Goal: Entertainment & Leisure: Browse casually

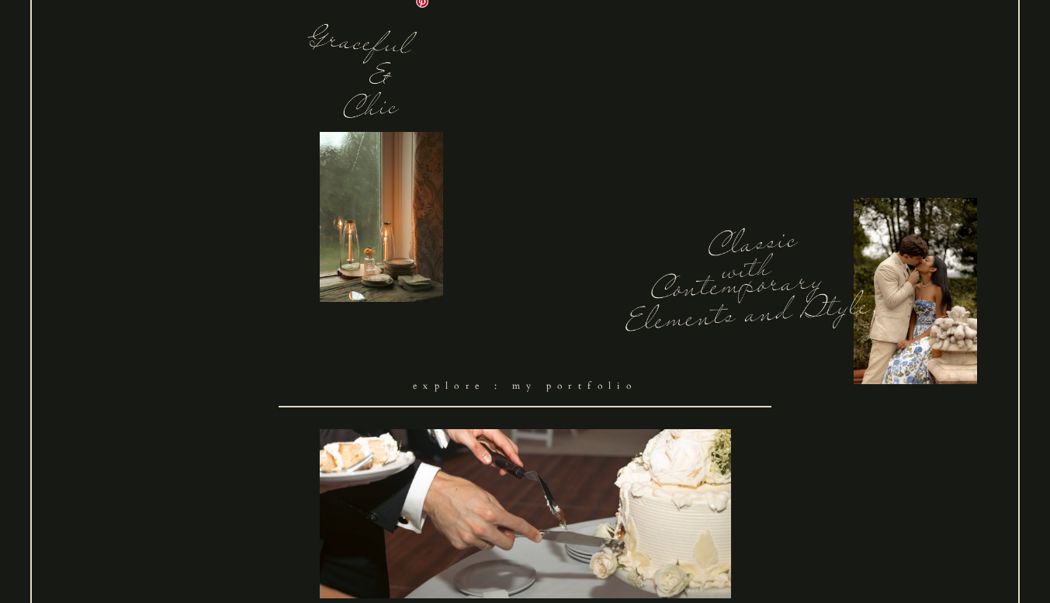
scroll to position [1630, 0]
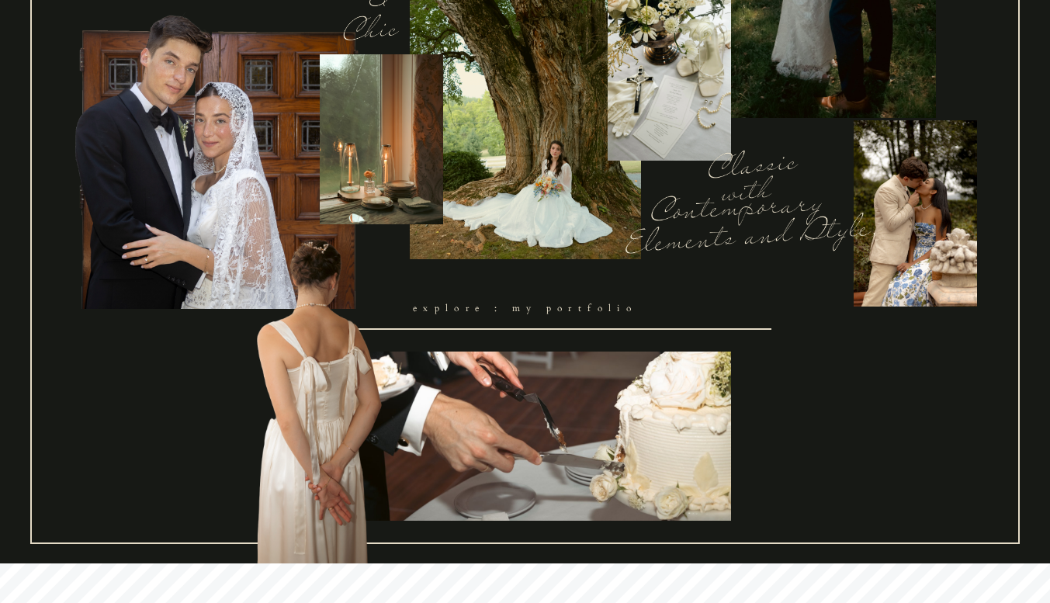
click at [573, 315] on link "explore : my portfolio" at bounding box center [526, 309] width 494 height 43
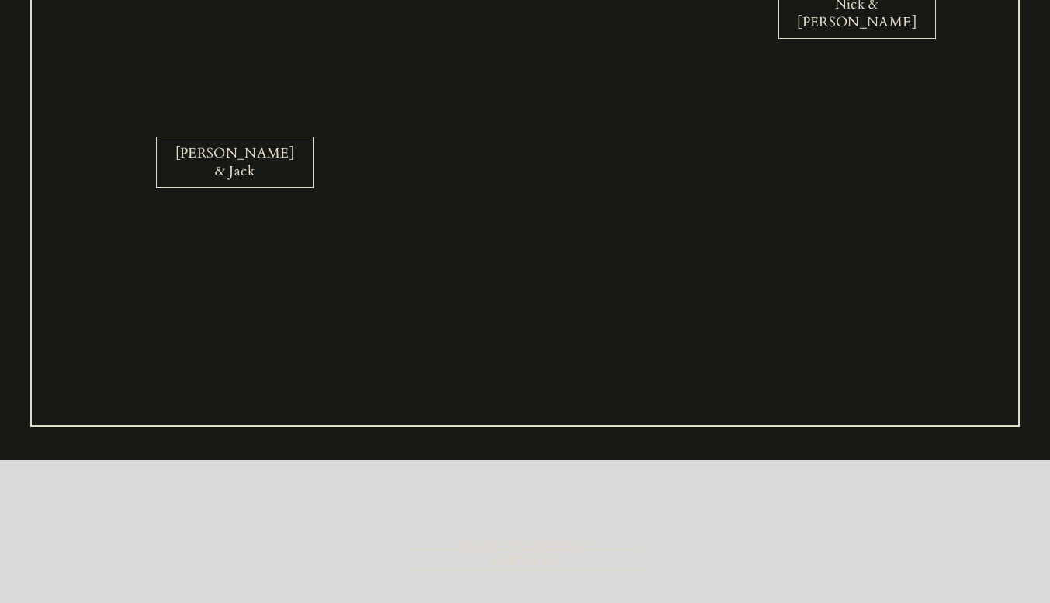
scroll to position [2622, 0]
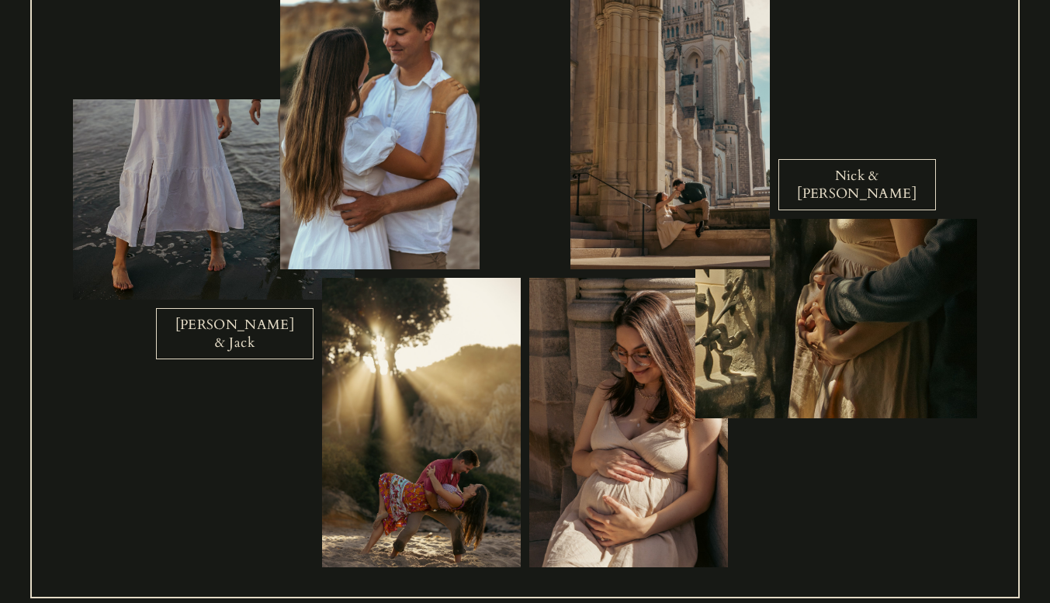
click at [872, 199] on link "Nick & Katya" at bounding box center [857, 184] width 158 height 51
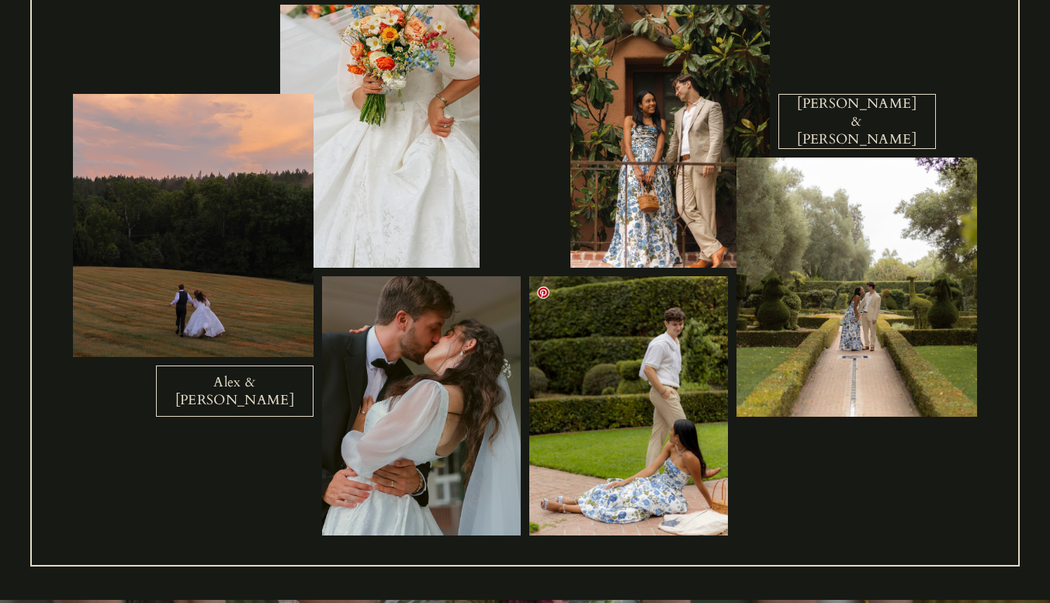
scroll to position [294, 0]
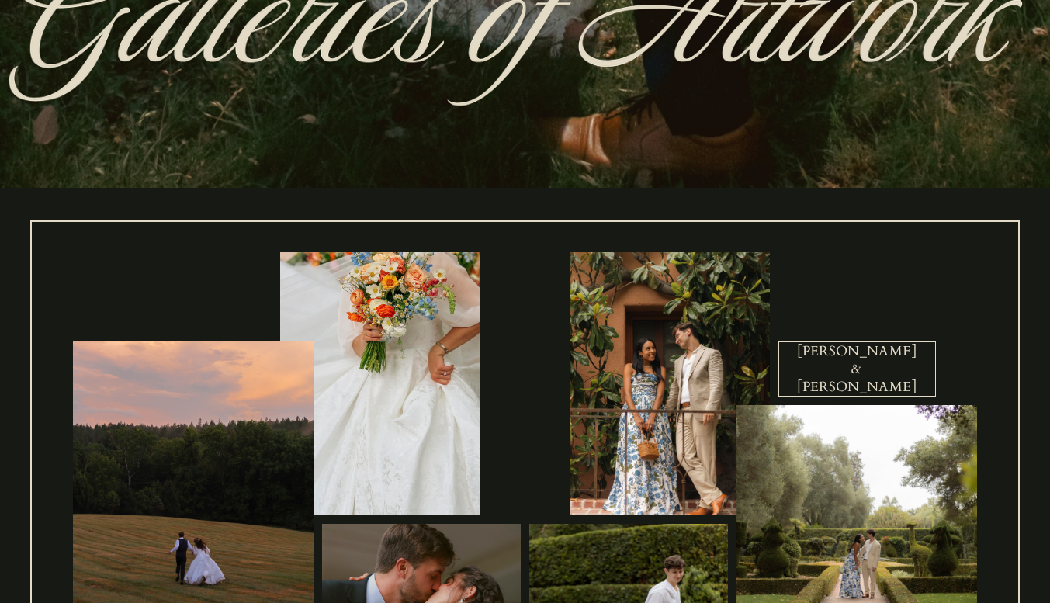
click at [816, 396] on link "Mitchell & Kristina" at bounding box center [857, 368] width 158 height 55
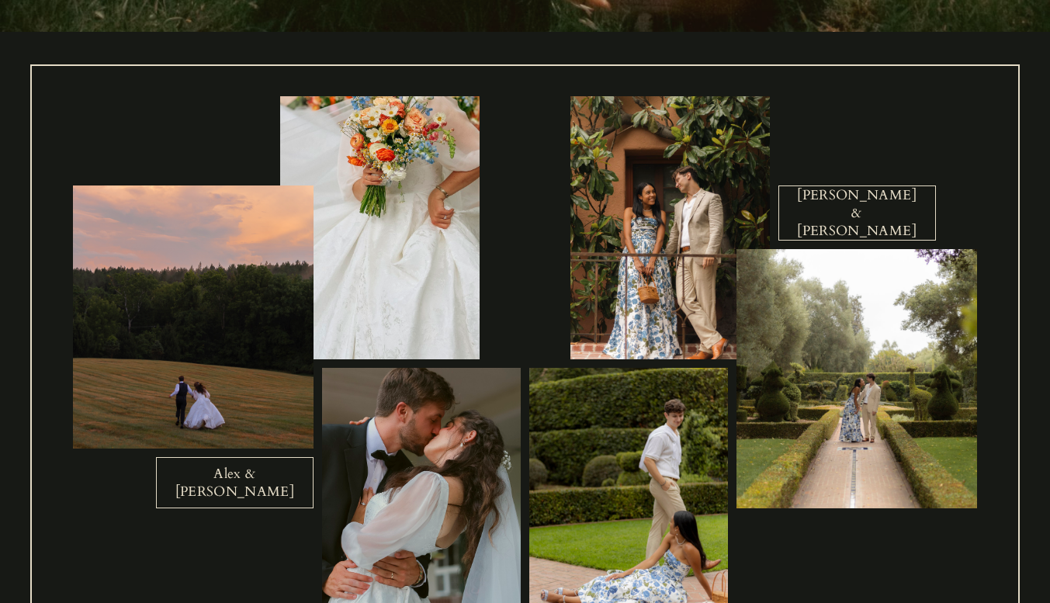
scroll to position [466, 0]
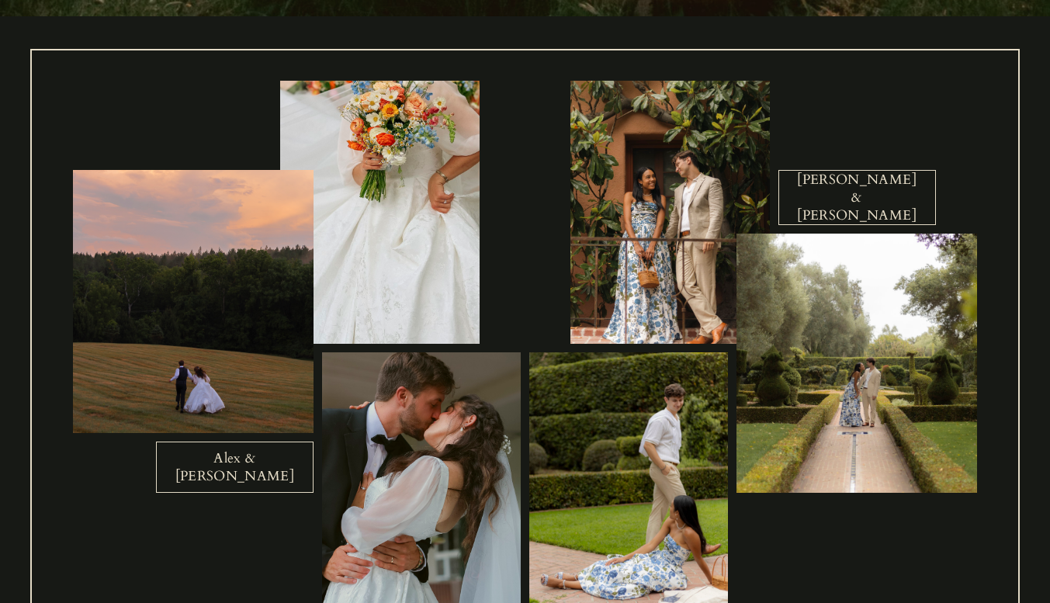
click at [282, 469] on link "Alex & Kathryn" at bounding box center [235, 467] width 158 height 51
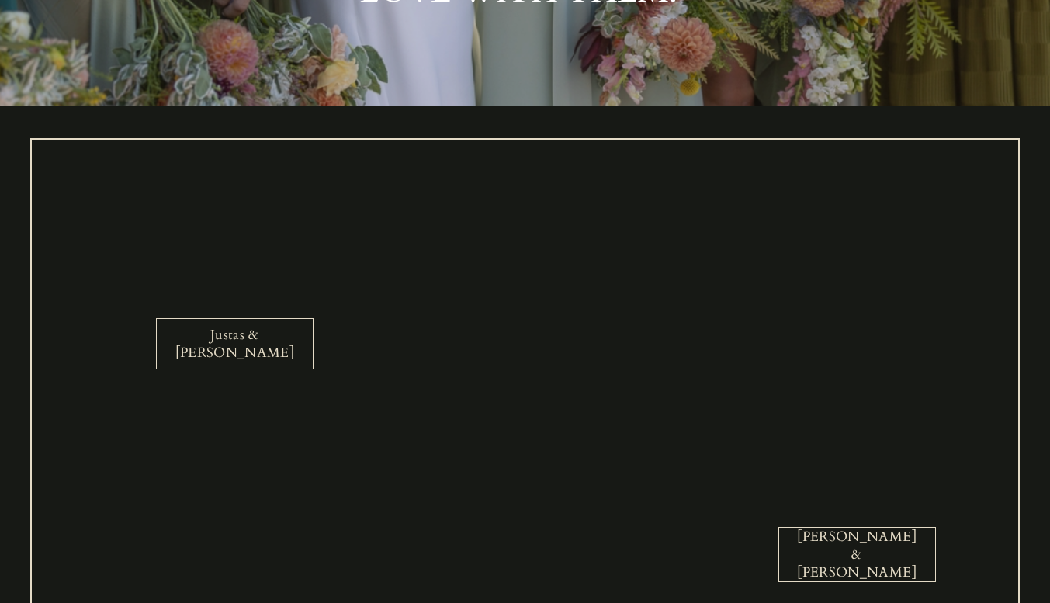
scroll to position [1552, 0]
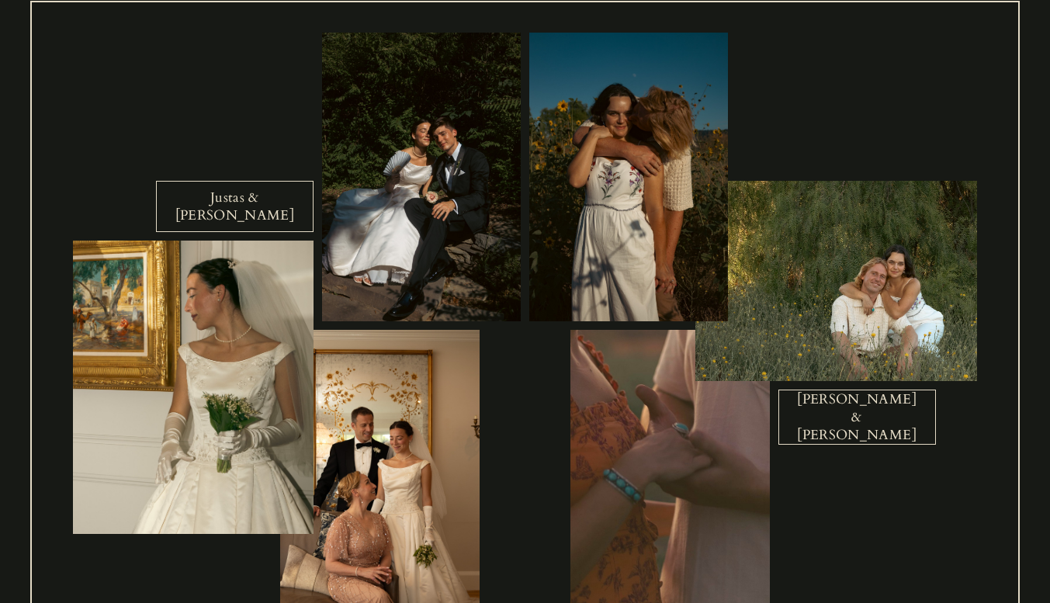
click at [869, 432] on link "Lee & MaryGrace" at bounding box center [857, 417] width 158 height 55
click at [225, 221] on link "Justas & Angela" at bounding box center [235, 206] width 158 height 51
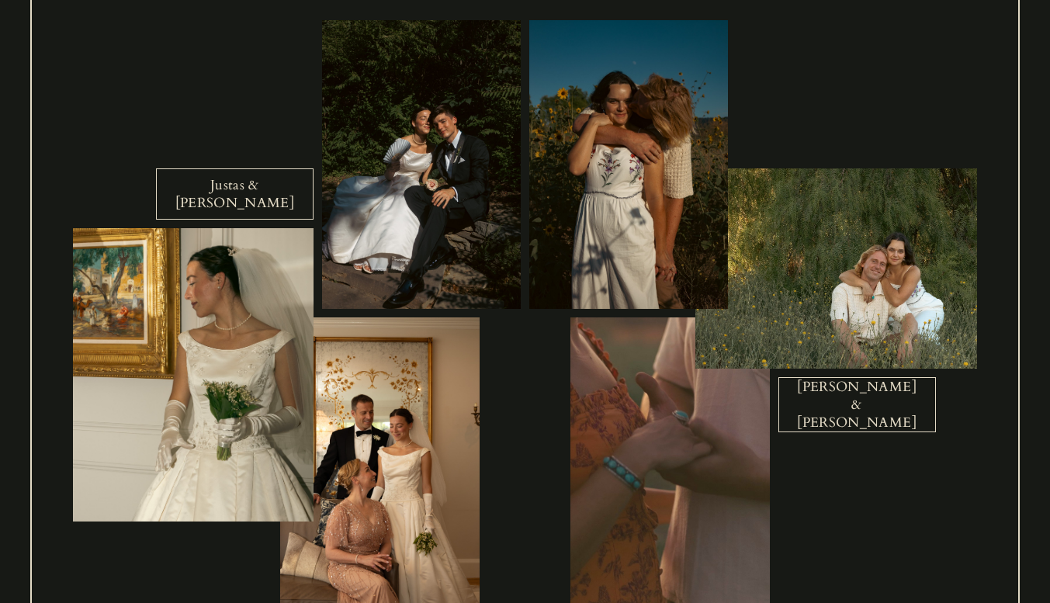
scroll to position [1303, 0]
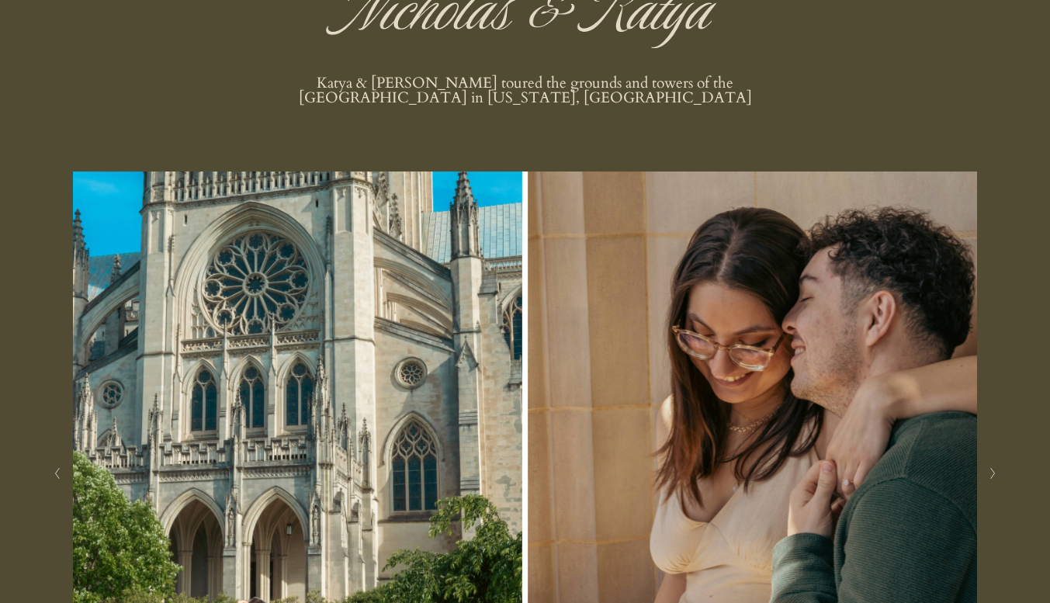
scroll to position [388, 0]
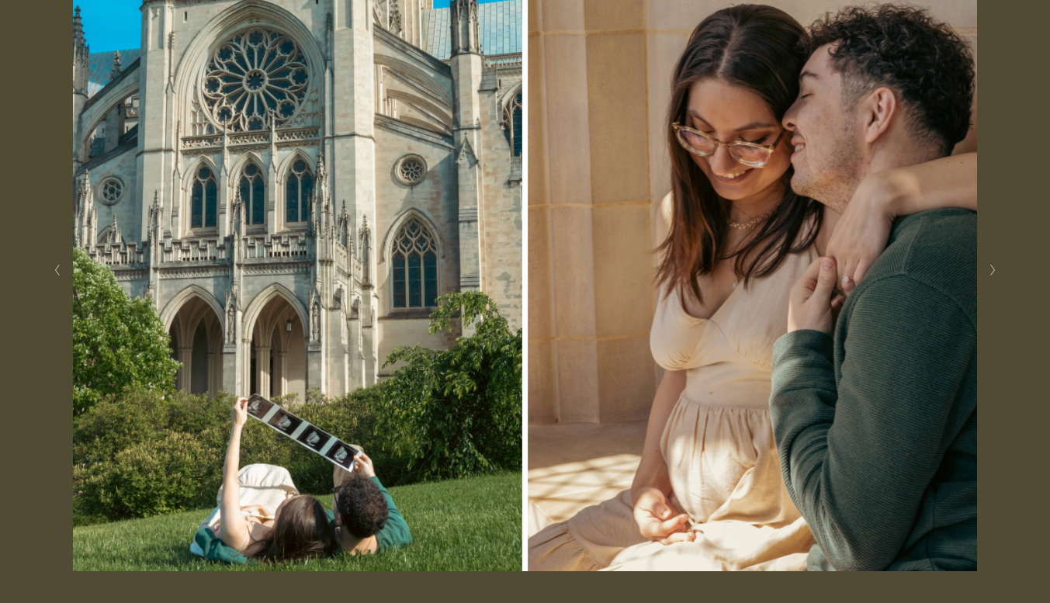
click at [1000, 277] on button "Next Slide" at bounding box center [992, 270] width 21 height 25
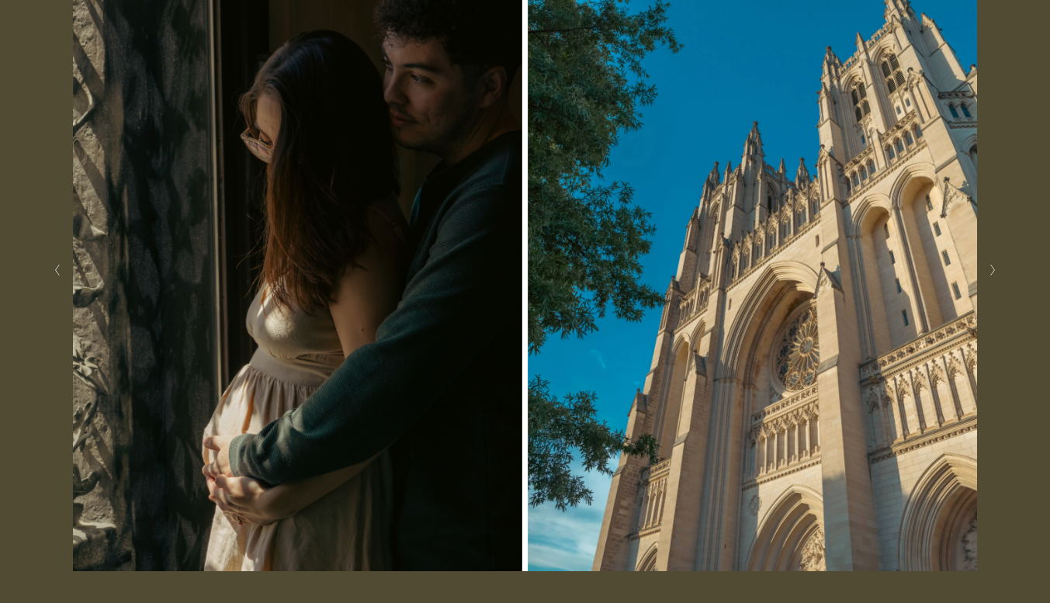
click at [1000, 277] on button "Next Slide" at bounding box center [992, 270] width 21 height 25
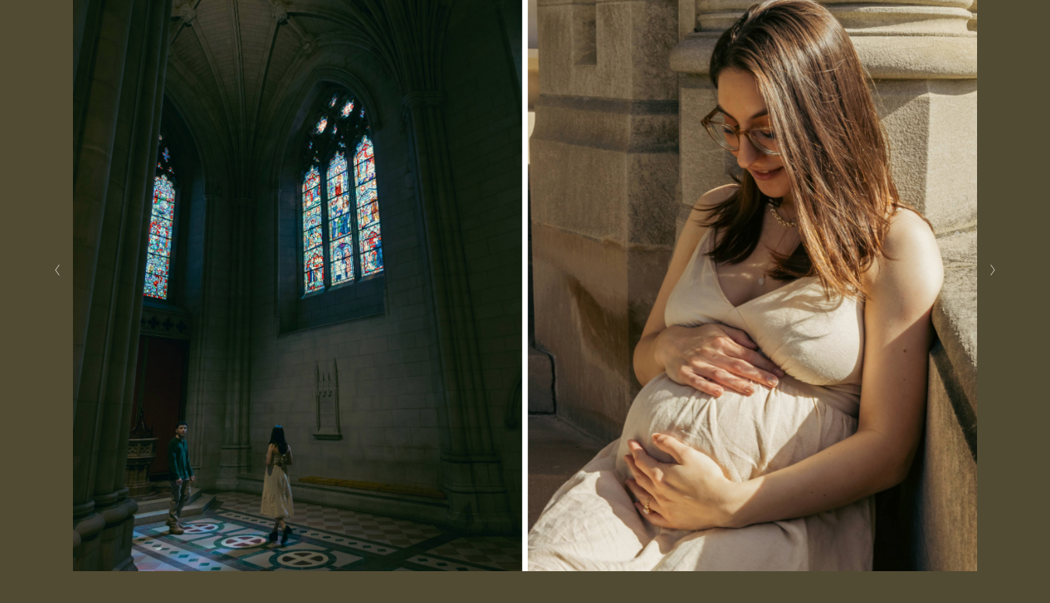
click at [1000, 277] on button "Next Slide" at bounding box center [992, 270] width 21 height 25
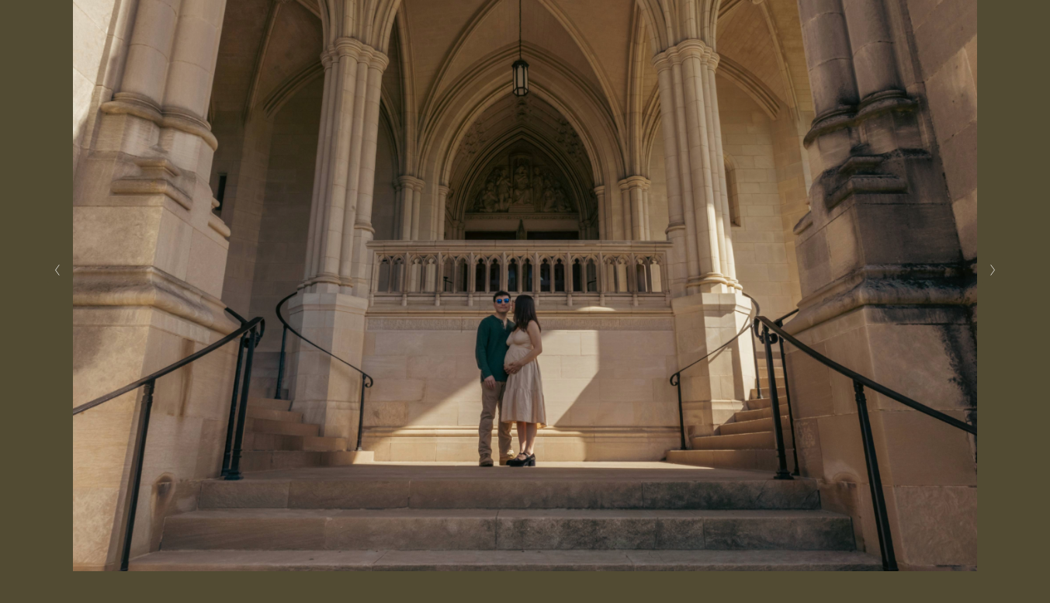
click at [1000, 277] on button "Next Slide" at bounding box center [992, 270] width 21 height 25
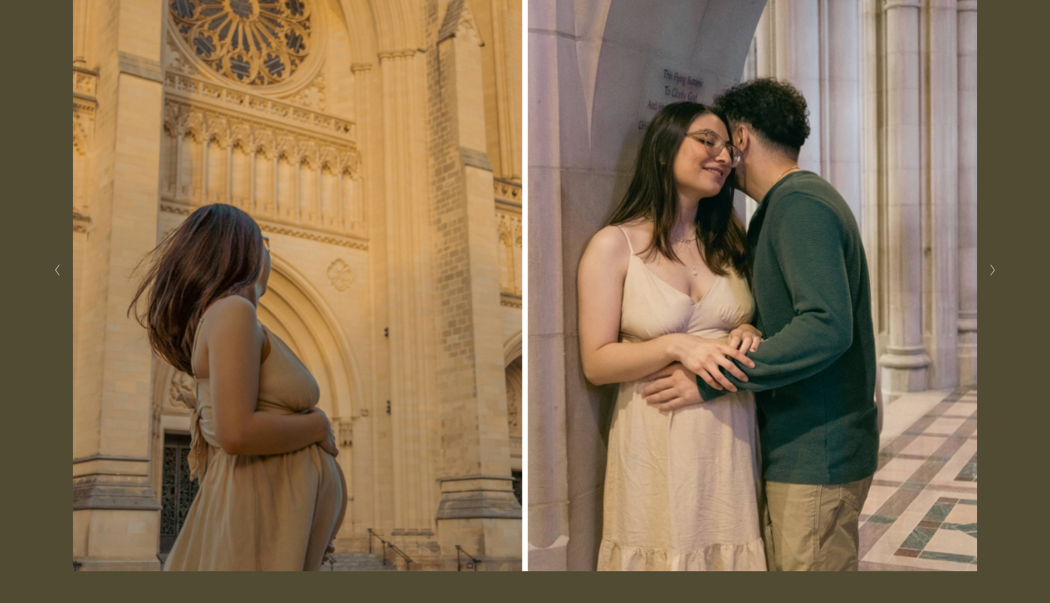
click at [1000, 277] on button "Next Slide" at bounding box center [992, 270] width 21 height 25
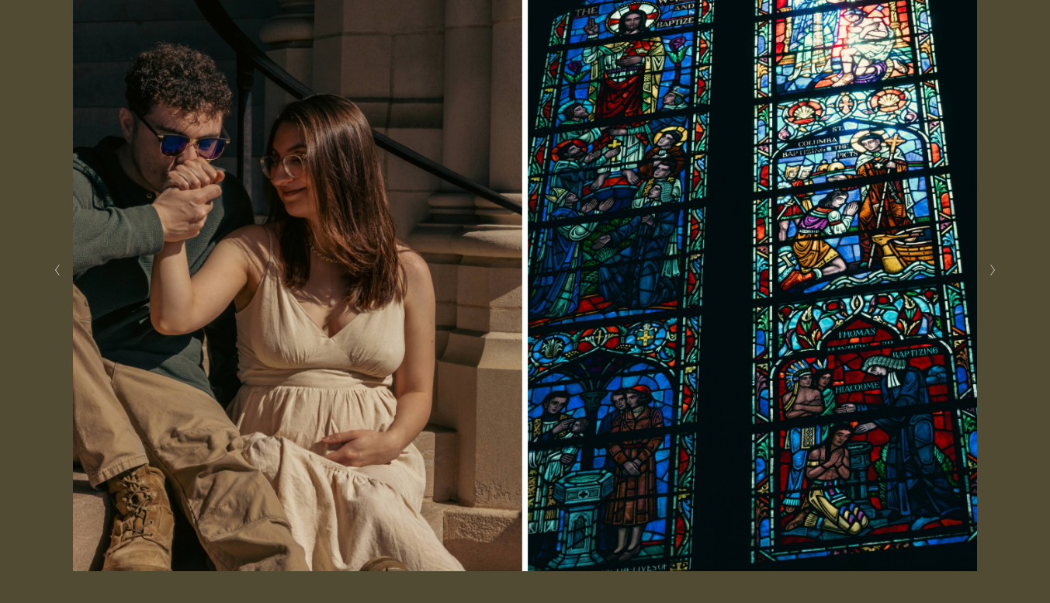
click at [1000, 277] on button "Next Slide" at bounding box center [992, 270] width 21 height 25
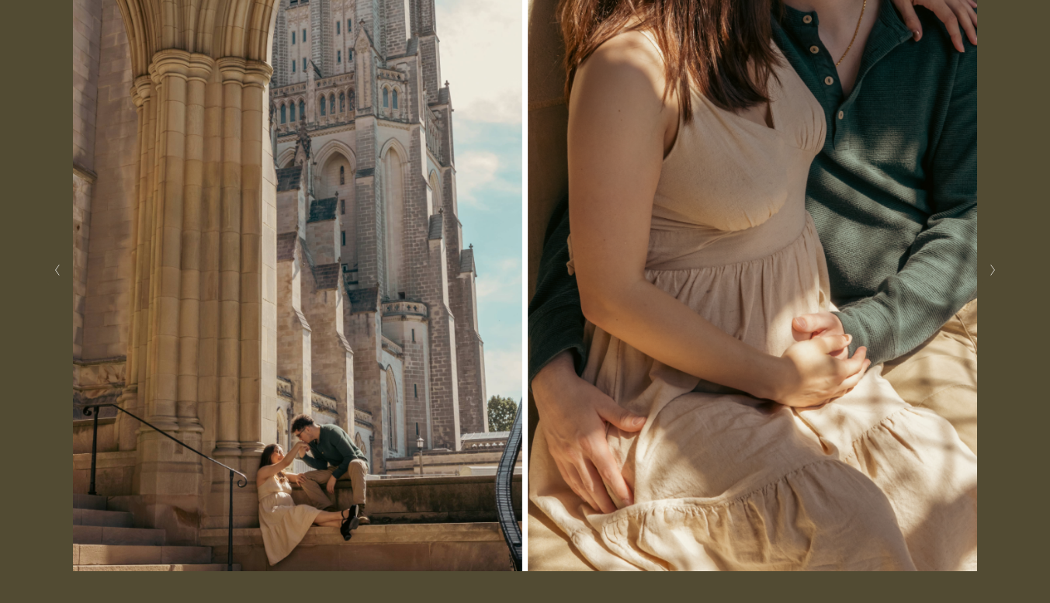
click at [1000, 277] on button "Next Slide" at bounding box center [992, 270] width 21 height 25
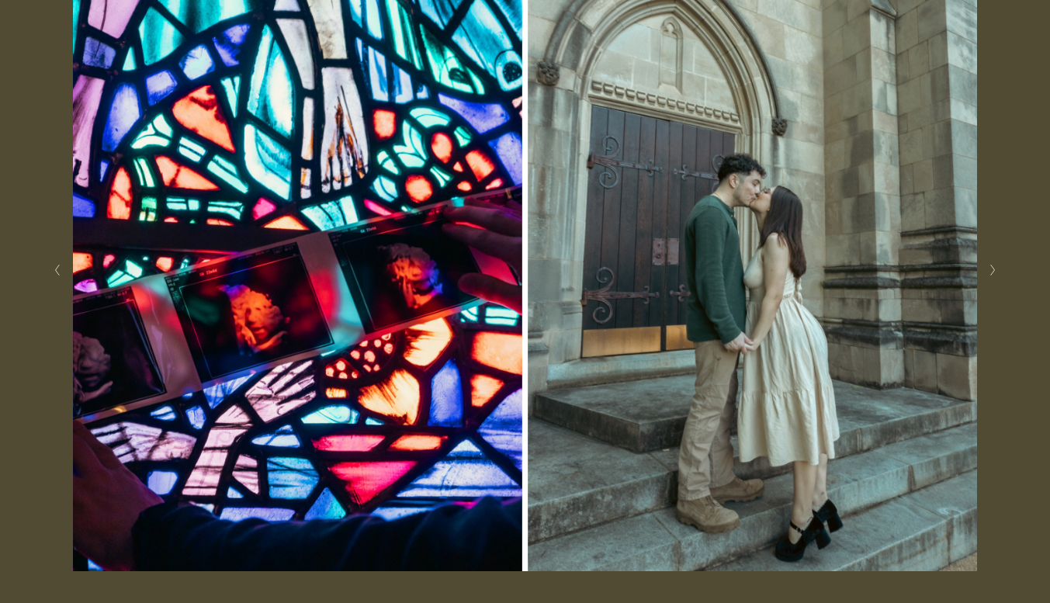
click at [1000, 277] on button "Next Slide" at bounding box center [992, 270] width 21 height 25
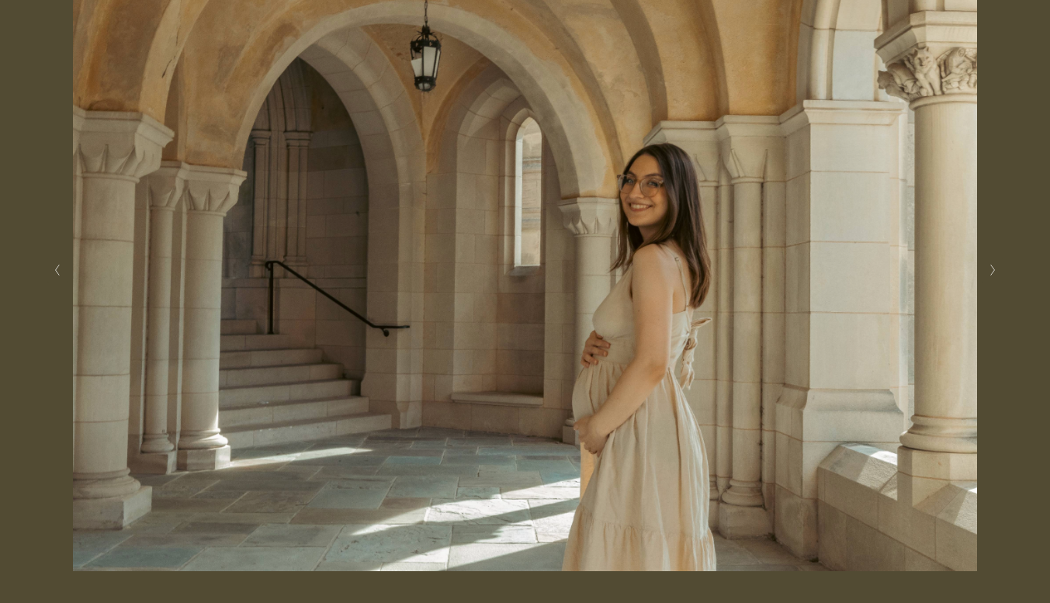
click at [1000, 277] on button "Next Slide" at bounding box center [992, 270] width 21 height 25
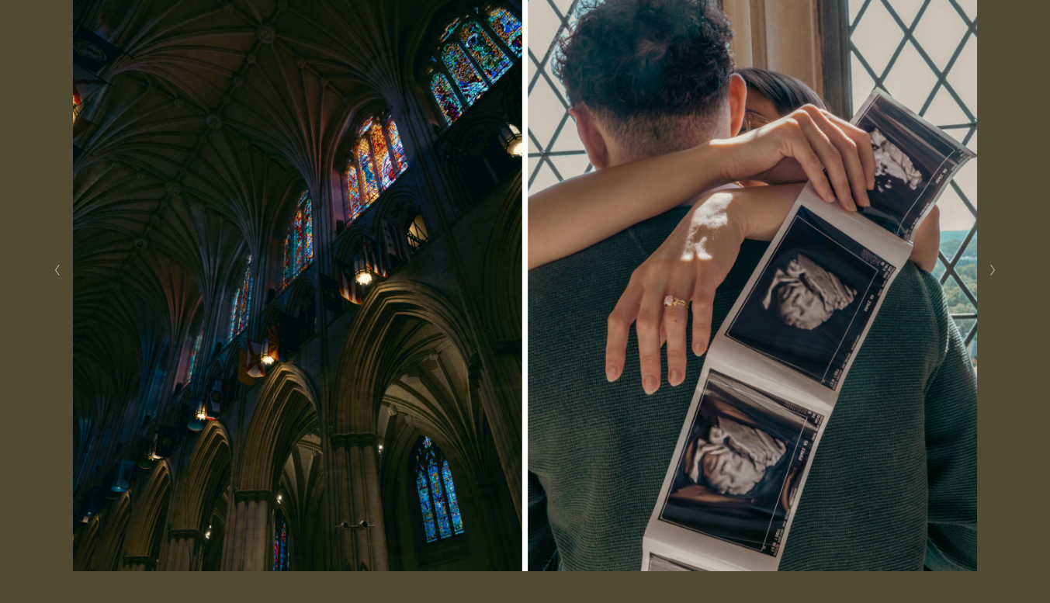
click at [1000, 277] on button "Next Slide" at bounding box center [992, 270] width 21 height 25
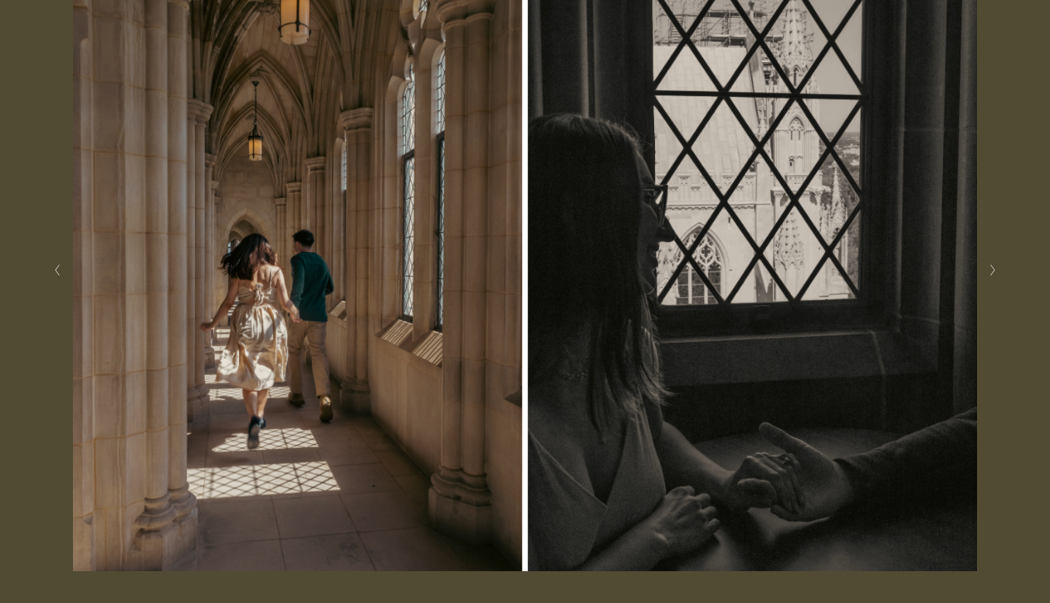
click at [1000, 277] on button "Next Slide" at bounding box center [992, 270] width 21 height 25
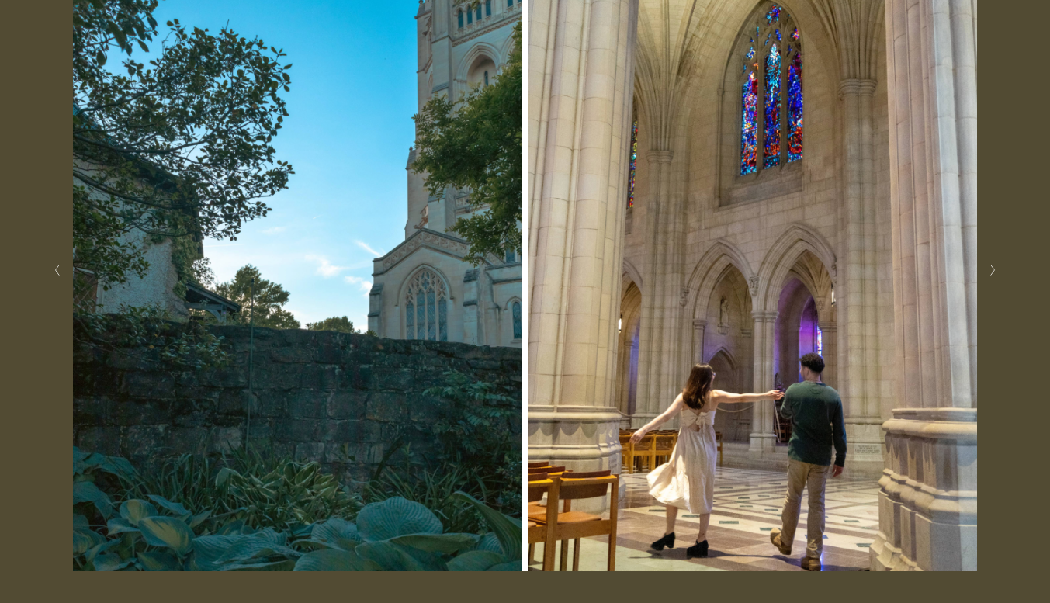
click at [1000, 277] on button "Next Slide" at bounding box center [992, 270] width 21 height 25
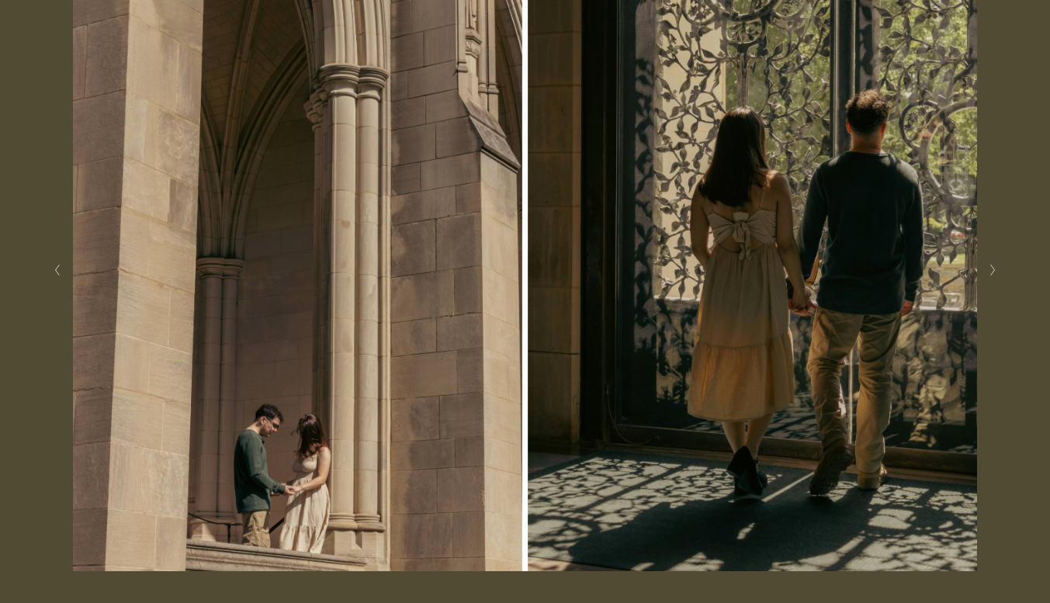
click at [981, 279] on img at bounding box center [525, 269] width 987 height 603
click at [994, 265] on button "Next Slide" at bounding box center [992, 270] width 21 height 25
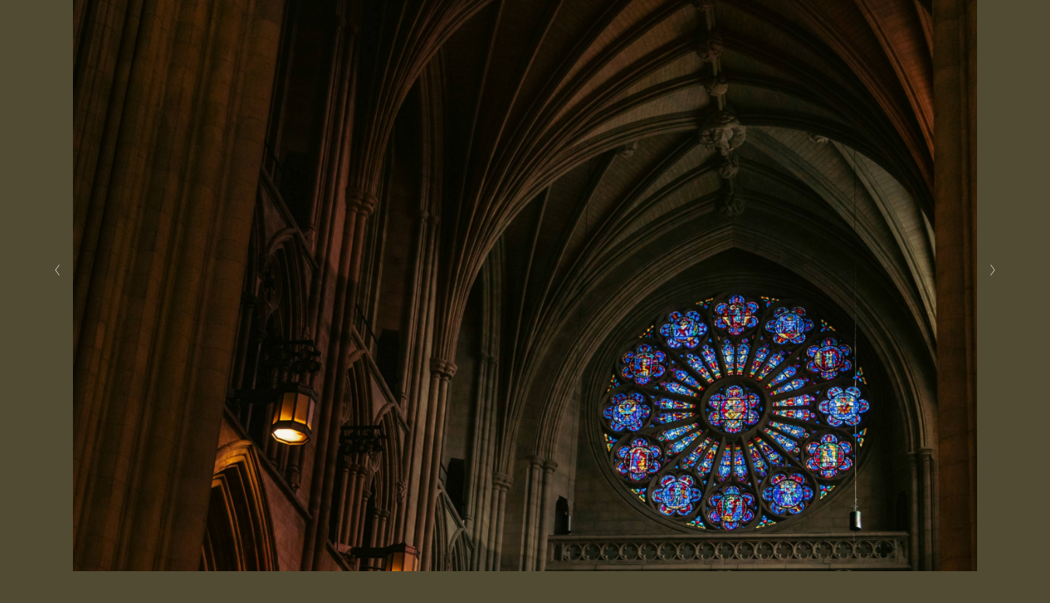
click at [994, 265] on button "Next Slide" at bounding box center [992, 270] width 21 height 25
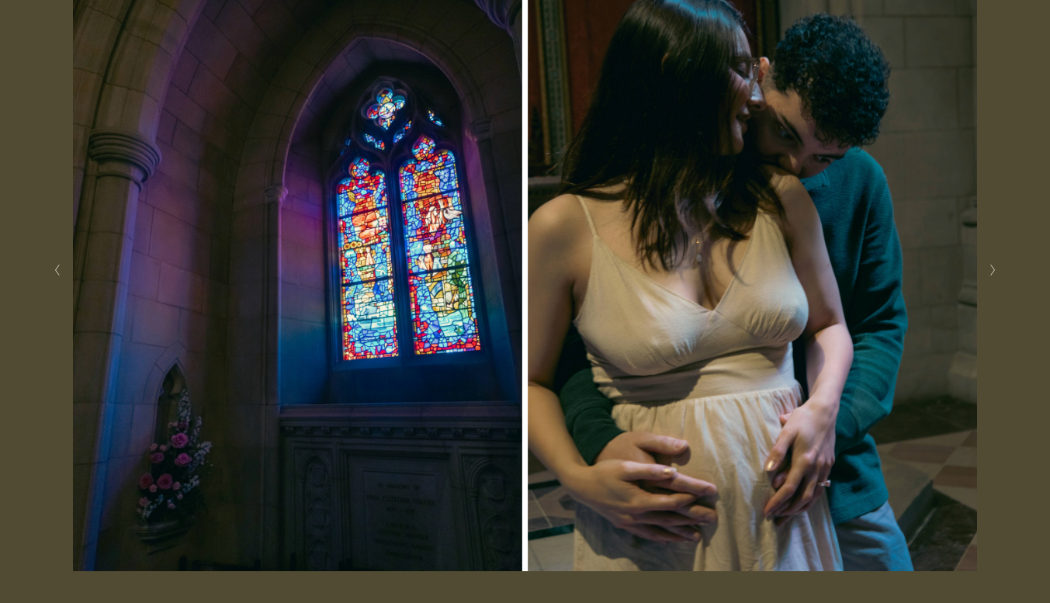
click at [994, 265] on button "Next Slide" at bounding box center [992, 270] width 21 height 25
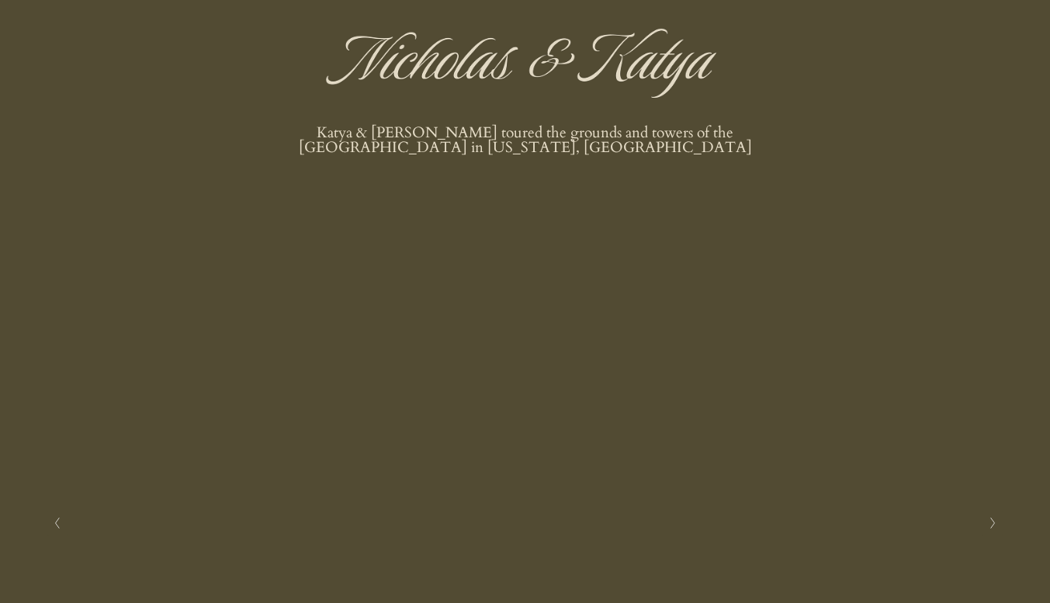
scroll to position [0, 0]
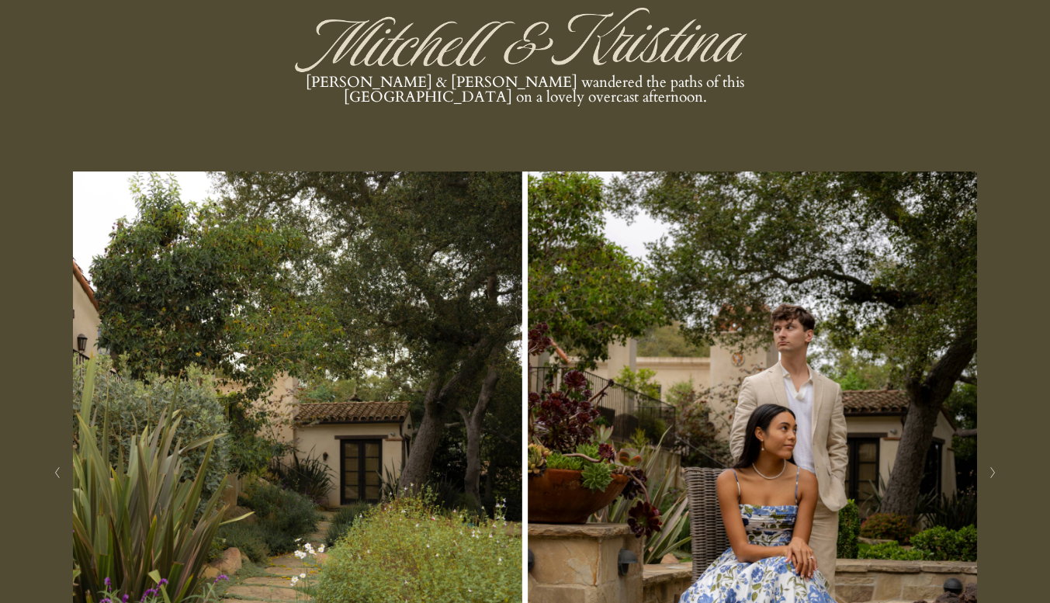
scroll to position [310, 0]
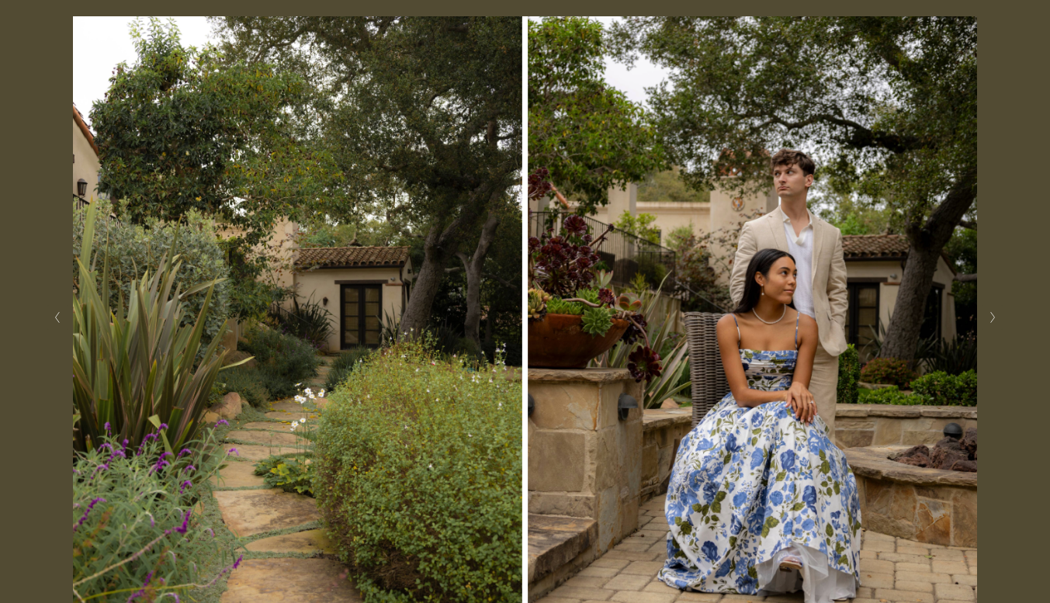
click at [1002, 318] on button "Next Slide" at bounding box center [992, 317] width 21 height 25
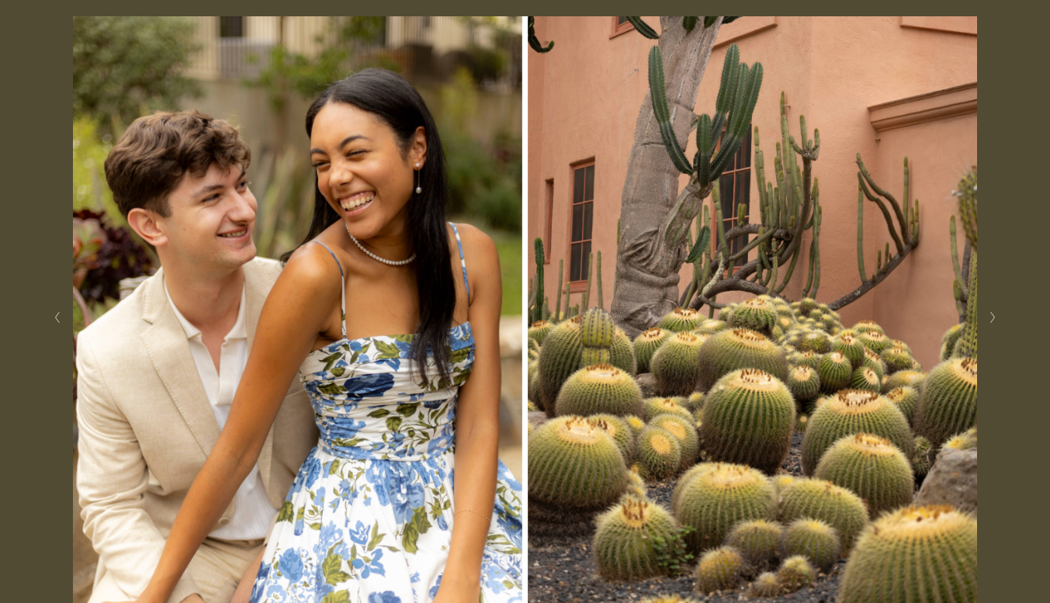
click at [1002, 318] on button "Next Slide" at bounding box center [992, 317] width 21 height 25
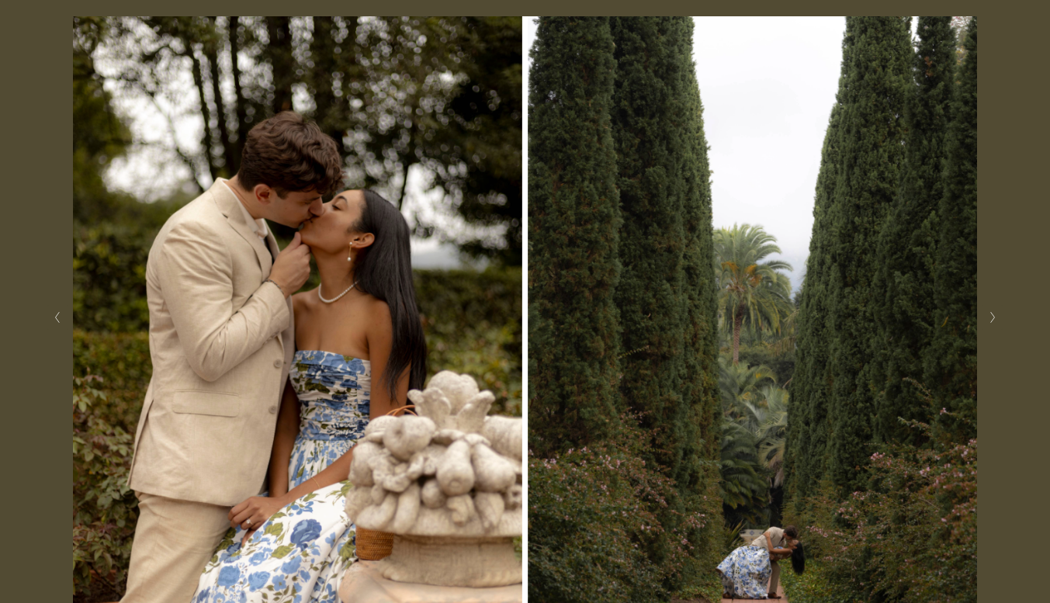
click at [1002, 318] on button "Next Slide" at bounding box center [992, 317] width 21 height 25
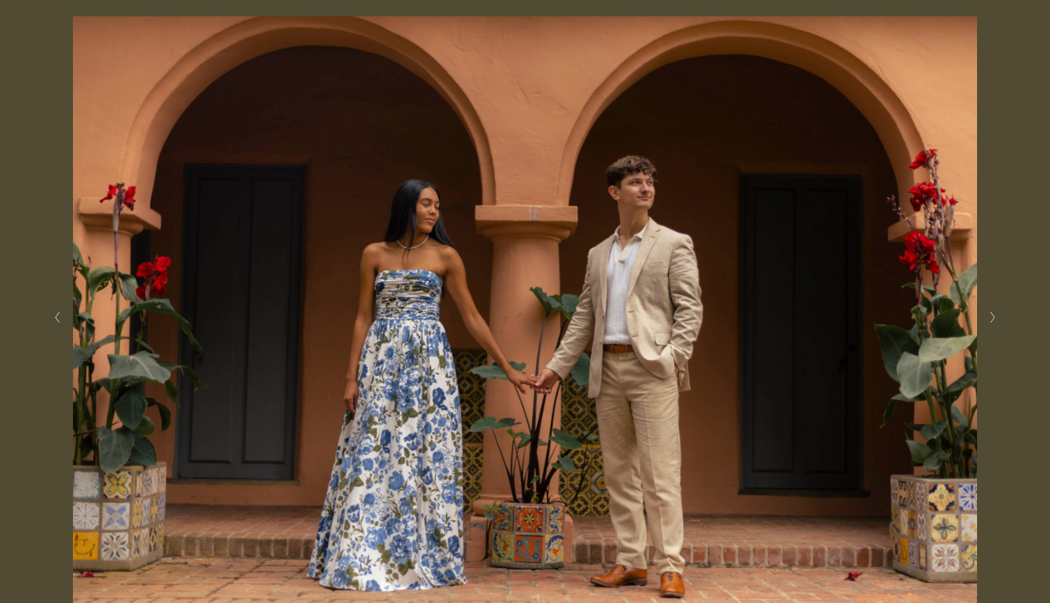
click at [1002, 318] on button "Next Slide" at bounding box center [992, 317] width 21 height 25
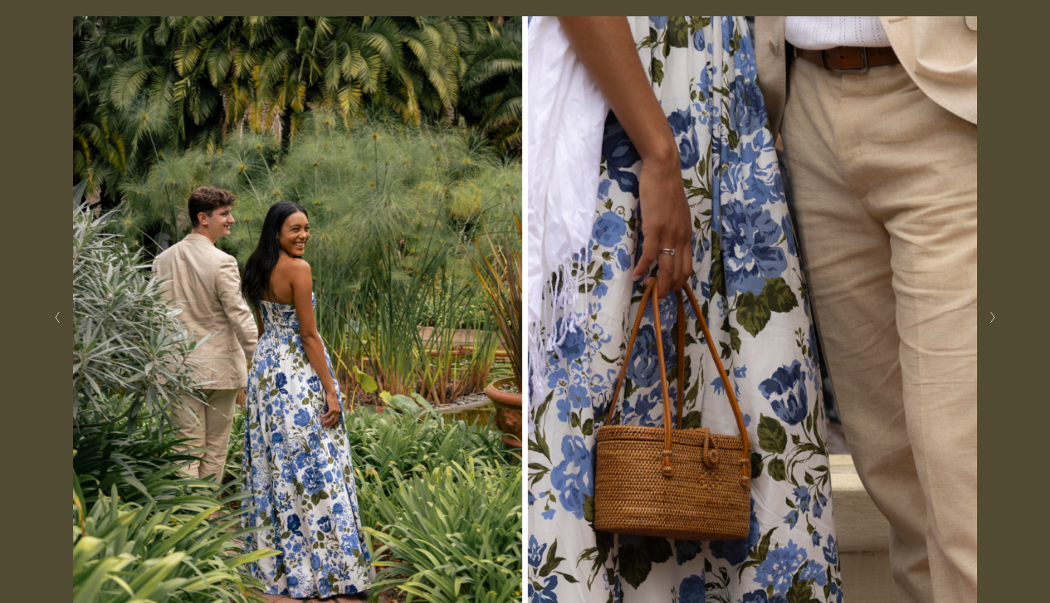
click at [1002, 318] on button "Next Slide" at bounding box center [992, 317] width 21 height 25
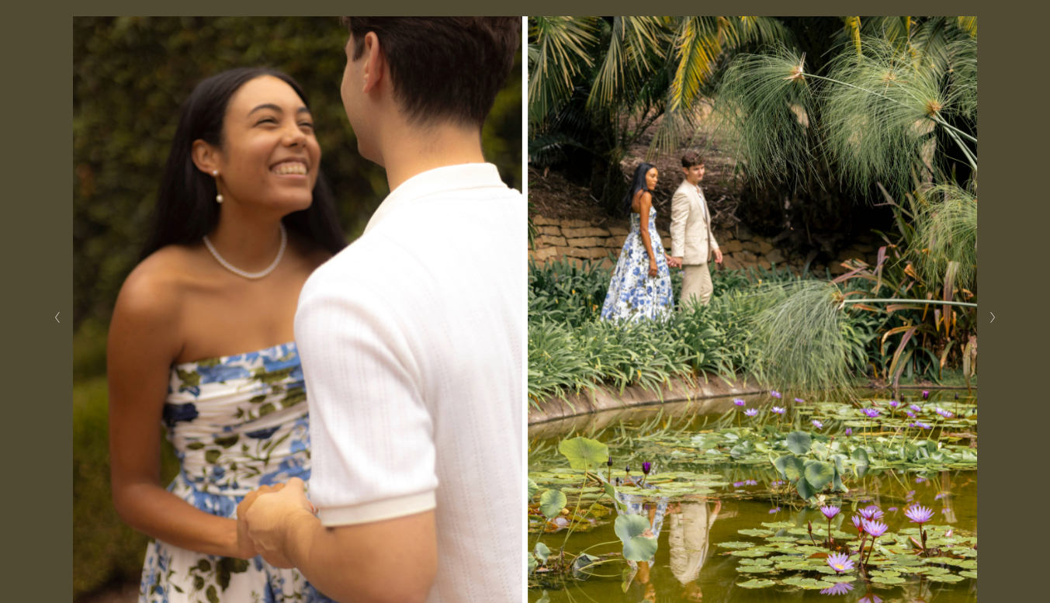
click at [1002, 318] on button "Next Slide" at bounding box center [992, 317] width 21 height 25
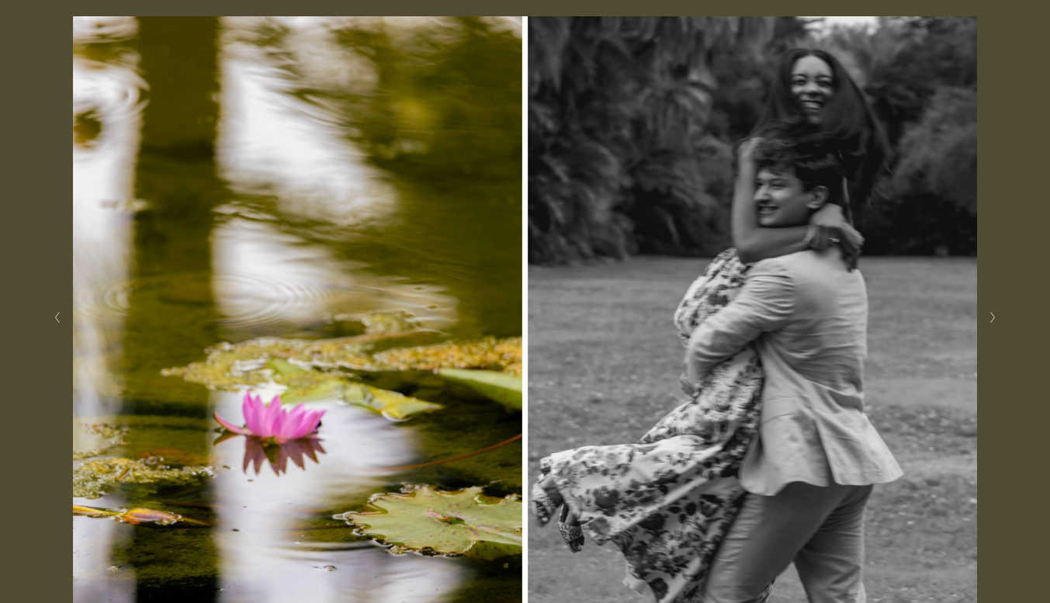
click at [1002, 318] on button "Next Slide" at bounding box center [992, 317] width 21 height 25
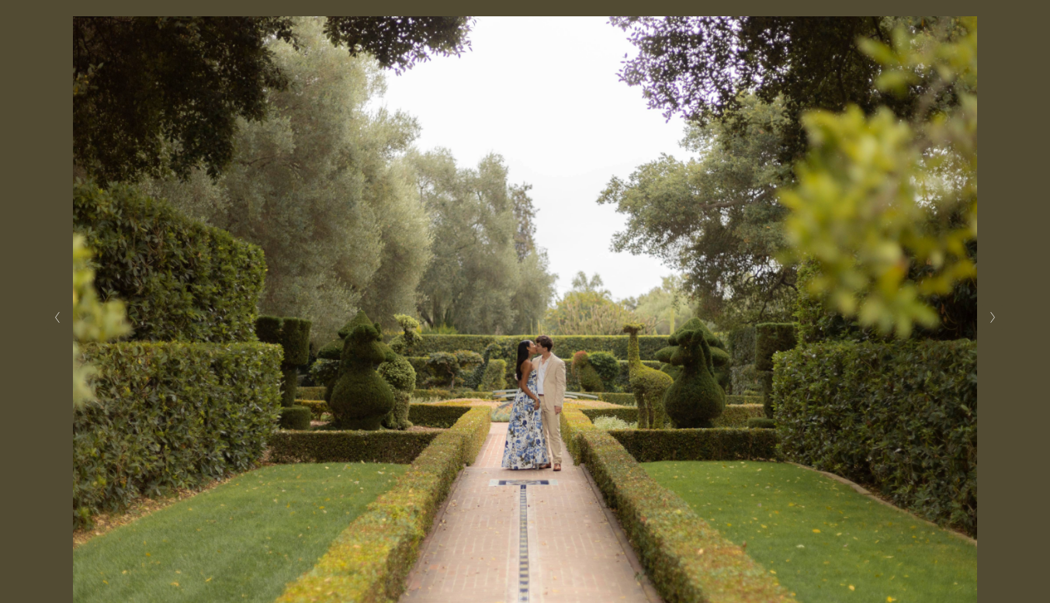
click at [1002, 318] on button "Next Slide" at bounding box center [992, 317] width 21 height 25
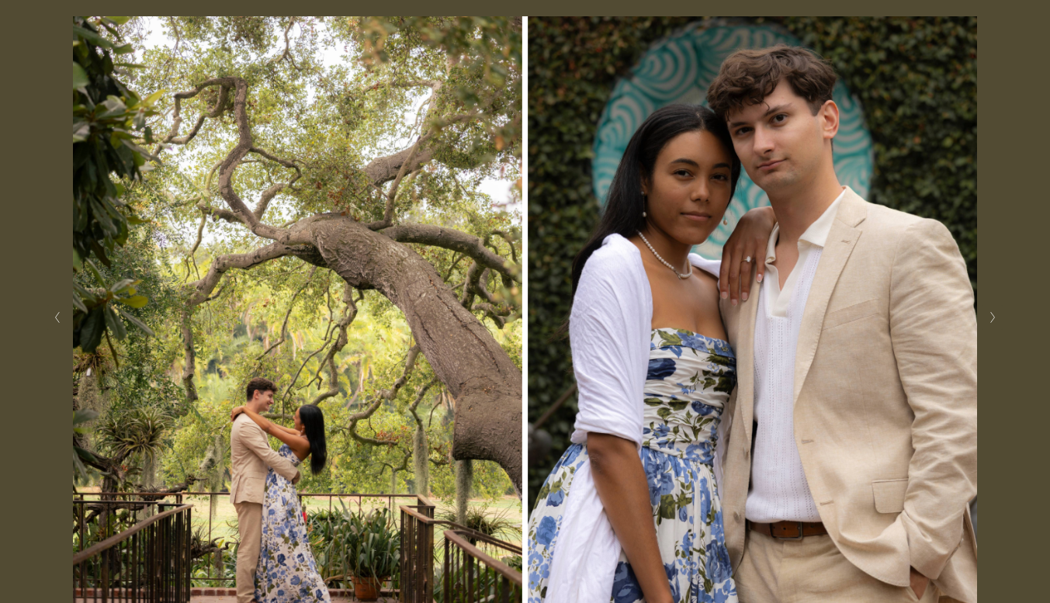
click at [1002, 318] on button "Next Slide" at bounding box center [992, 317] width 21 height 25
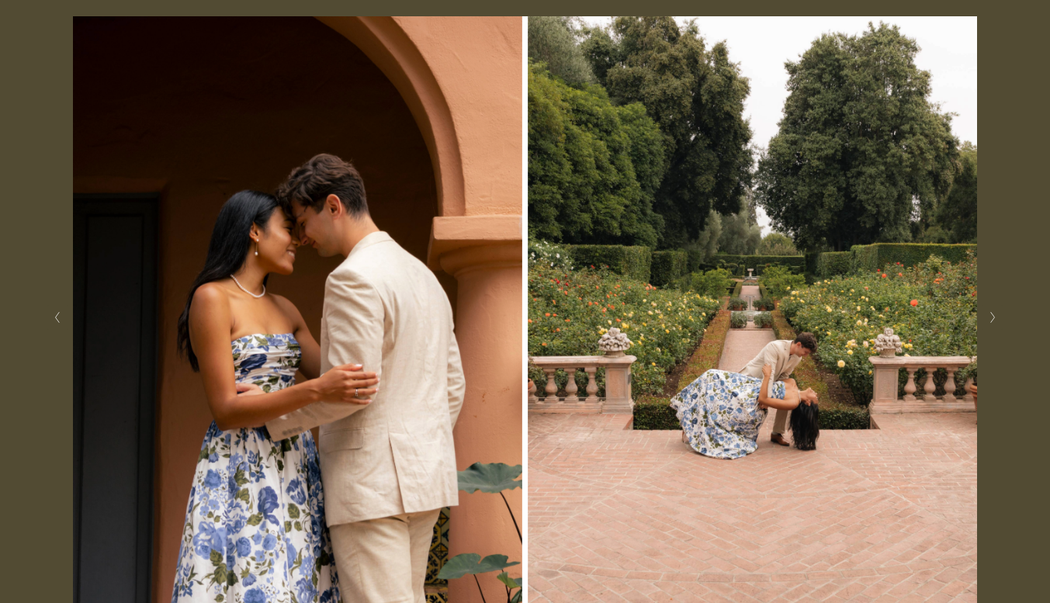
click at [1002, 318] on button "Next Slide" at bounding box center [992, 317] width 21 height 25
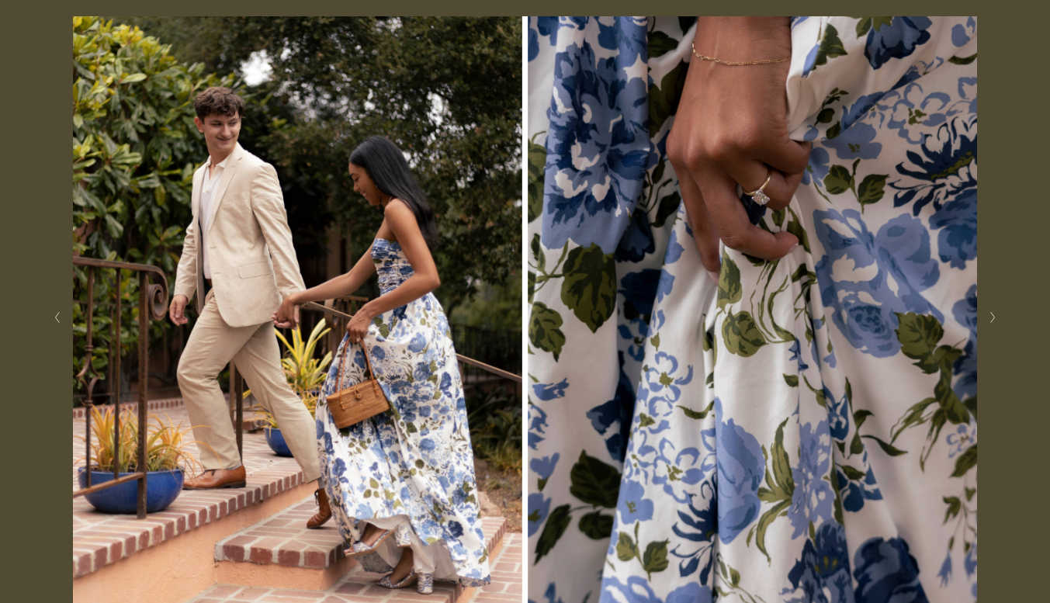
click at [1002, 318] on button "Next Slide" at bounding box center [992, 317] width 21 height 25
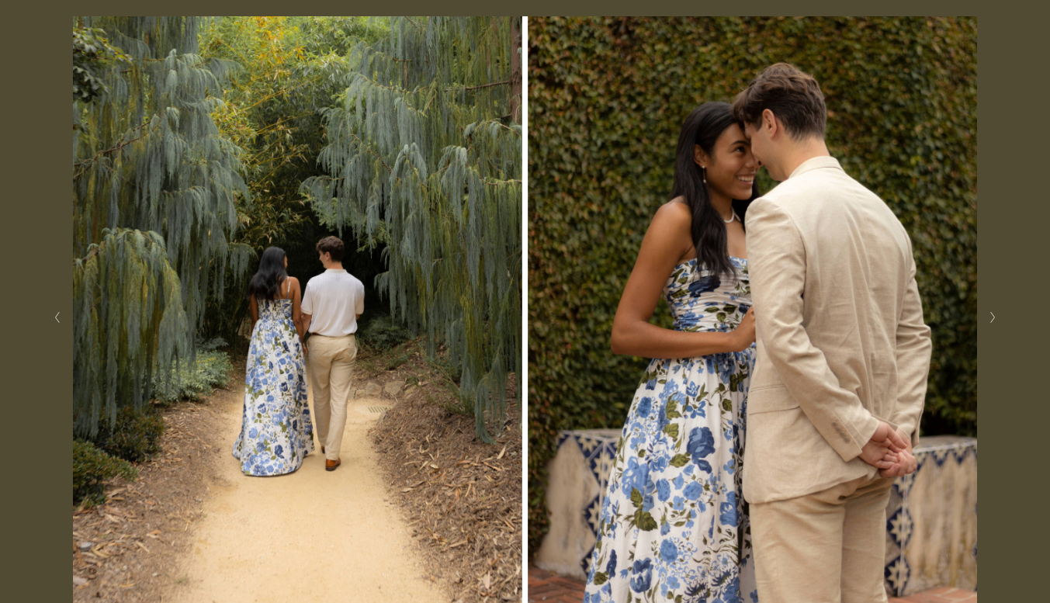
click at [1002, 318] on button "Next Slide" at bounding box center [992, 317] width 21 height 25
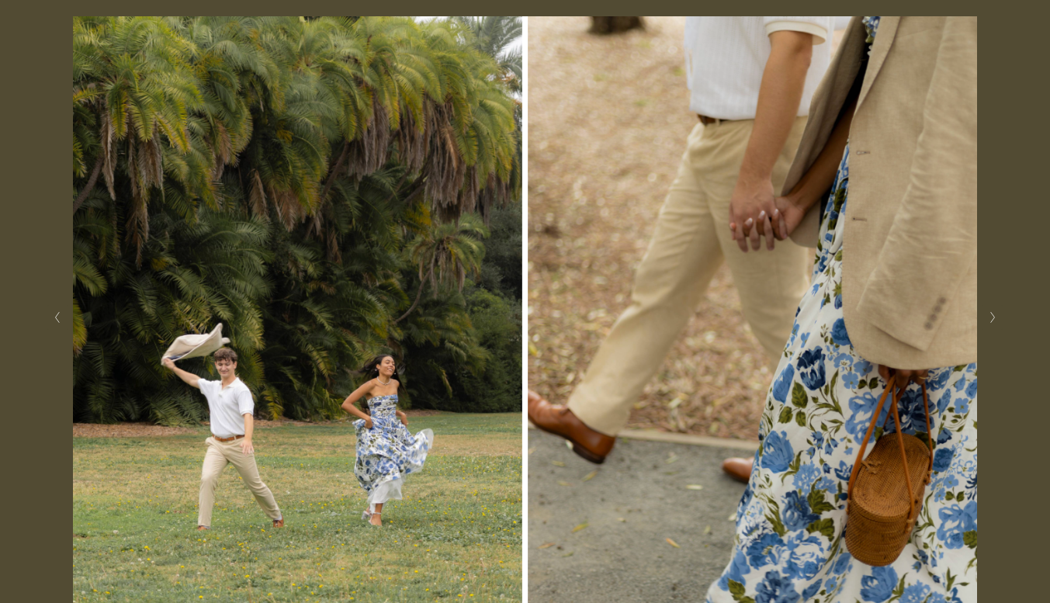
click at [1002, 318] on button "Next Slide" at bounding box center [992, 317] width 21 height 25
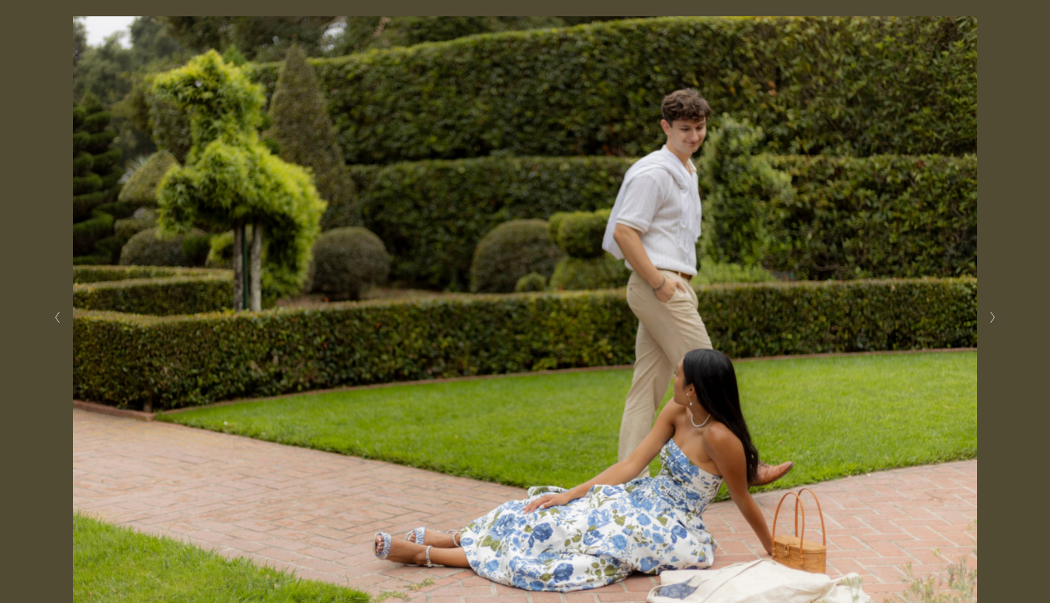
click at [1002, 318] on button "Next Slide" at bounding box center [992, 317] width 21 height 25
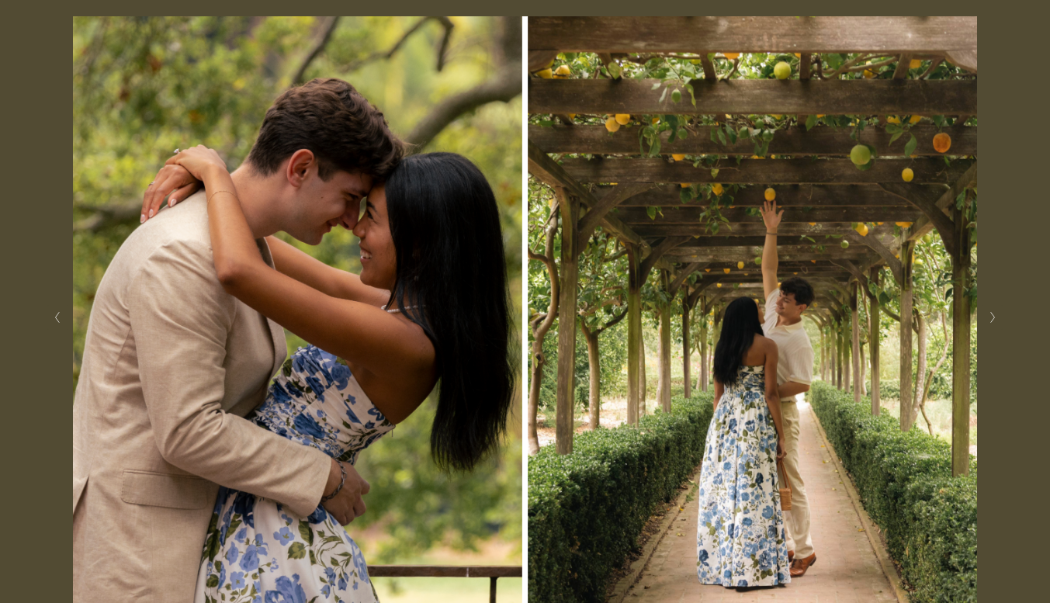
click at [1002, 318] on button "Next Slide" at bounding box center [992, 317] width 21 height 25
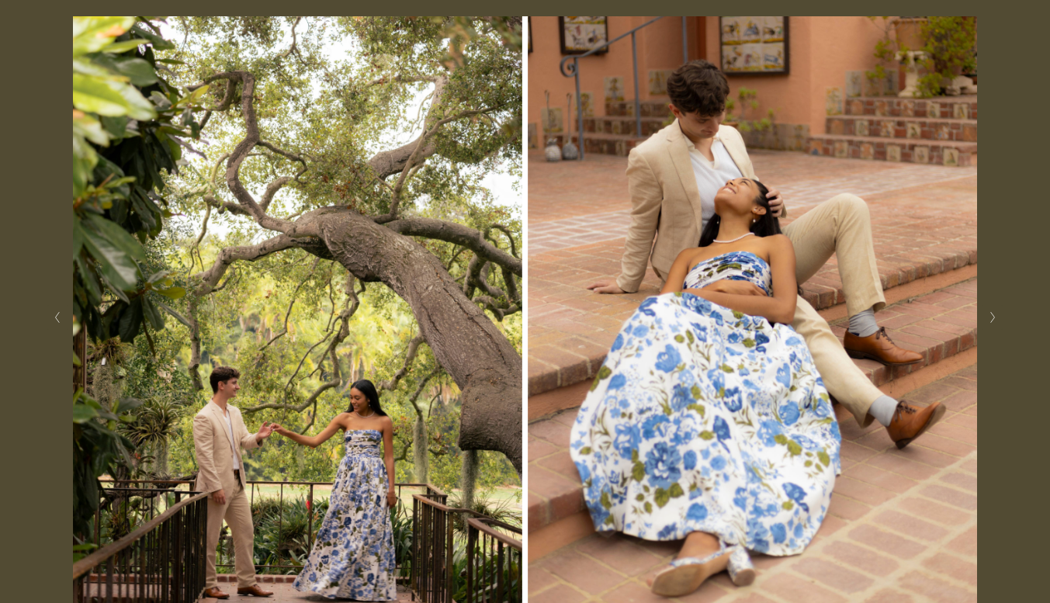
click at [1002, 318] on button "Next Slide" at bounding box center [992, 317] width 21 height 25
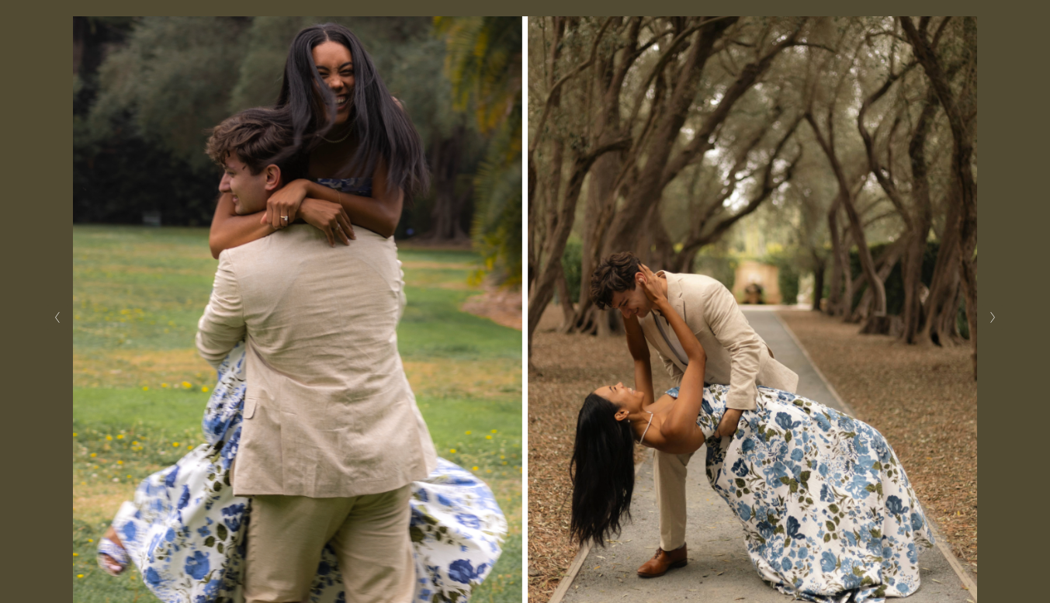
click at [1002, 318] on button "Next Slide" at bounding box center [992, 317] width 21 height 25
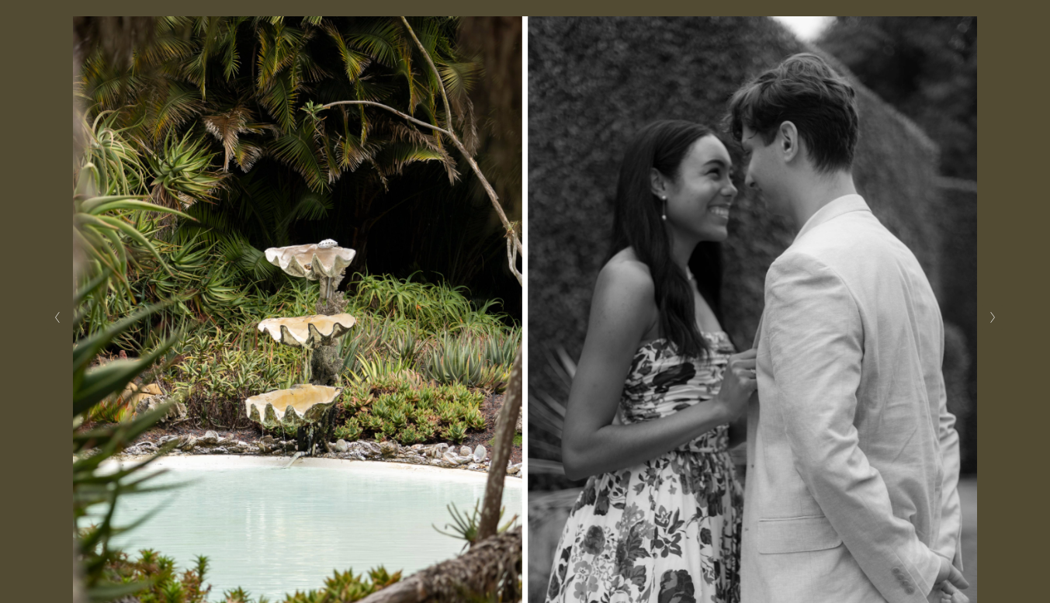
click at [1002, 318] on button "Next Slide" at bounding box center [992, 317] width 21 height 25
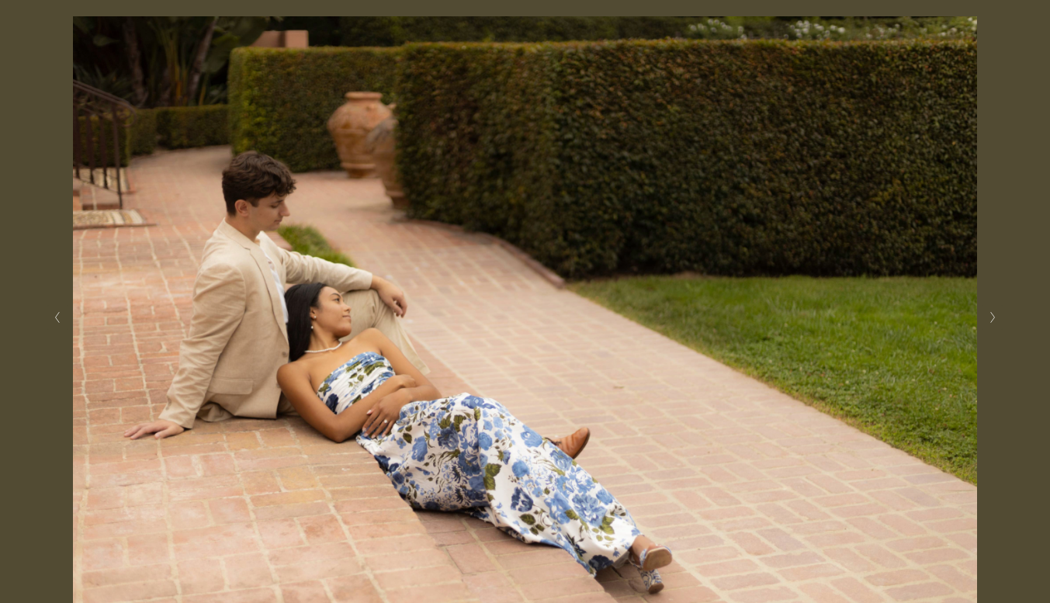
click at [1001, 318] on button "Next Slide" at bounding box center [992, 317] width 21 height 25
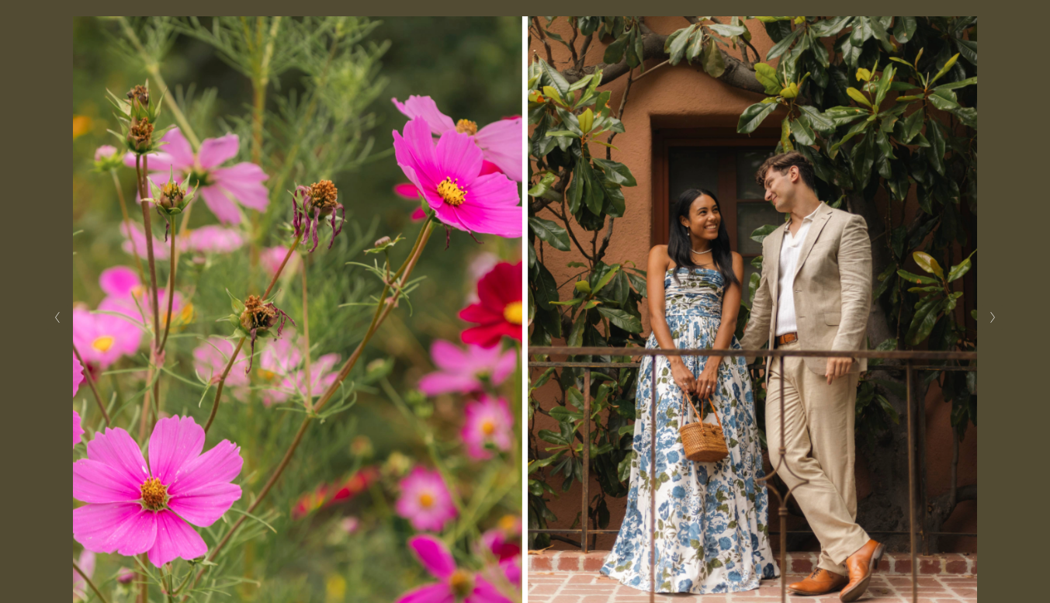
click at [1001, 318] on button "Next Slide" at bounding box center [992, 317] width 21 height 25
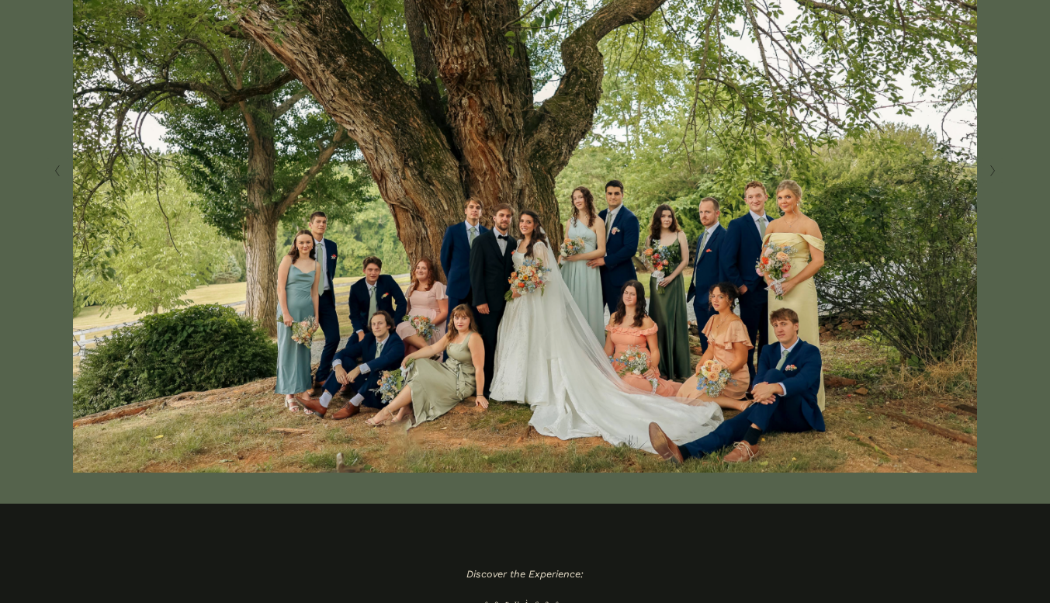
scroll to position [233, 0]
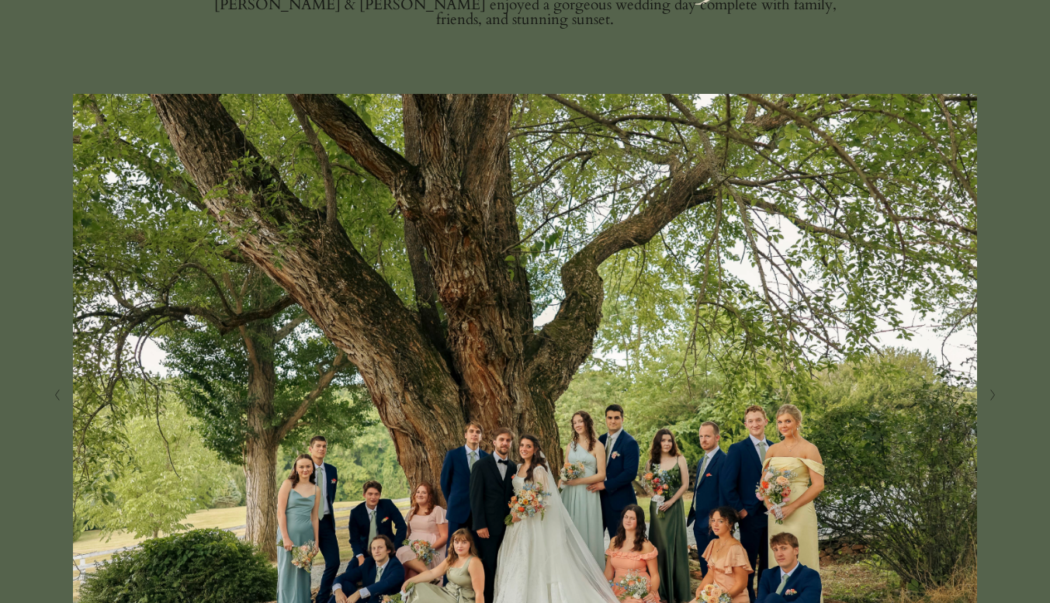
click at [987, 397] on button "Next Slide" at bounding box center [992, 395] width 21 height 25
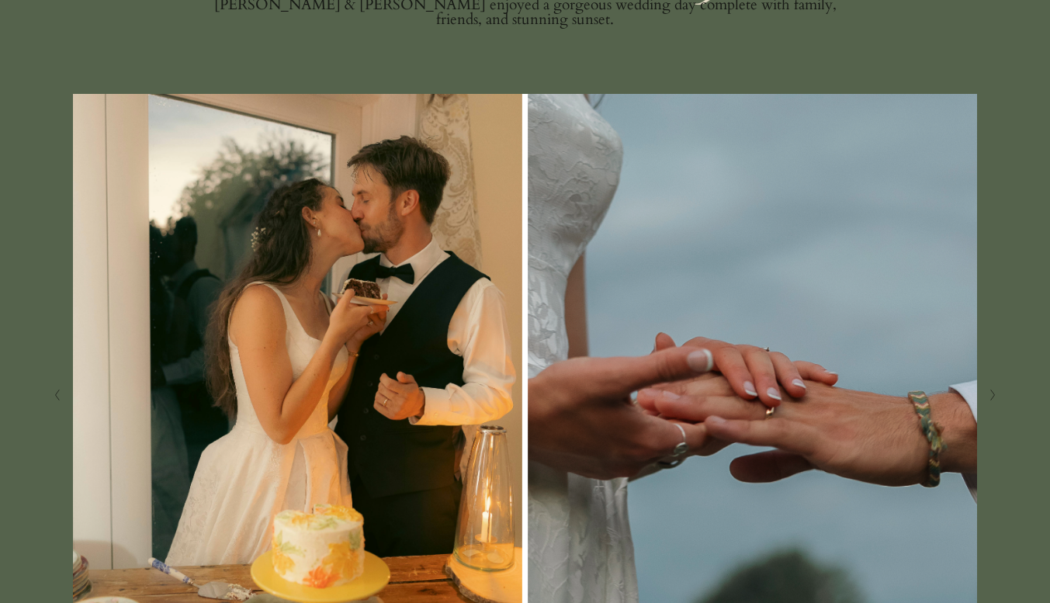
click at [987, 397] on button "Next Slide" at bounding box center [992, 395] width 21 height 25
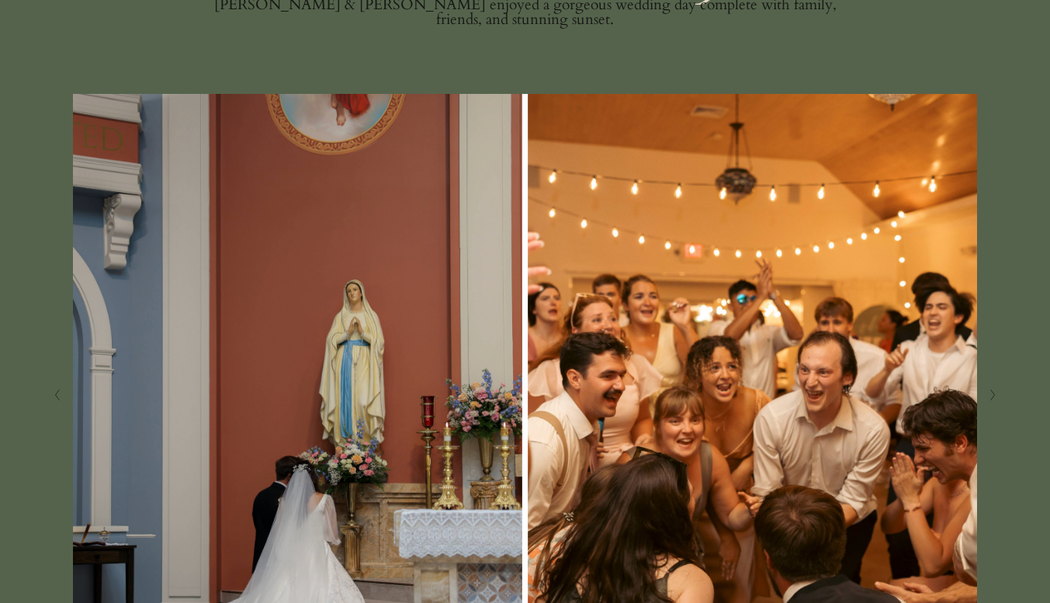
click at [987, 397] on button "Next Slide" at bounding box center [992, 395] width 21 height 25
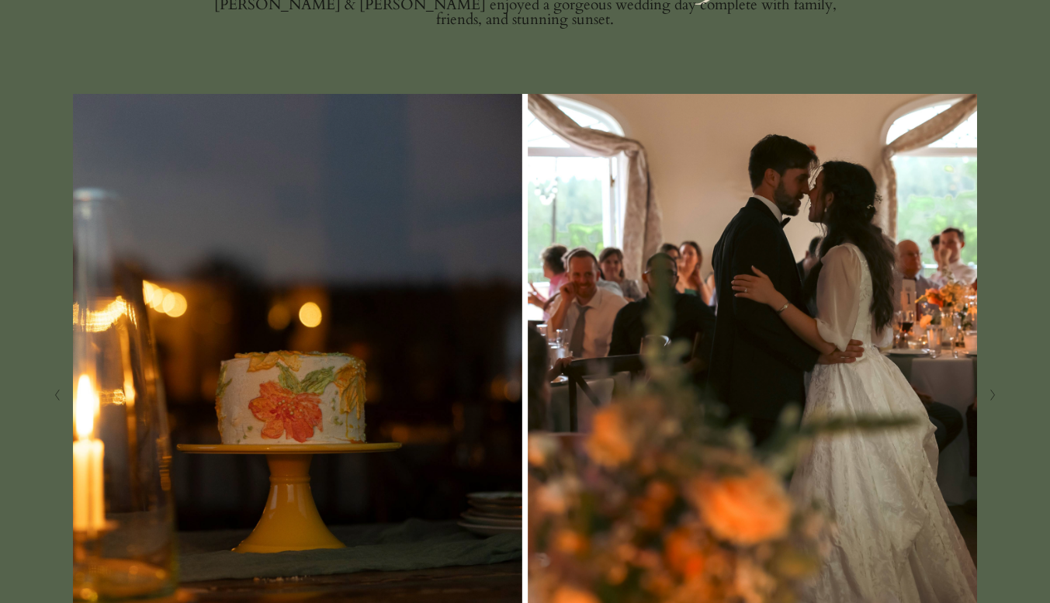
click at [987, 397] on button "Next Slide" at bounding box center [992, 395] width 21 height 25
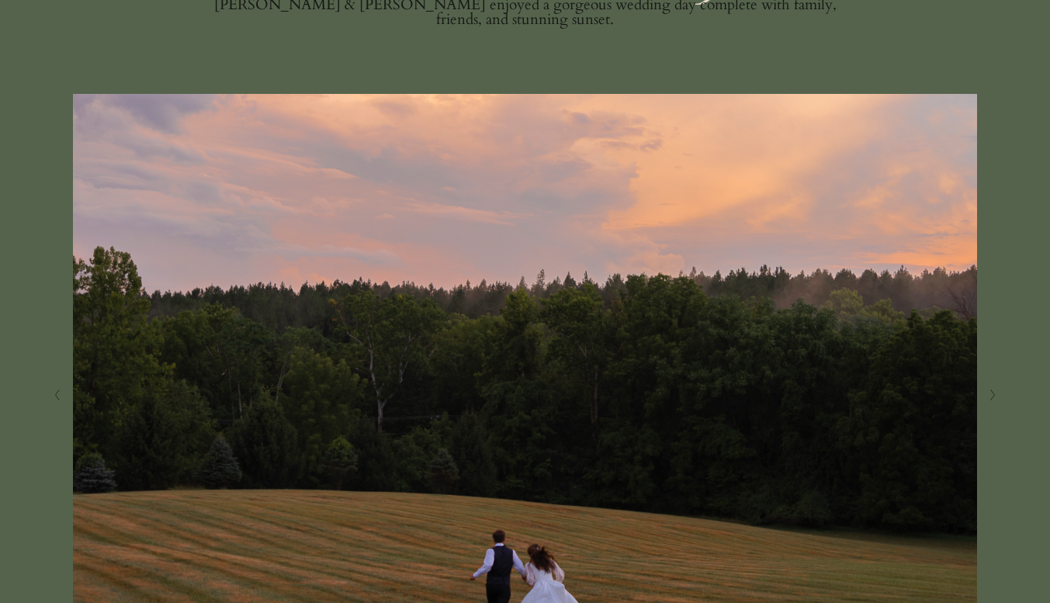
click at [987, 397] on button "Next Slide" at bounding box center [992, 395] width 21 height 25
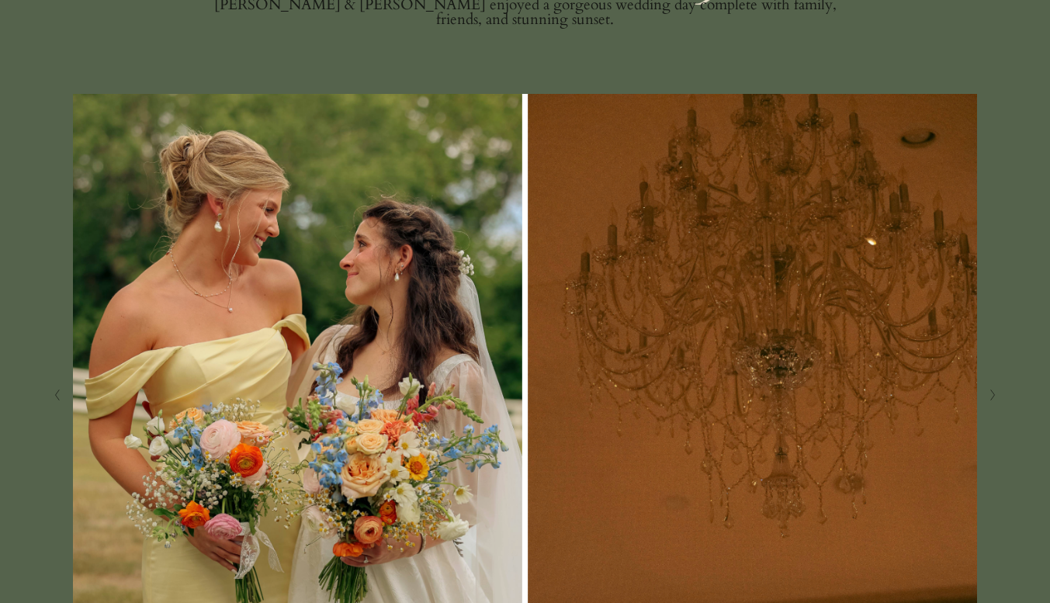
click at [987, 397] on button "Next Slide" at bounding box center [992, 395] width 21 height 25
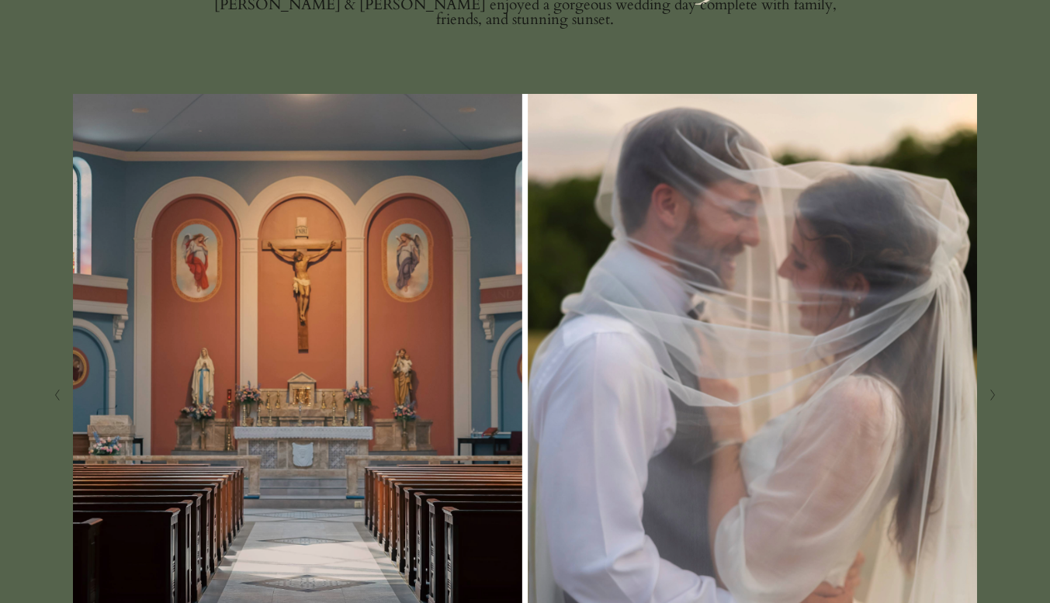
click at [982, 386] on button "Next Slide" at bounding box center [992, 395] width 21 height 25
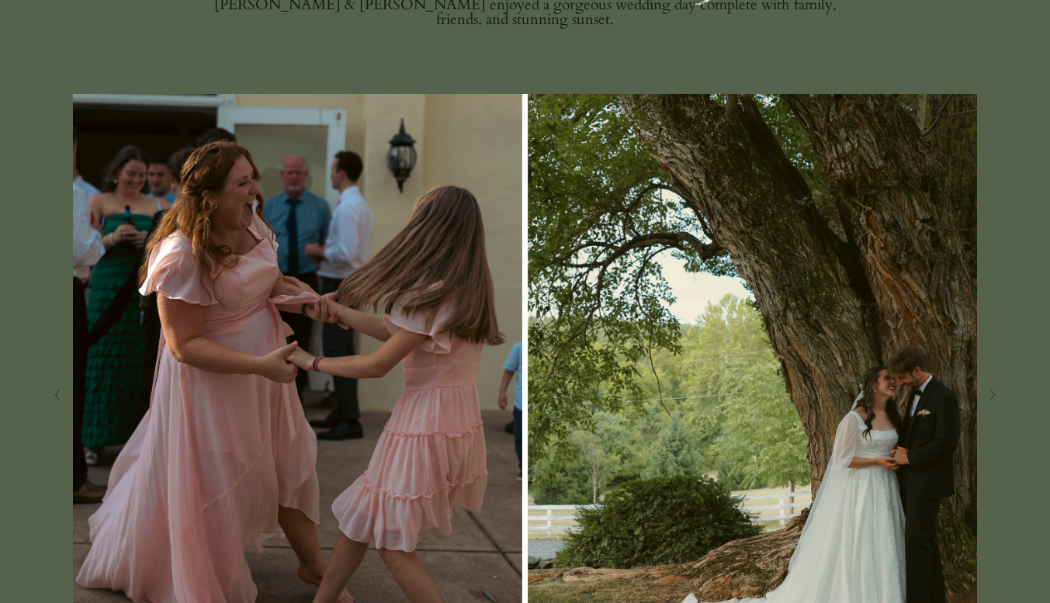
click at [982, 386] on button "Next Slide" at bounding box center [992, 395] width 21 height 25
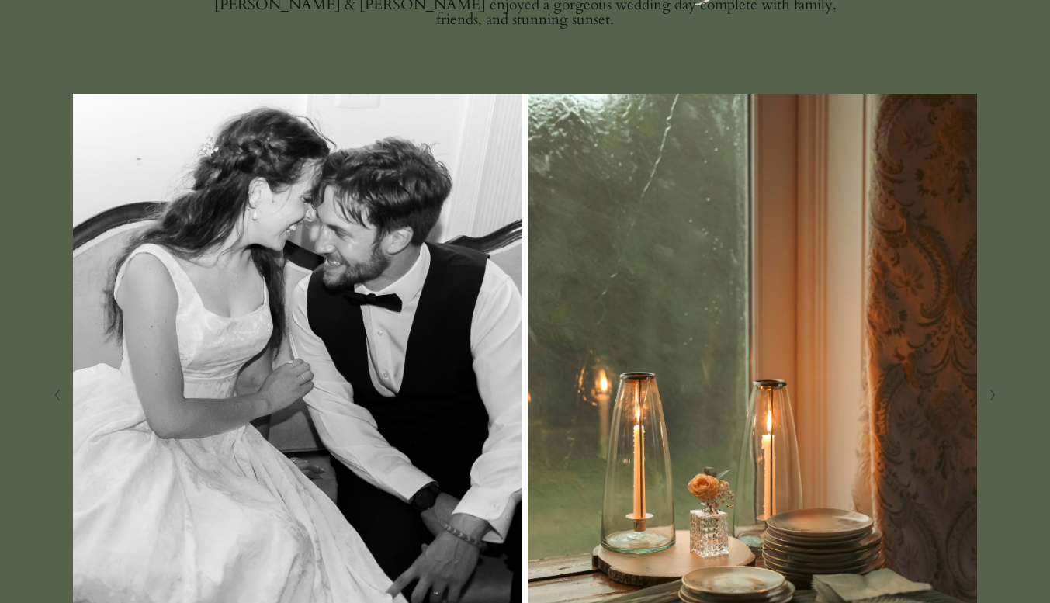
click at [982, 386] on button "Next Slide" at bounding box center [992, 395] width 21 height 25
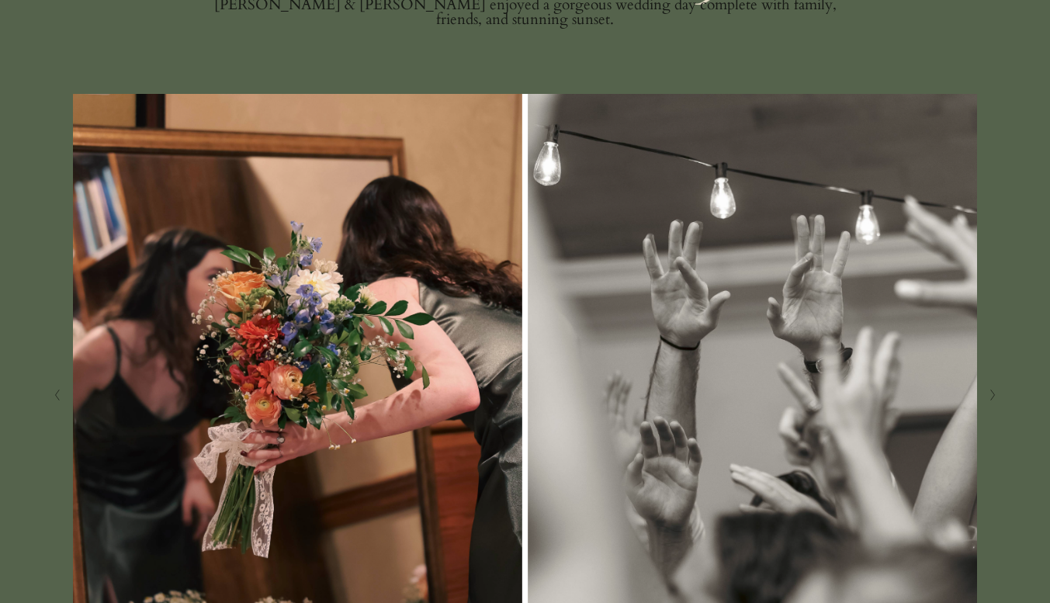
click at [982, 386] on button "Next Slide" at bounding box center [992, 395] width 21 height 25
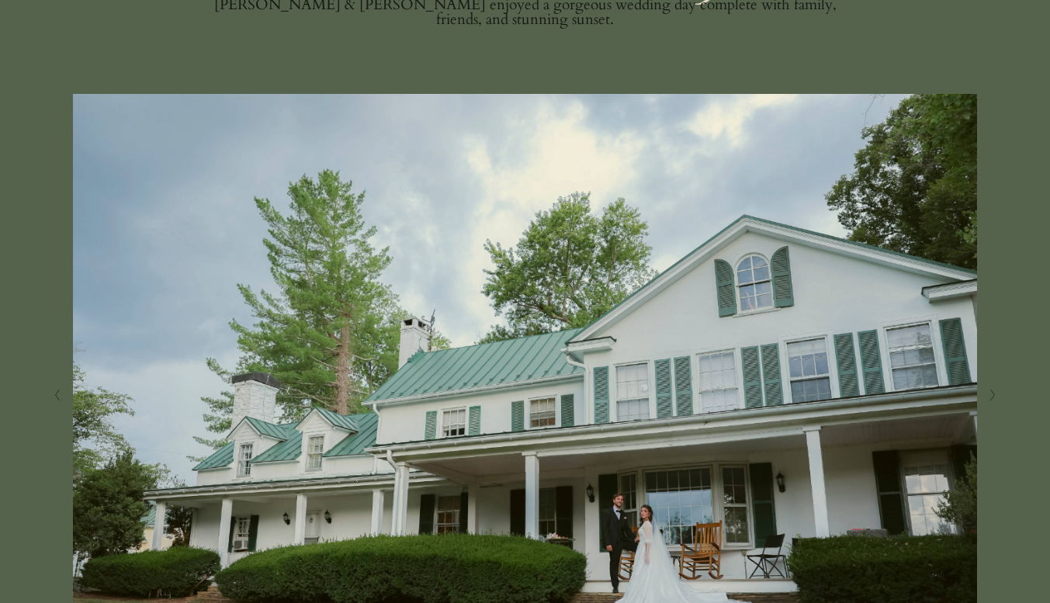
click at [982, 386] on button "Next Slide" at bounding box center [992, 395] width 21 height 25
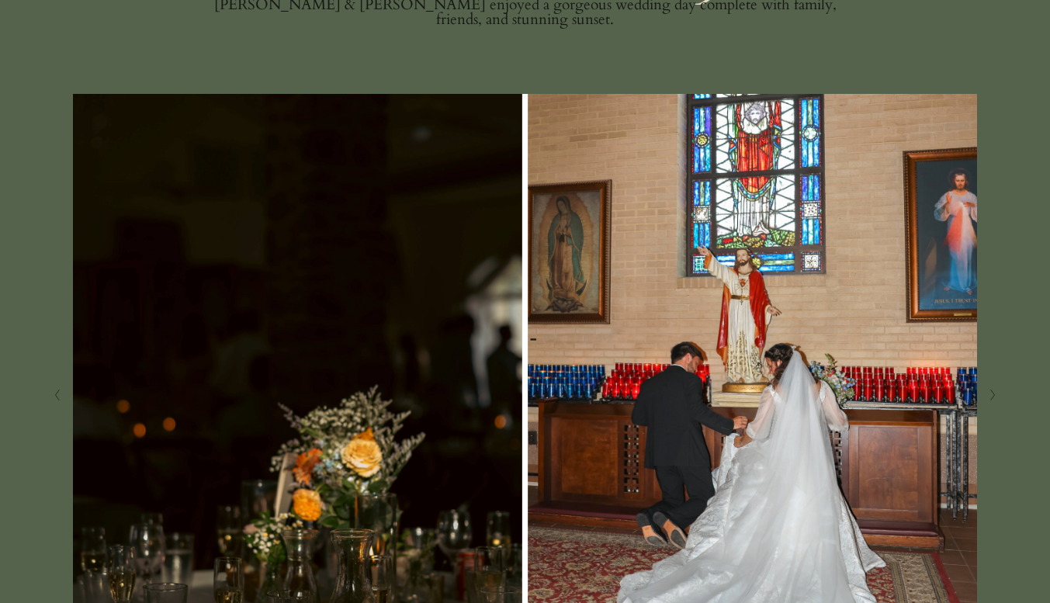
click at [982, 386] on button "Next Slide" at bounding box center [992, 395] width 21 height 25
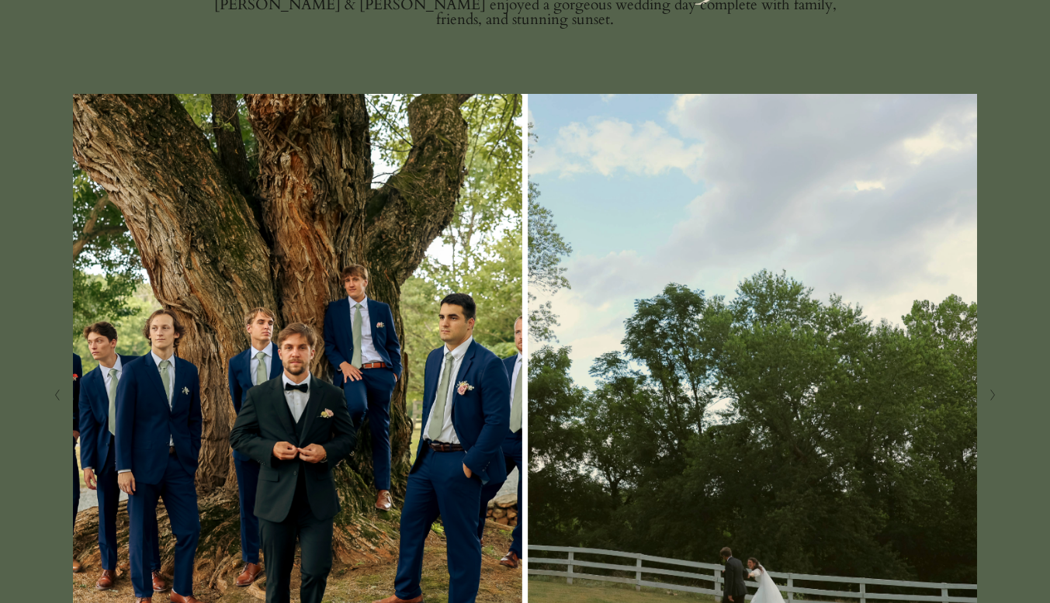
click at [982, 386] on button "Next Slide" at bounding box center [992, 395] width 21 height 25
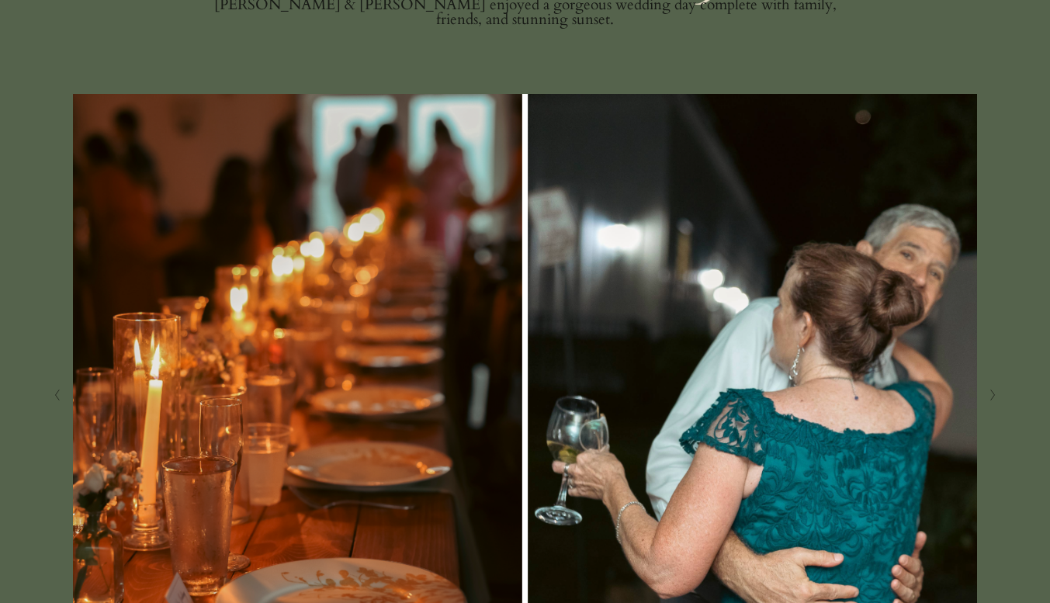
click at [982, 386] on button "Next Slide" at bounding box center [992, 395] width 21 height 25
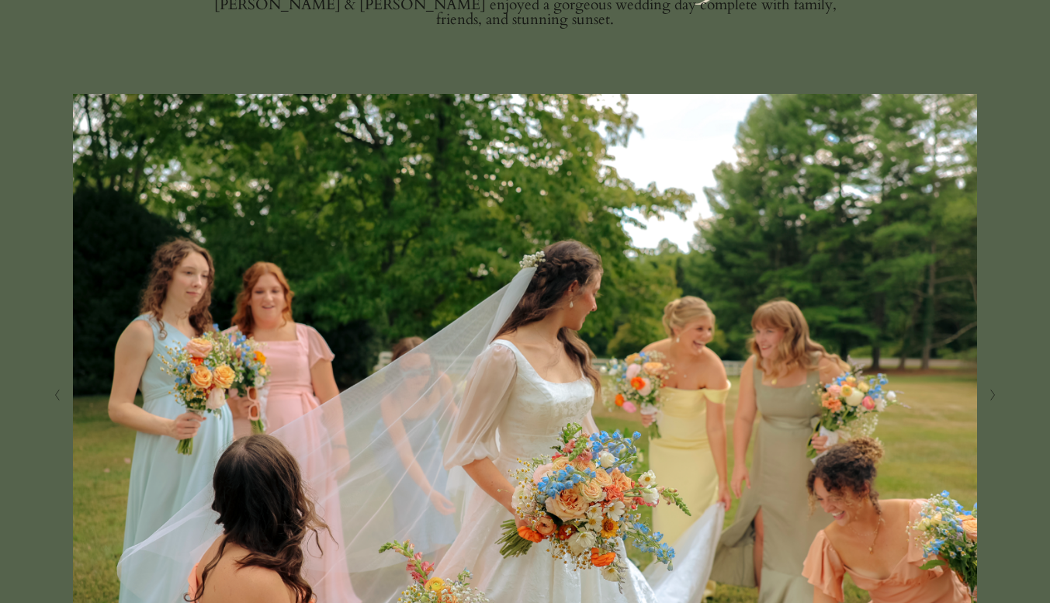
click at [982, 386] on button "Next Slide" at bounding box center [992, 395] width 21 height 25
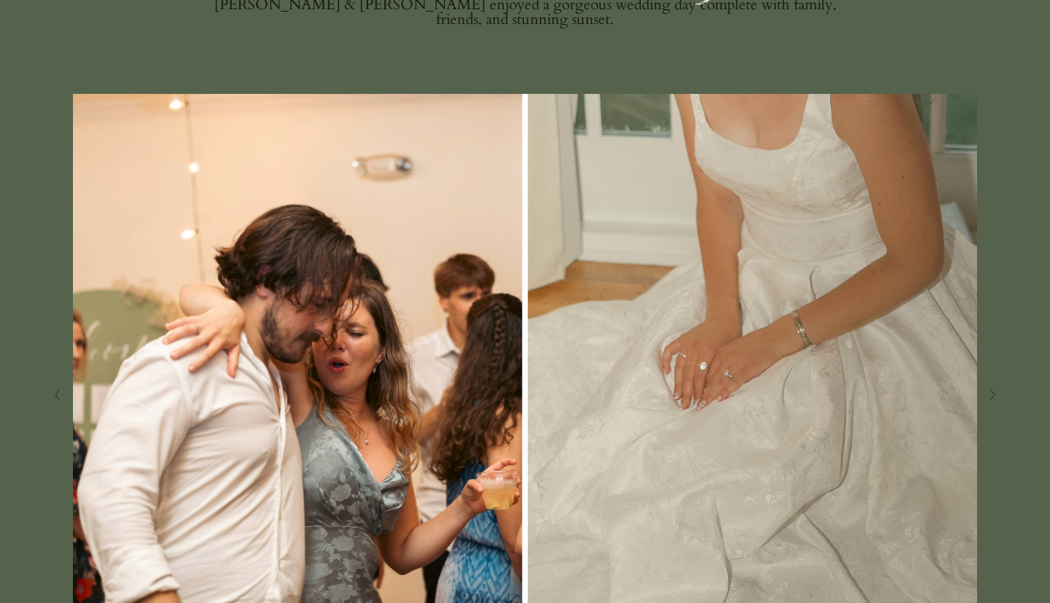
click at [982, 386] on button "Next Slide" at bounding box center [992, 395] width 21 height 25
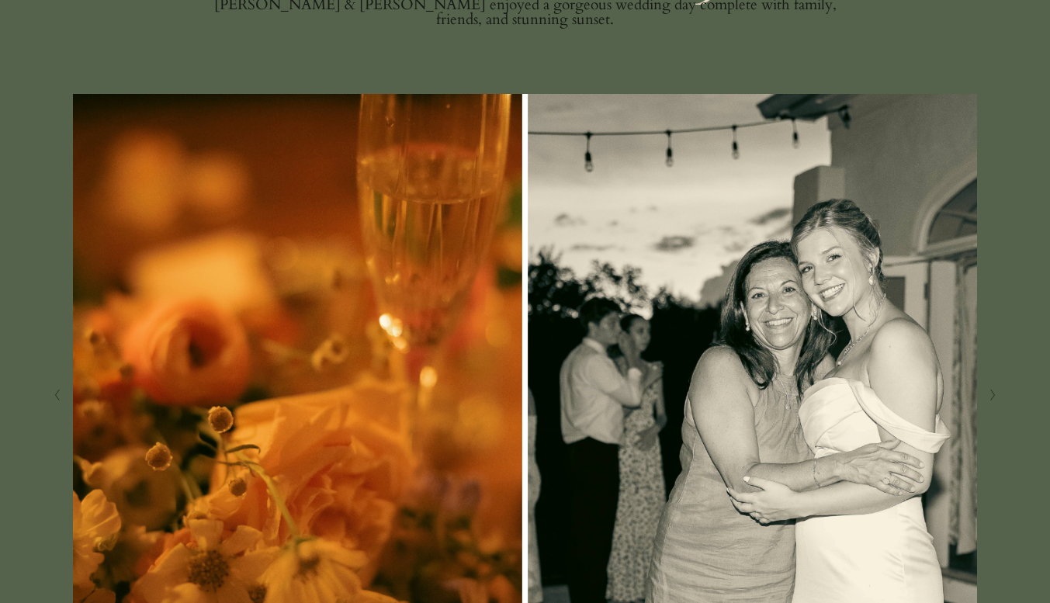
click at [982, 386] on button "Next Slide" at bounding box center [992, 395] width 21 height 25
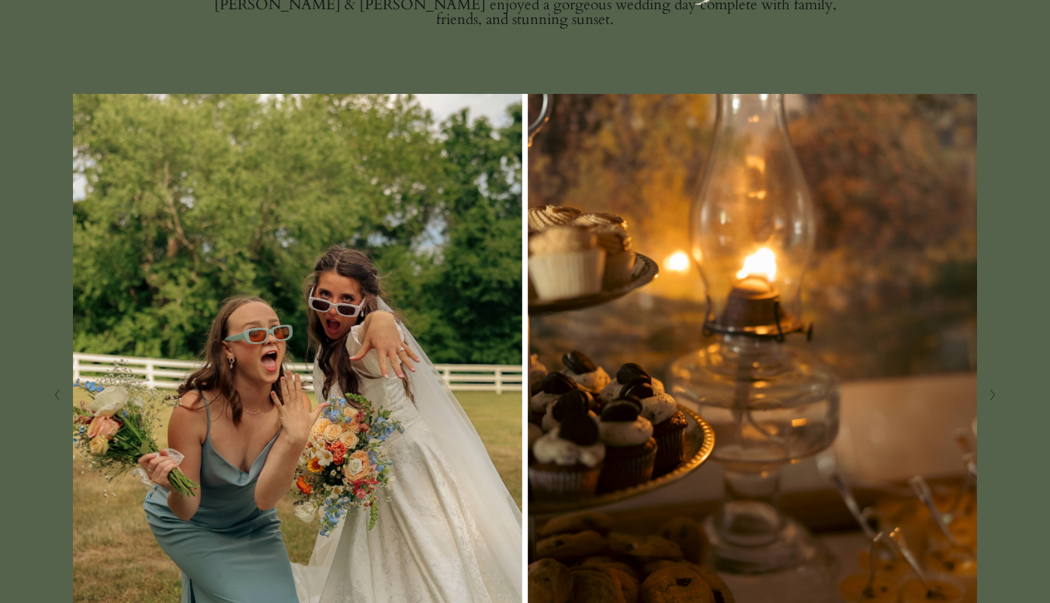
click at [982, 386] on button "Next Slide" at bounding box center [992, 395] width 21 height 25
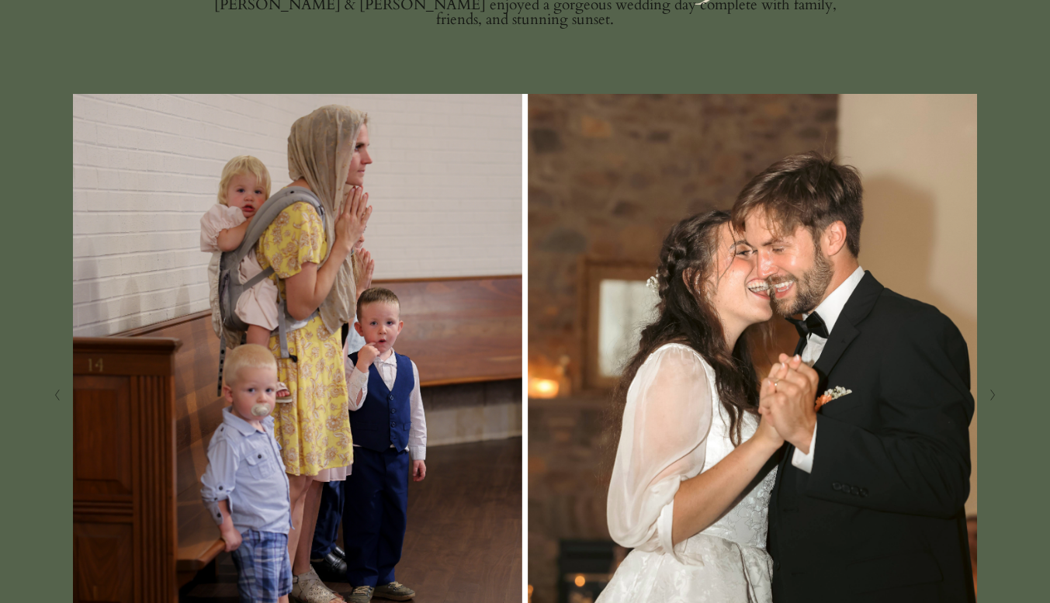
click at [982, 386] on button "Next Slide" at bounding box center [992, 395] width 21 height 25
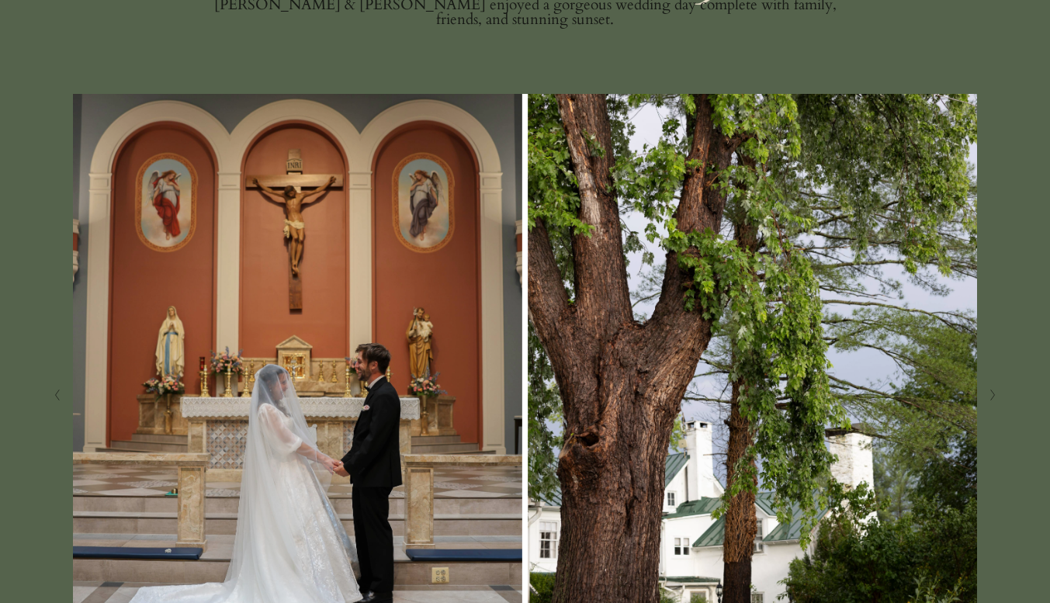
click at [982, 386] on button "Next Slide" at bounding box center [992, 395] width 21 height 25
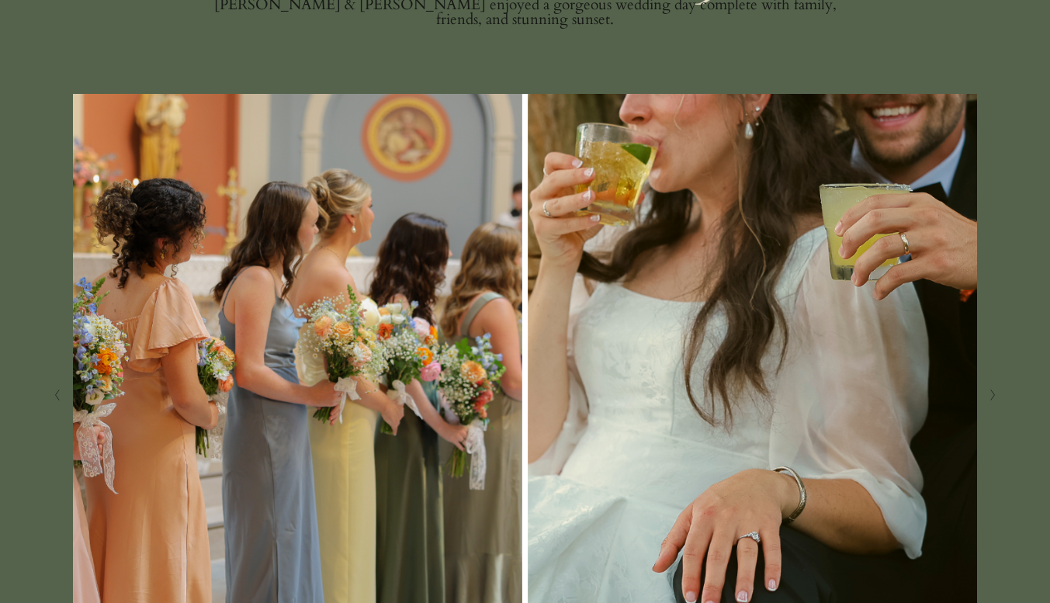
click at [982, 386] on button "Next Slide" at bounding box center [992, 395] width 21 height 25
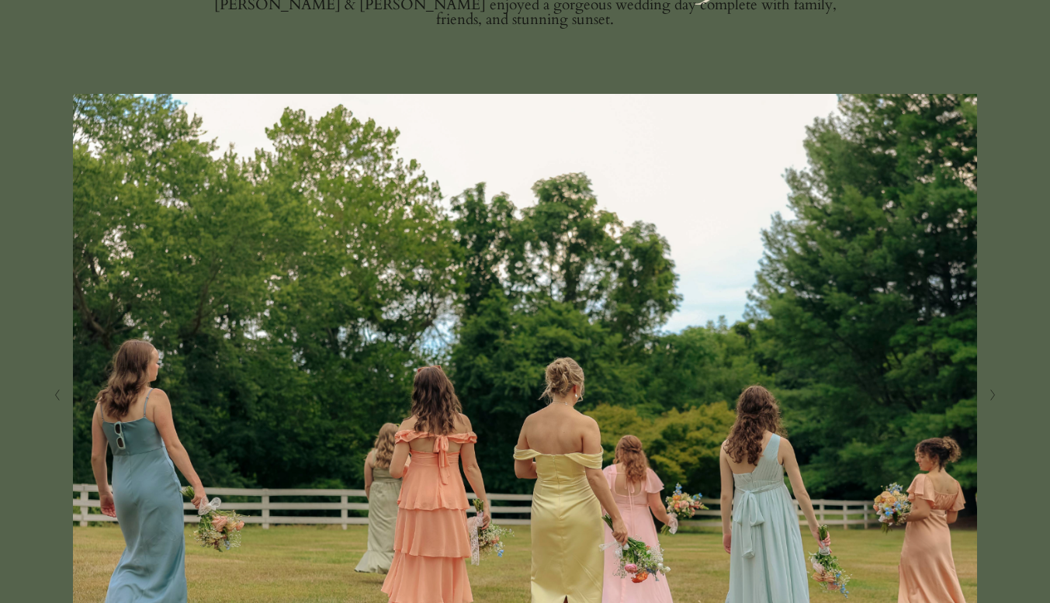
click at [982, 386] on button "Next Slide" at bounding box center [992, 395] width 21 height 25
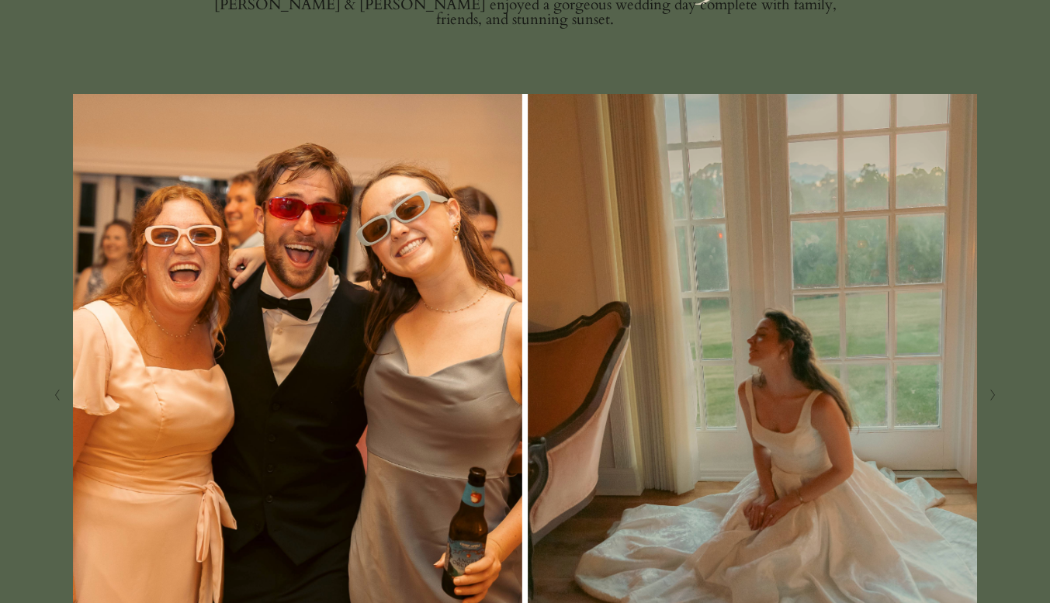
click at [982, 386] on button "Next Slide" at bounding box center [992, 395] width 21 height 25
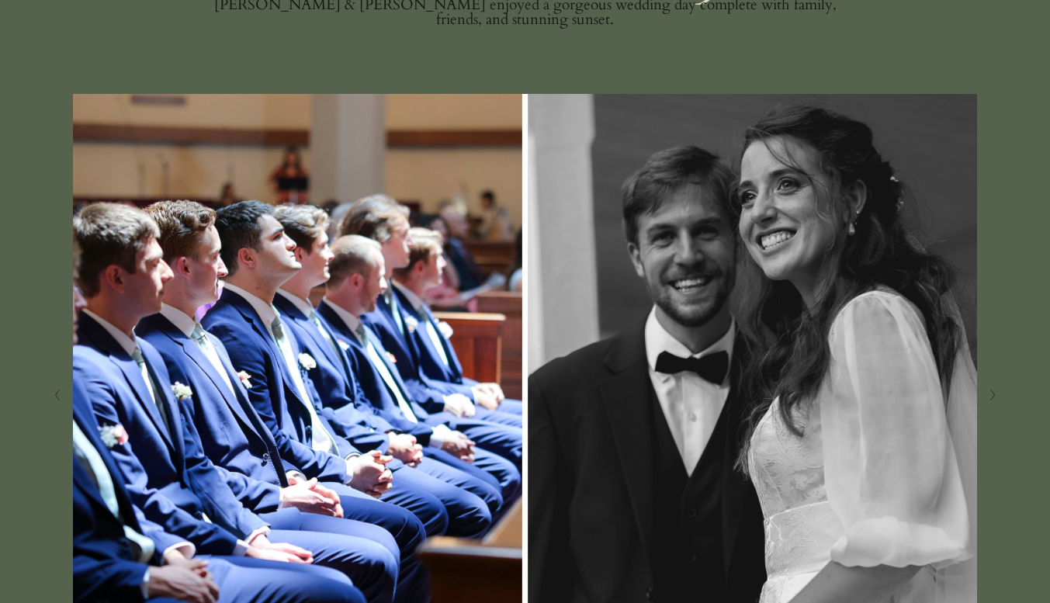
click at [982, 386] on button "Next Slide" at bounding box center [992, 395] width 21 height 25
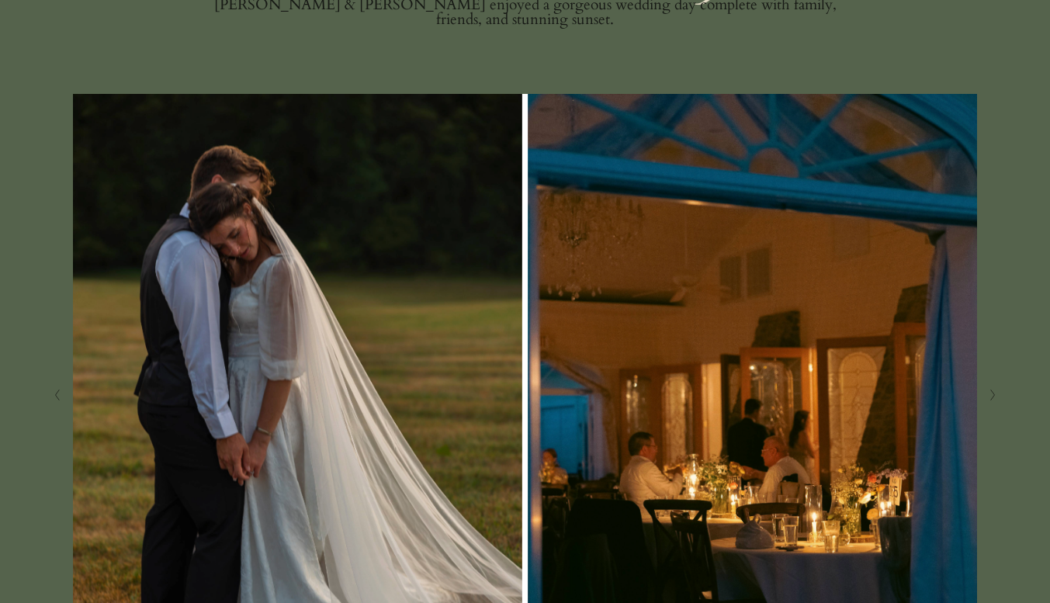
click at [982, 386] on button "Next Slide" at bounding box center [992, 395] width 21 height 25
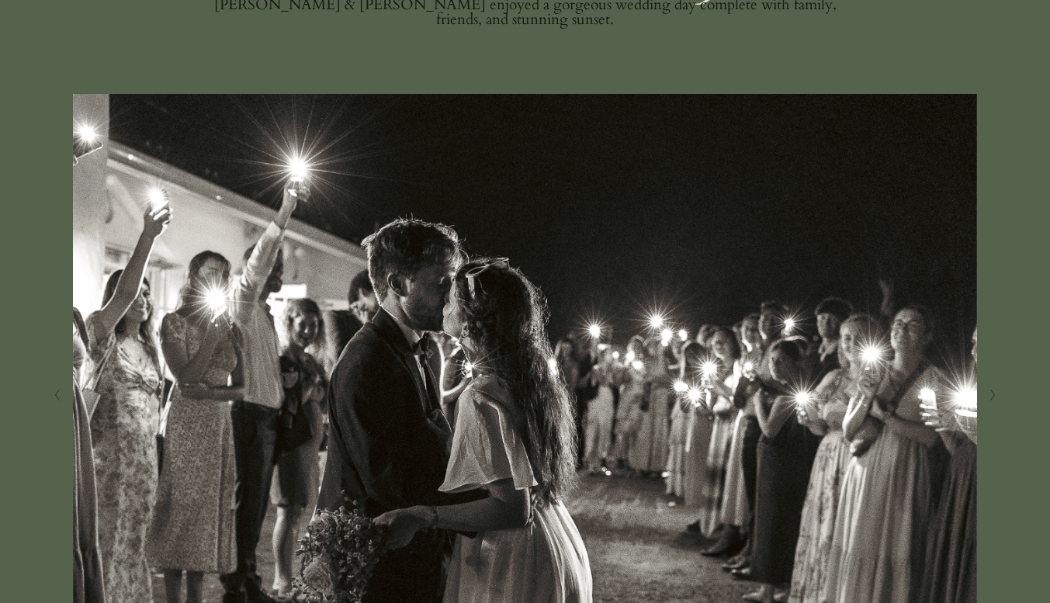
click at [982, 386] on button "Next Slide" at bounding box center [992, 395] width 21 height 25
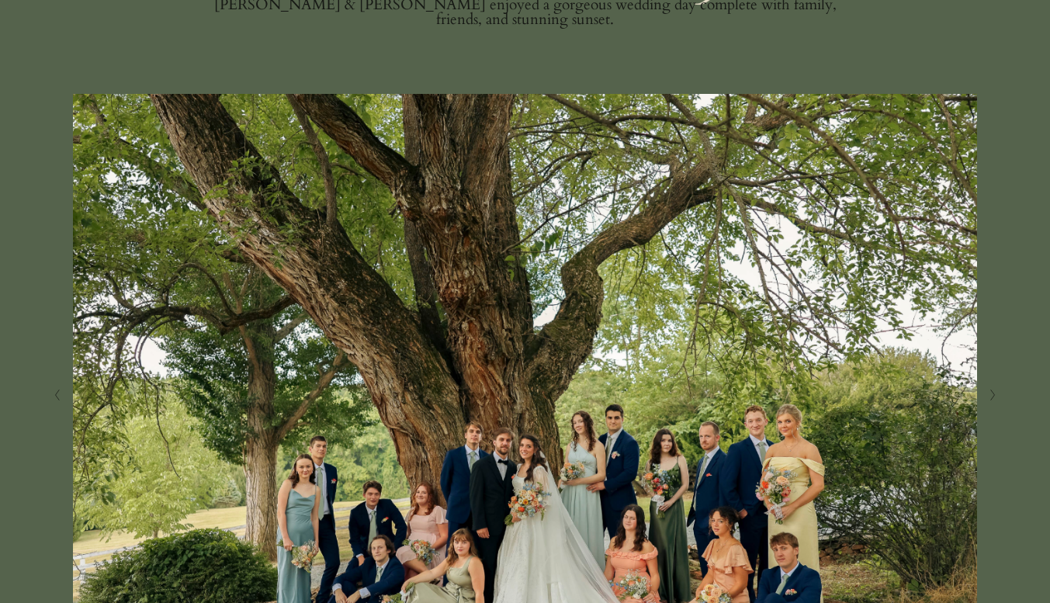
click at [982, 386] on button "Next Slide" at bounding box center [992, 395] width 21 height 25
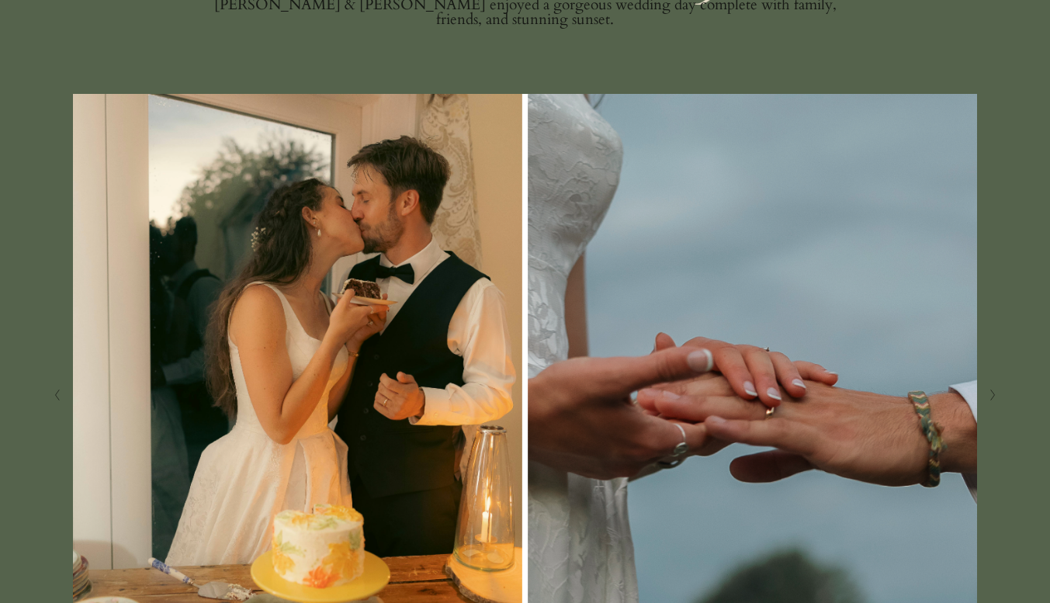
click at [982, 386] on button "Next Slide" at bounding box center [992, 395] width 21 height 25
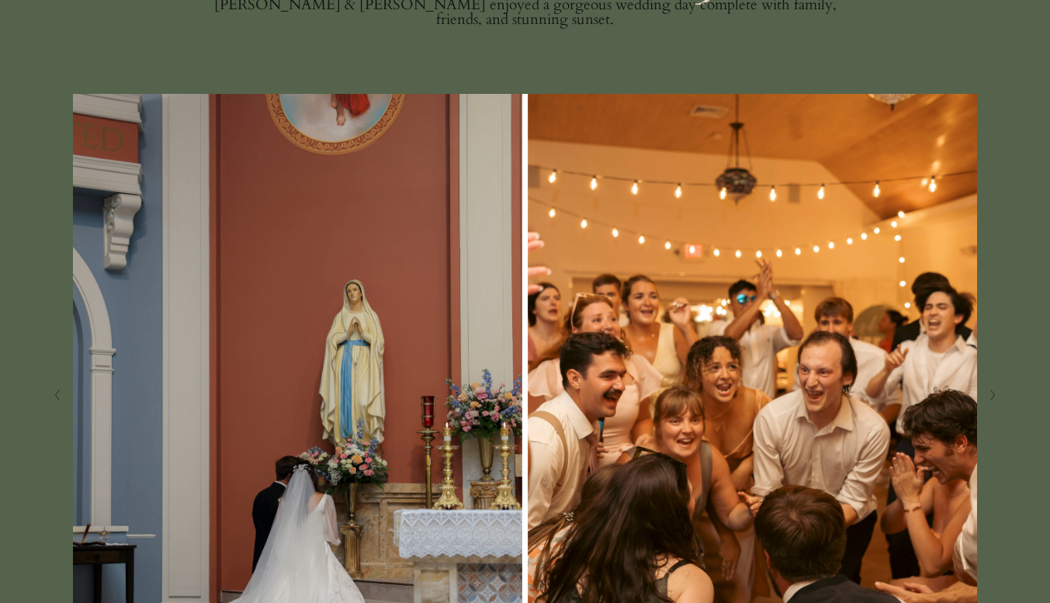
click at [59, 400] on polyline "Previous Slide" at bounding box center [57, 395] width 4 height 11
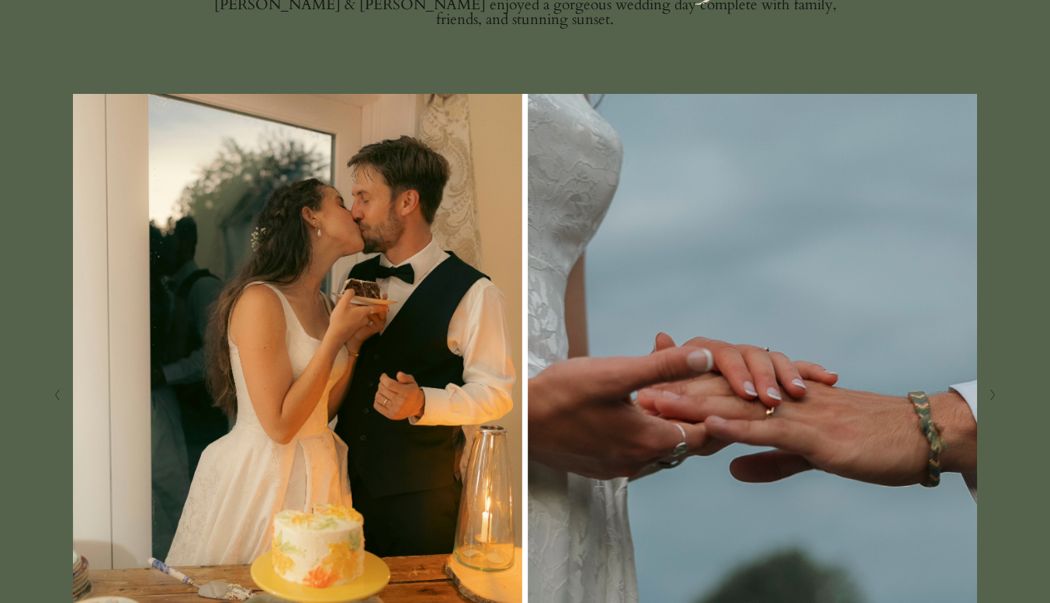
click at [991, 407] on button "Next Slide" at bounding box center [992, 395] width 21 height 25
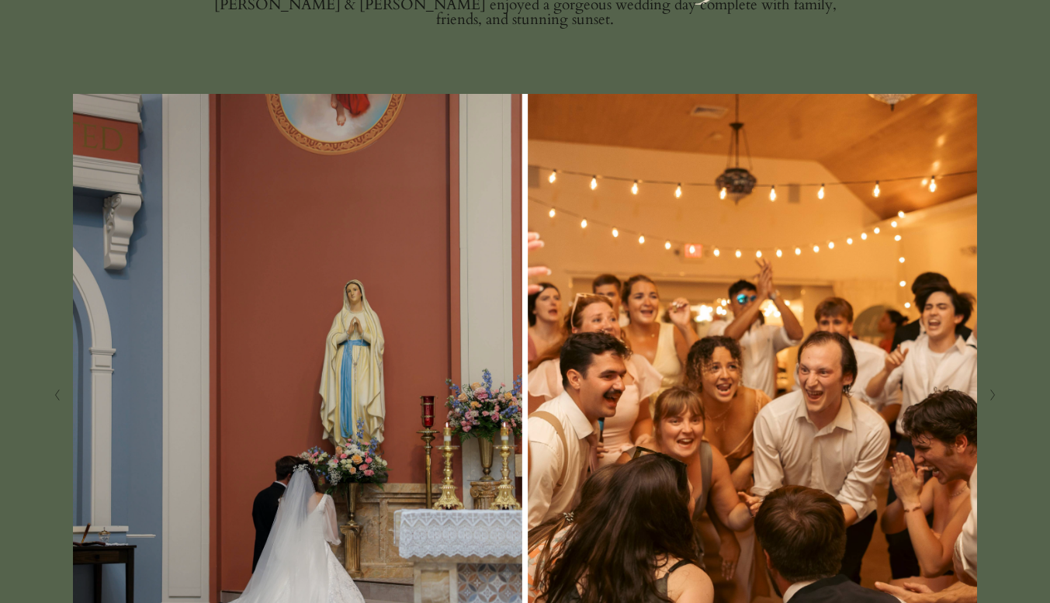
click at [991, 407] on button "Next Slide" at bounding box center [992, 395] width 21 height 25
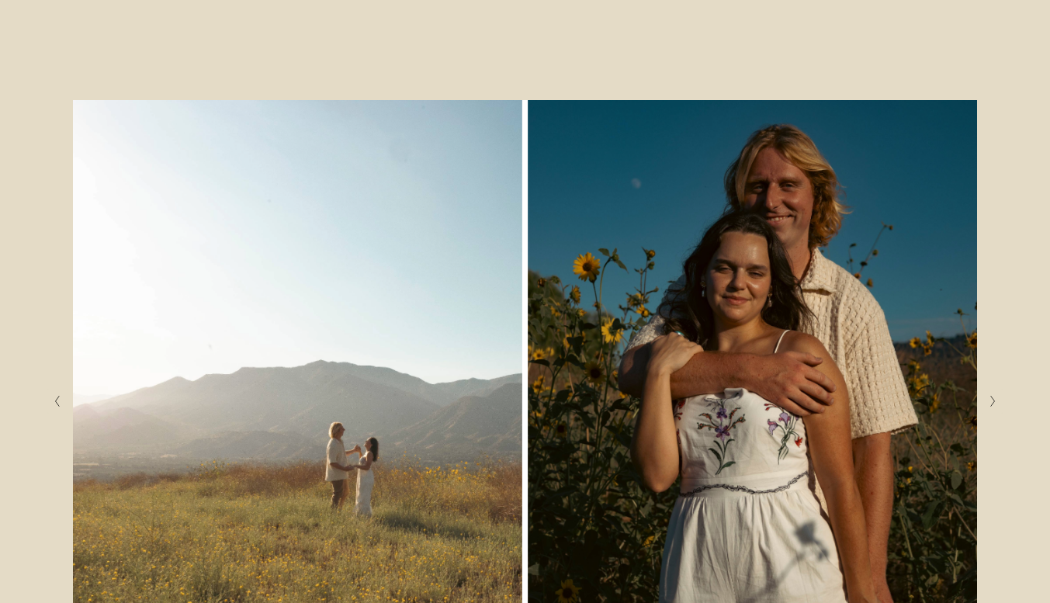
scroll to position [388, 0]
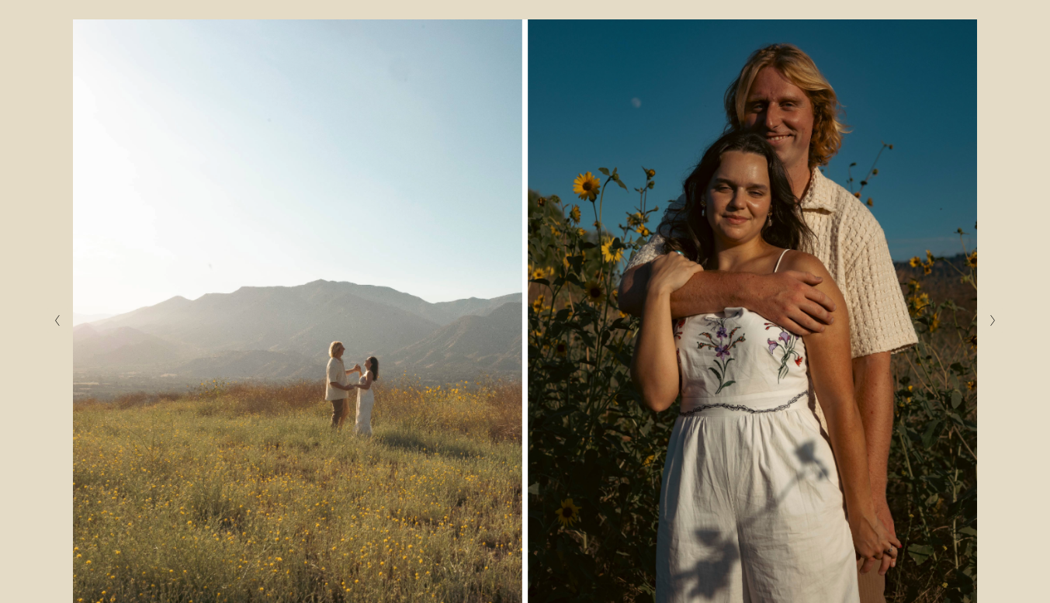
click at [980, 329] on img at bounding box center [525, 320] width 987 height 603
click at [993, 323] on polyline "Next Slide" at bounding box center [993, 321] width 4 height 11
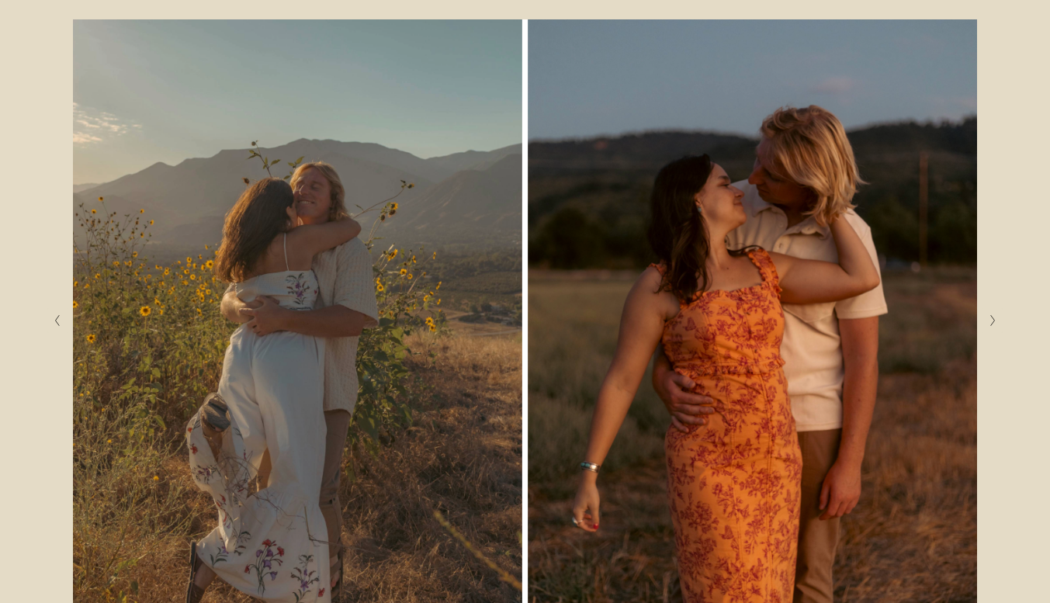
click at [993, 323] on polyline "Next Slide" at bounding box center [993, 321] width 4 height 11
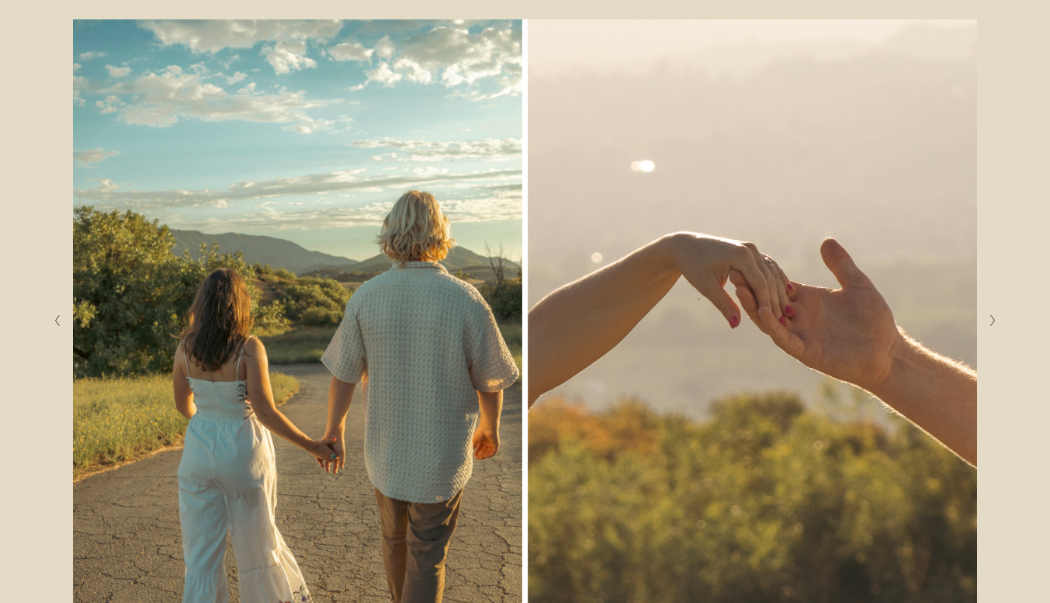
click at [993, 323] on polyline "Next Slide" at bounding box center [993, 321] width 4 height 11
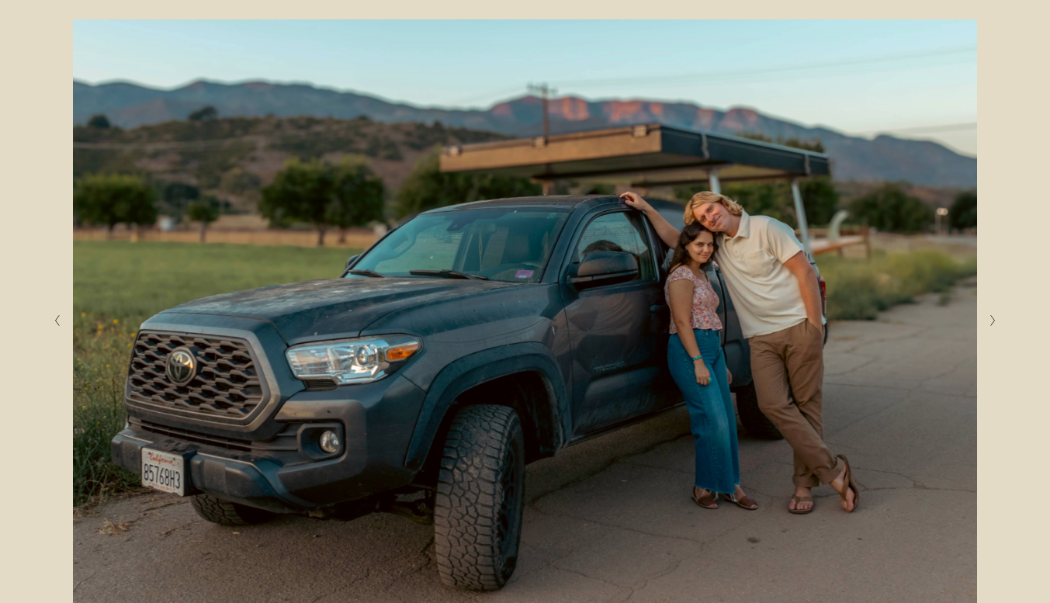
click at [993, 323] on polyline "Next Slide" at bounding box center [993, 321] width 4 height 11
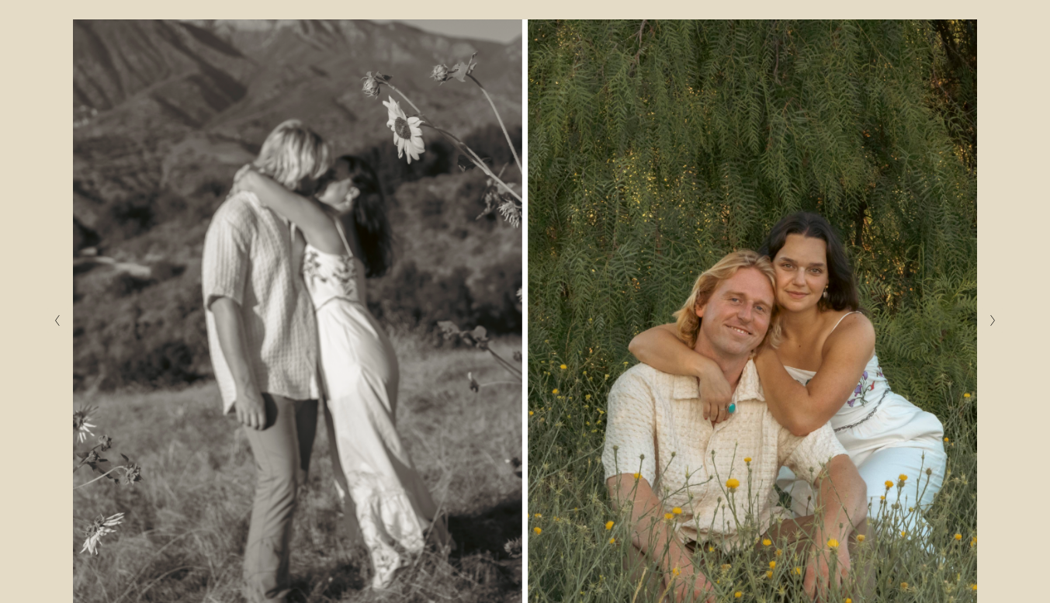
click at [993, 323] on polyline "Next Slide" at bounding box center [993, 321] width 4 height 11
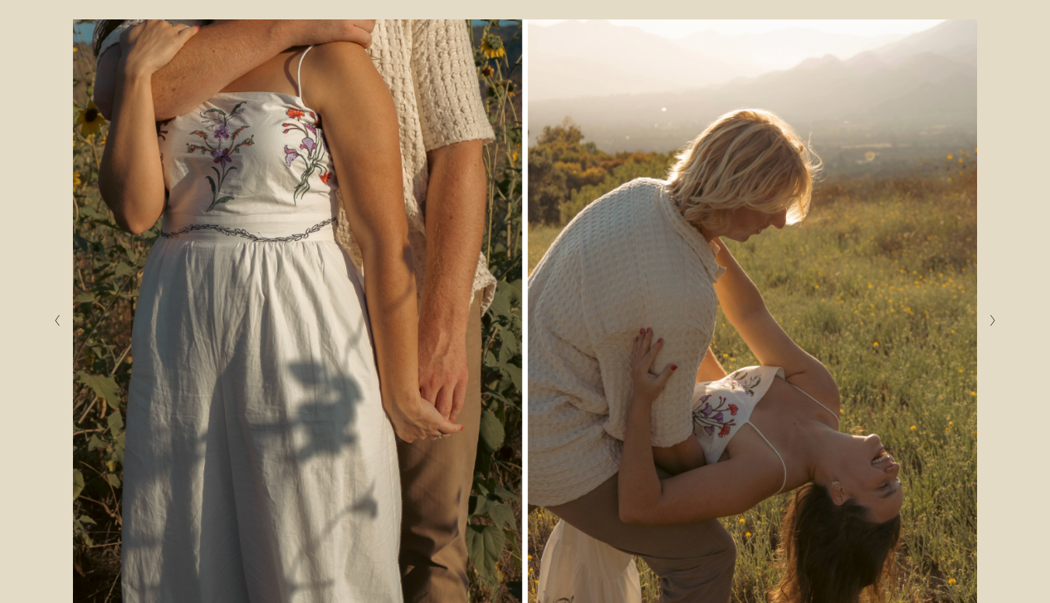
click at [993, 323] on polyline "Next Slide" at bounding box center [993, 321] width 4 height 11
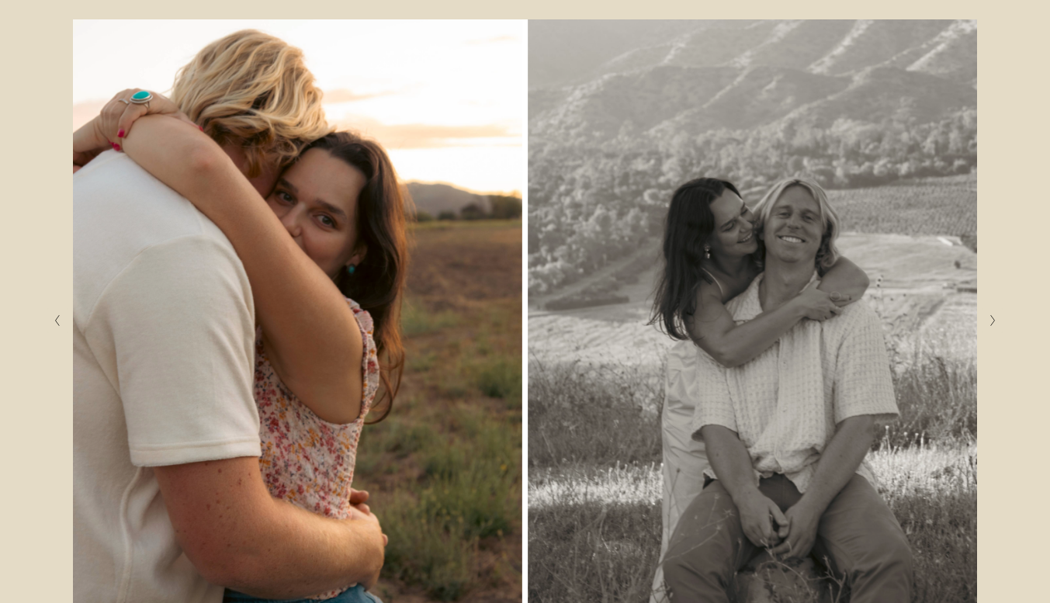
click at [993, 323] on polyline "Next Slide" at bounding box center [993, 321] width 4 height 11
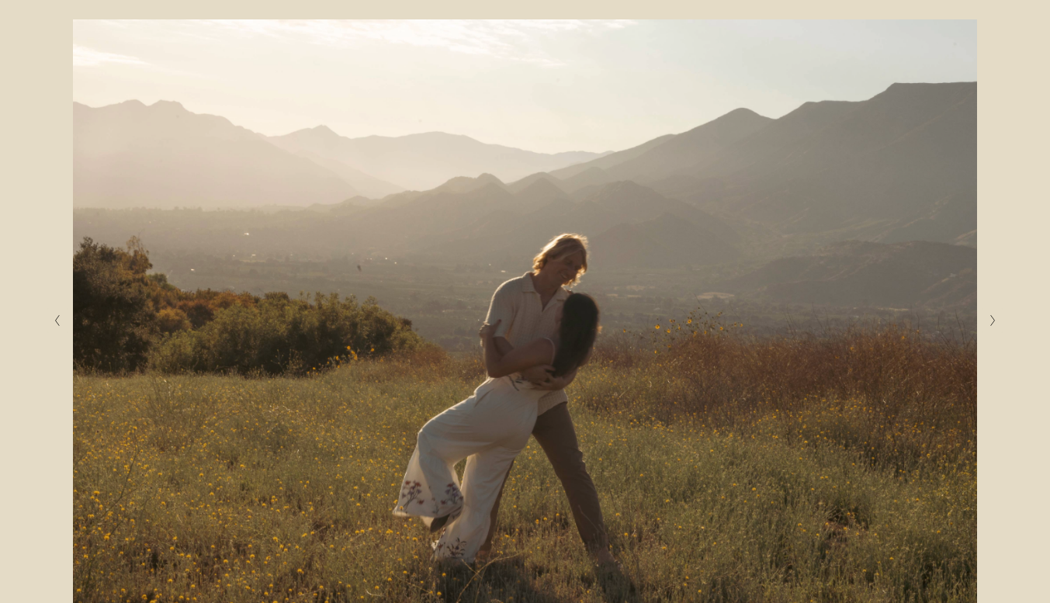
click at [993, 323] on polyline "Next Slide" at bounding box center [993, 321] width 4 height 11
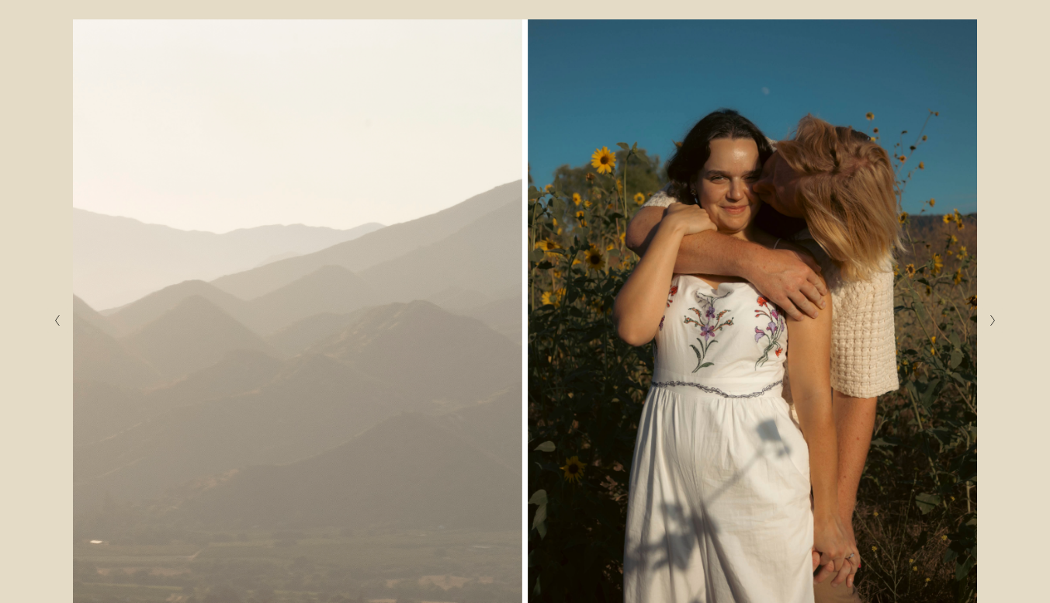
click at [993, 323] on polyline "Next Slide" at bounding box center [993, 321] width 4 height 11
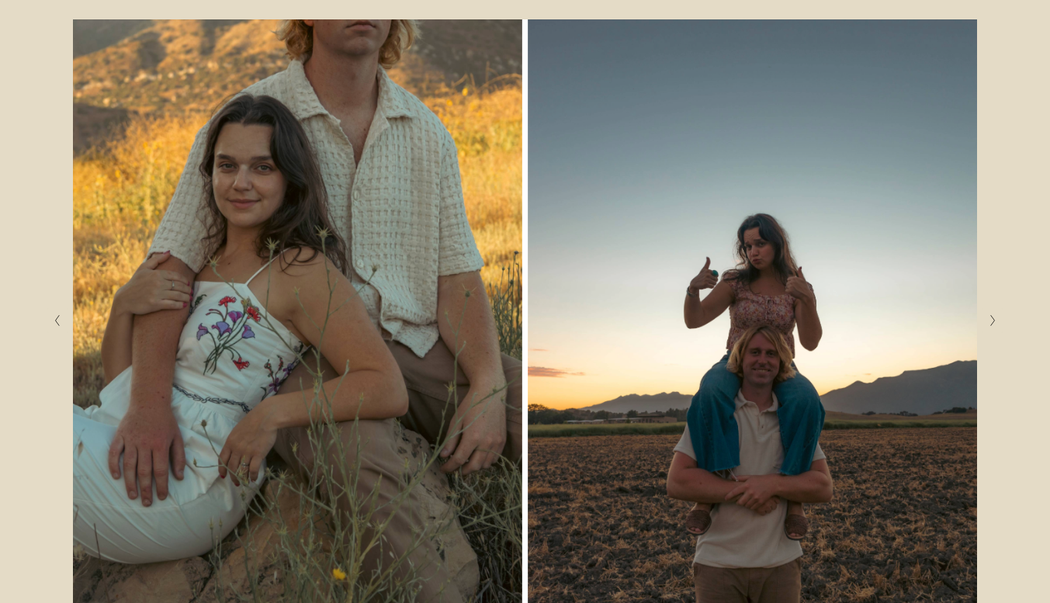
click at [993, 323] on polyline "Next Slide" at bounding box center [993, 321] width 4 height 11
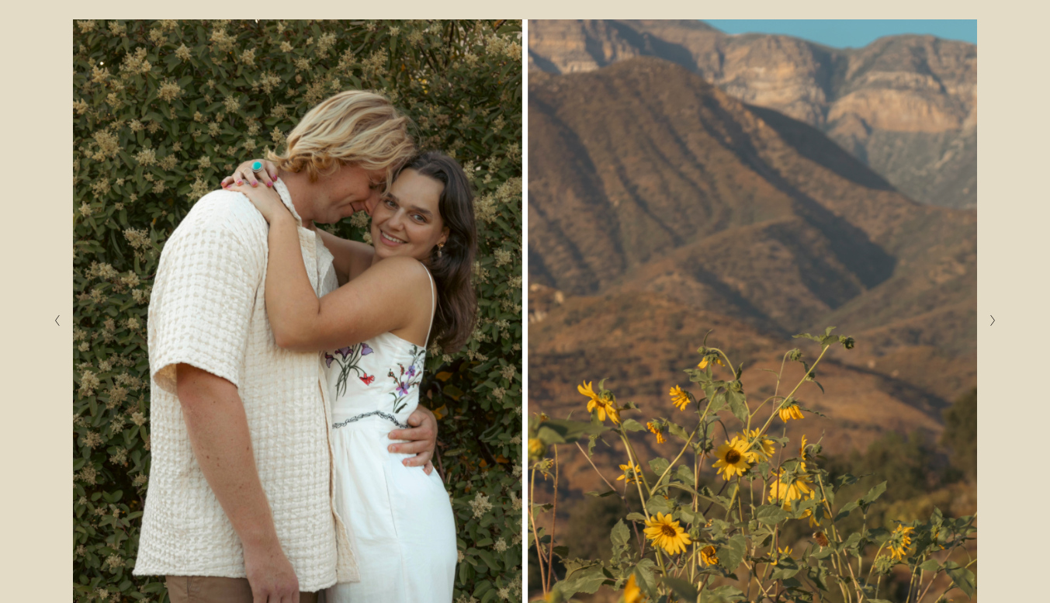
click at [993, 323] on polyline "Next Slide" at bounding box center [993, 321] width 4 height 11
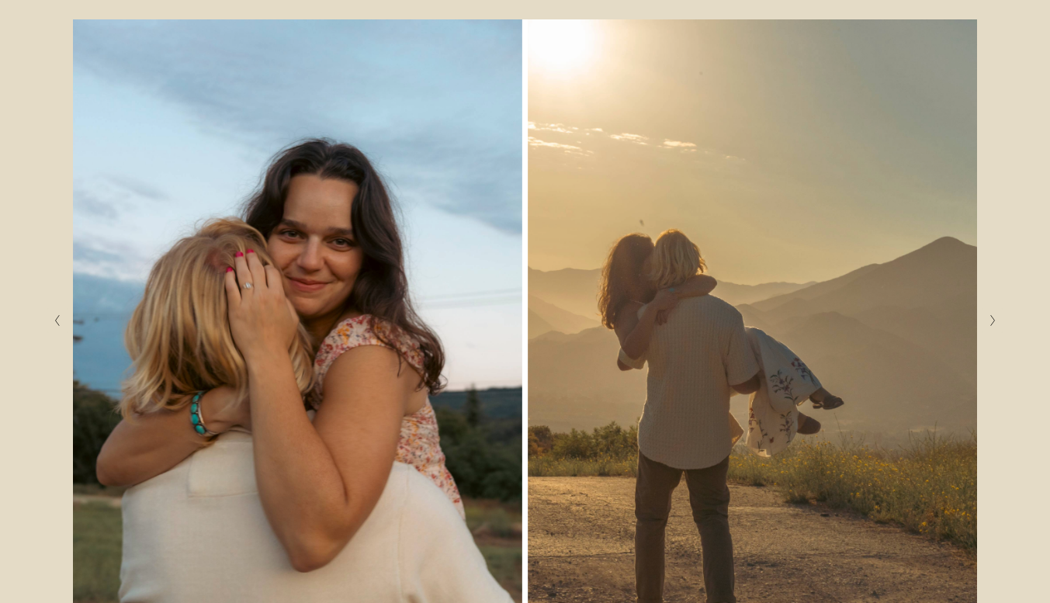
click at [993, 323] on polyline "Next Slide" at bounding box center [993, 321] width 4 height 11
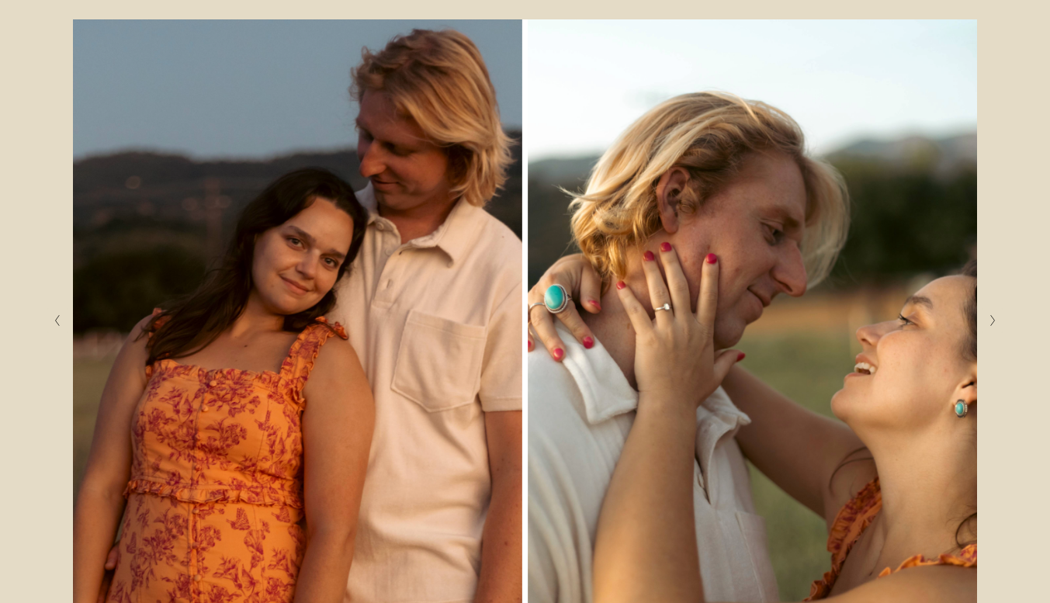
click at [993, 323] on polyline "Next Slide" at bounding box center [993, 321] width 4 height 11
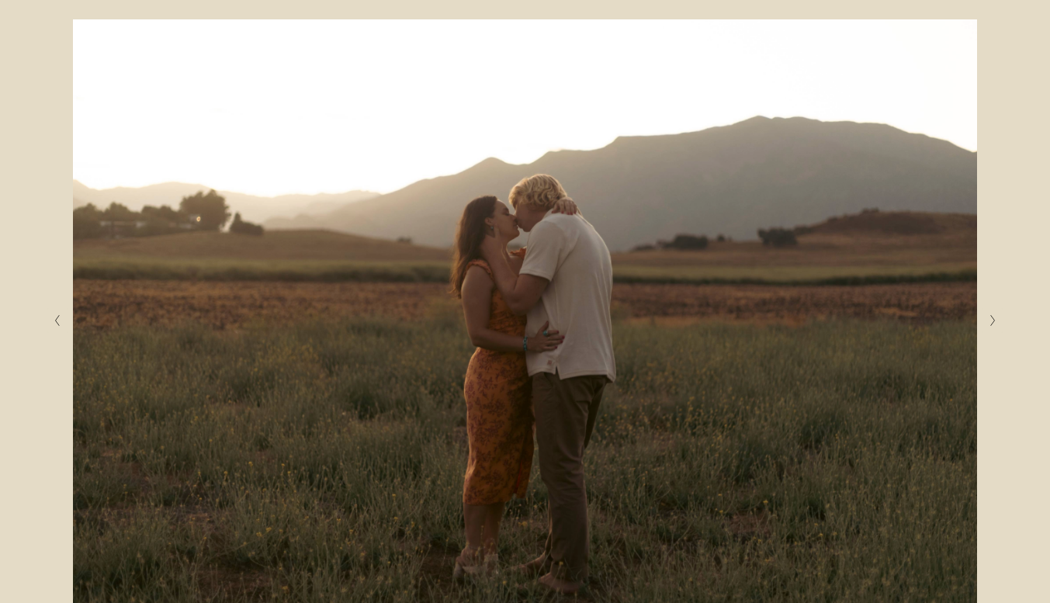
click at [993, 323] on polyline "Next Slide" at bounding box center [993, 321] width 4 height 11
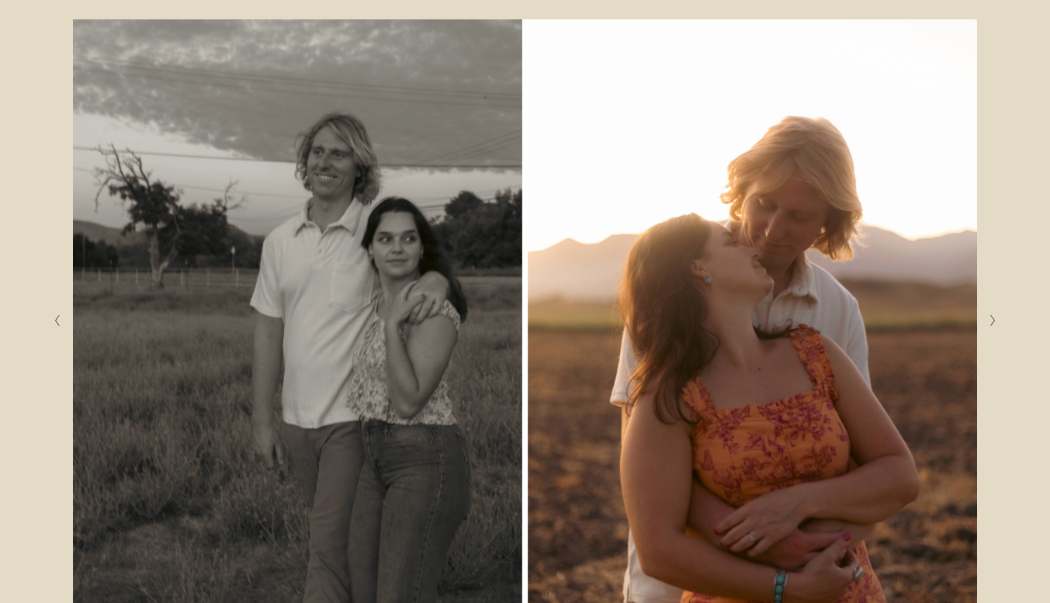
click at [993, 323] on polyline "Next Slide" at bounding box center [993, 321] width 4 height 11
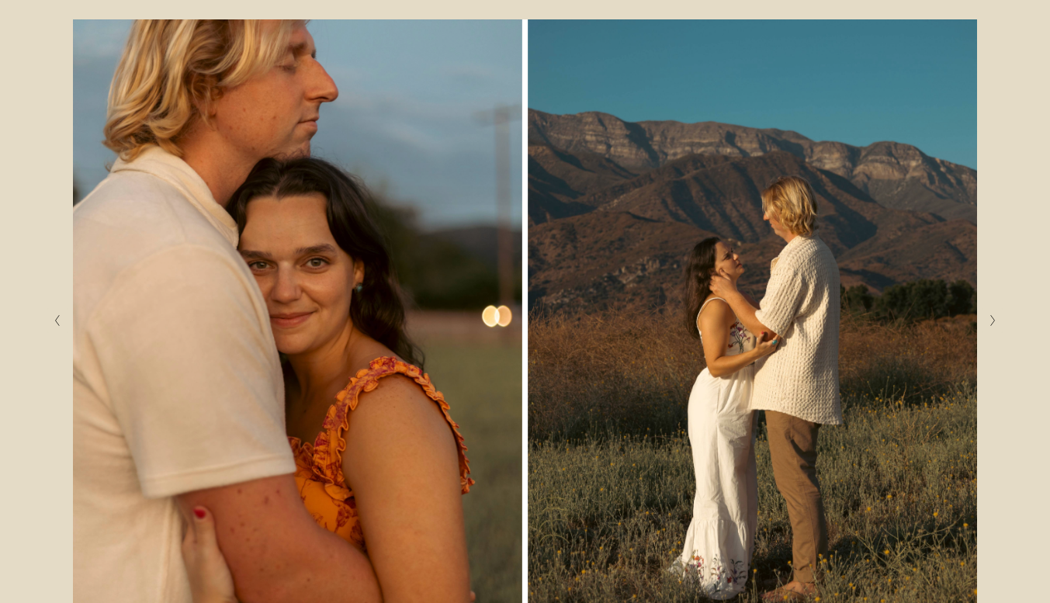
click at [993, 323] on polyline "Next Slide" at bounding box center [993, 321] width 4 height 11
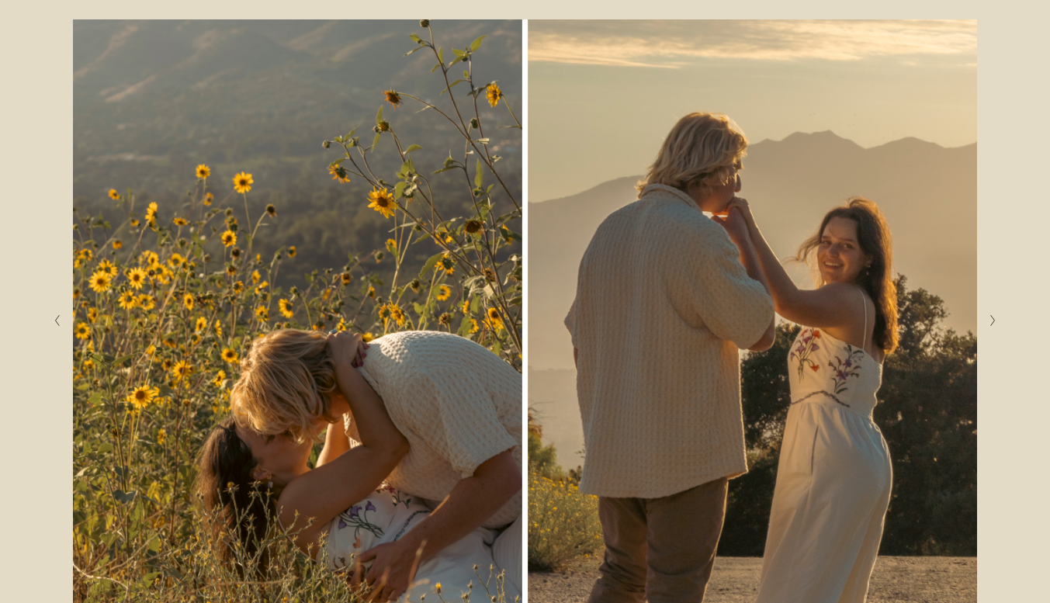
click at [993, 323] on polyline "Next Slide" at bounding box center [993, 321] width 4 height 11
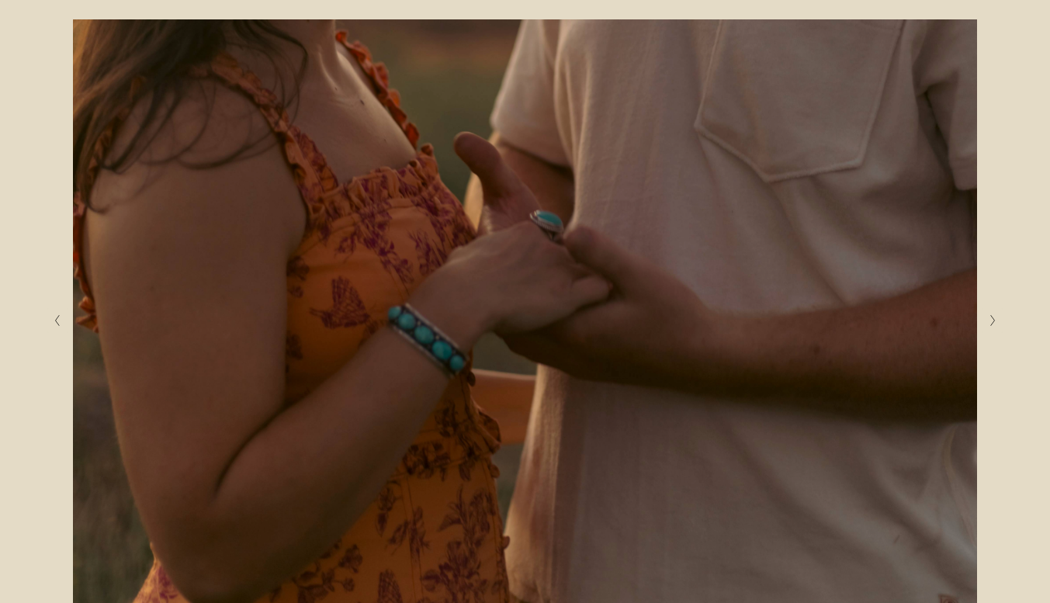
click at [993, 323] on polyline "Next Slide" at bounding box center [993, 321] width 4 height 11
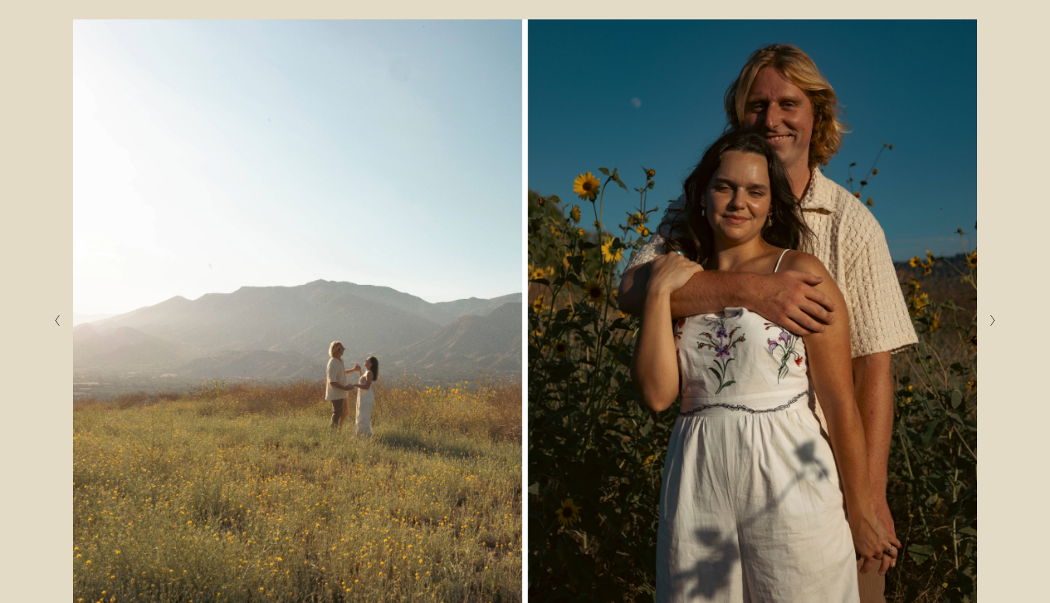
click at [993, 323] on polyline "Next Slide" at bounding box center [993, 321] width 4 height 11
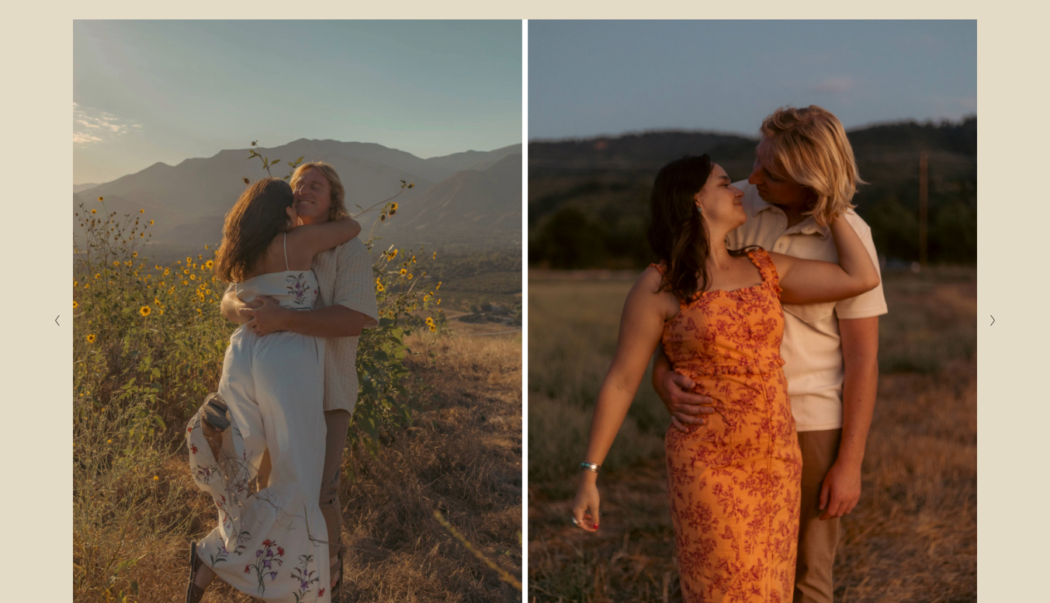
scroll to position [0, 0]
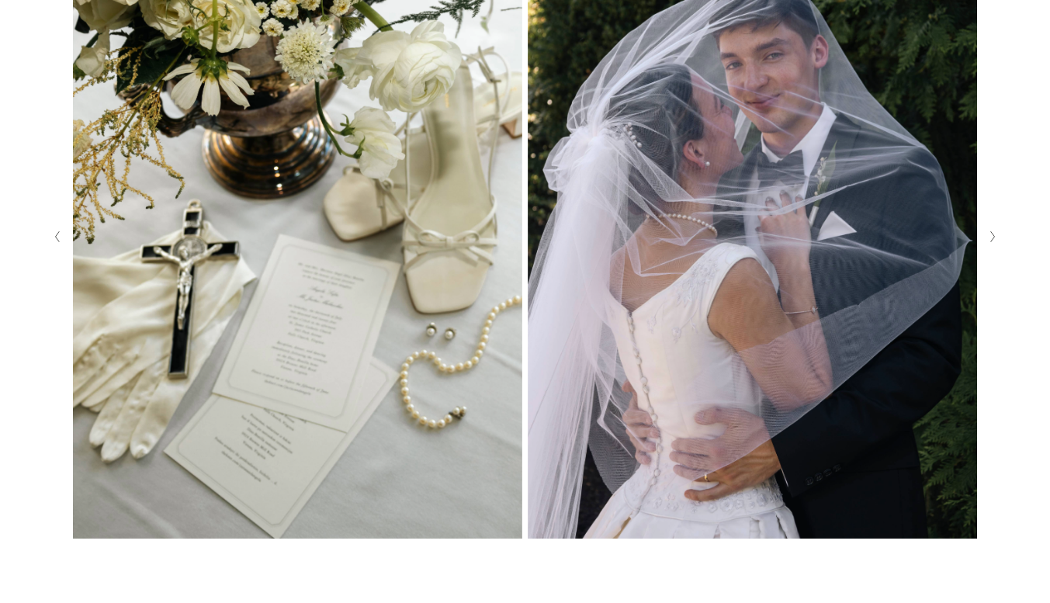
scroll to position [388, 0]
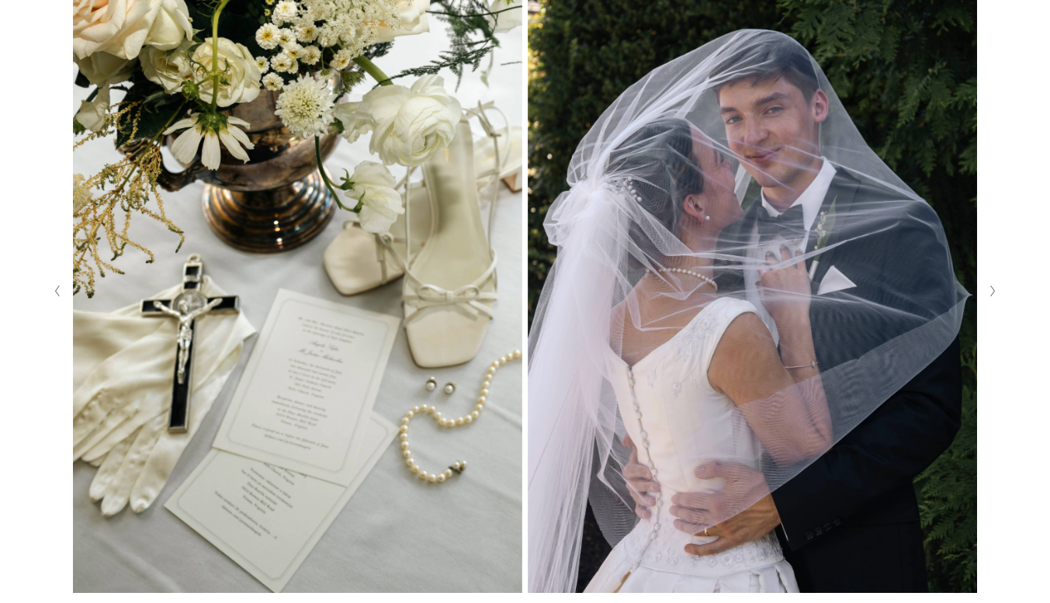
click at [986, 299] on button "Next Slide" at bounding box center [992, 291] width 21 height 25
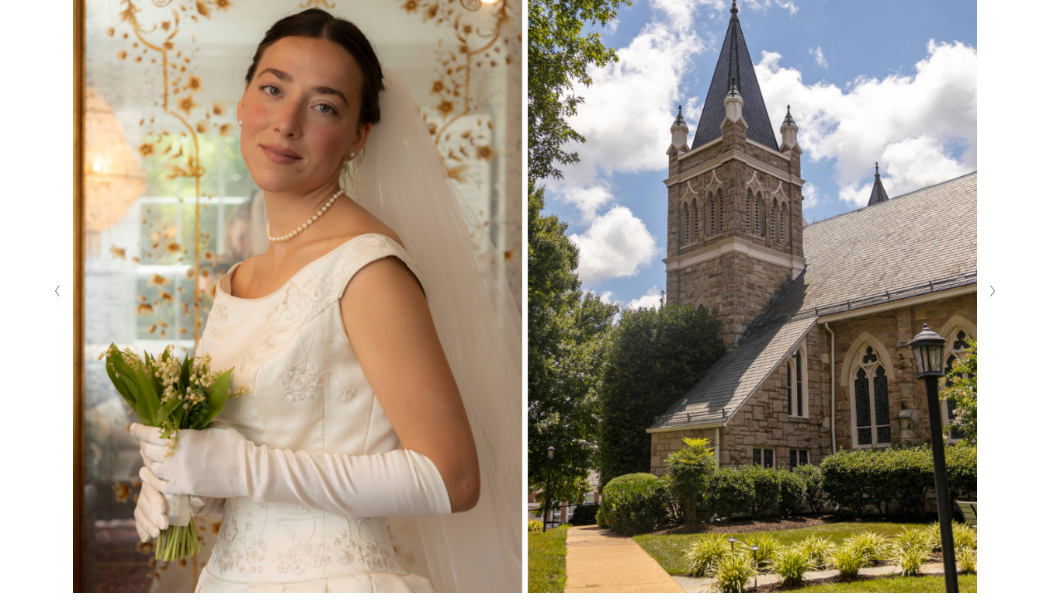
click at [987, 288] on button "Next Slide" at bounding box center [992, 291] width 21 height 25
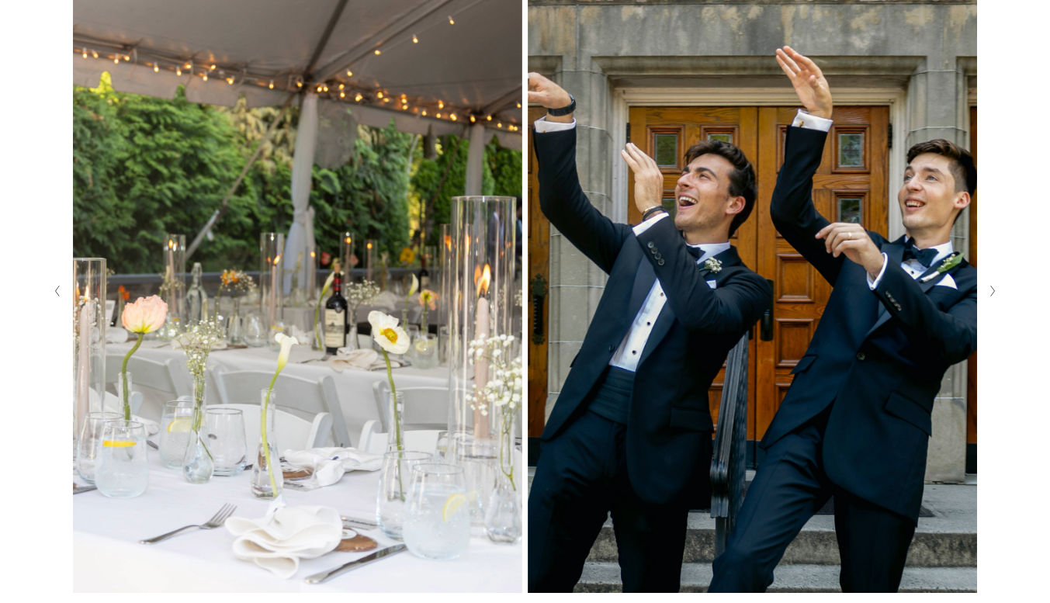
click at [987, 288] on button "Next Slide" at bounding box center [992, 291] width 21 height 25
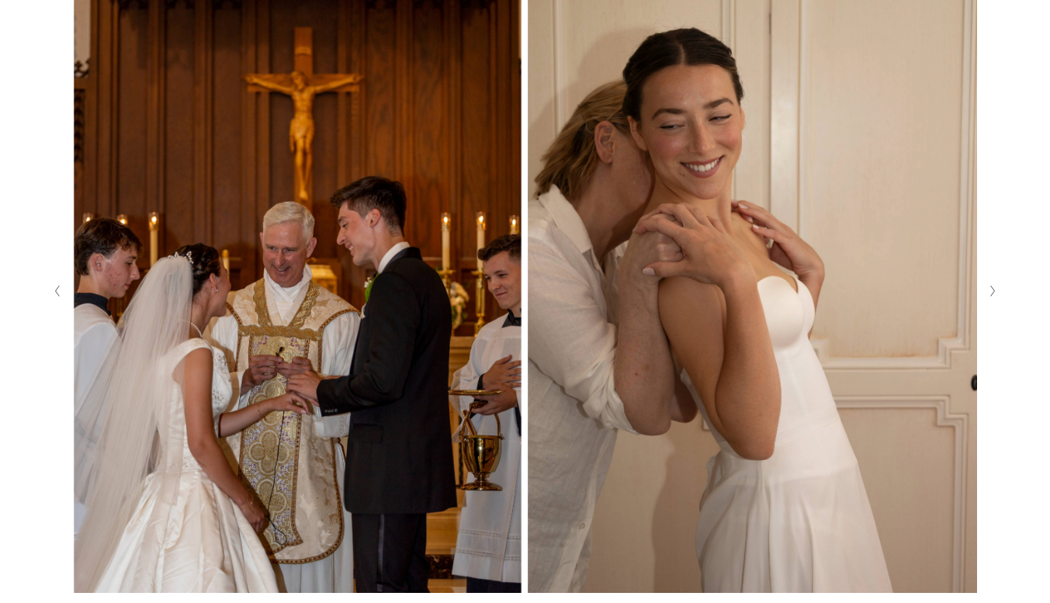
click at [987, 288] on button "Next Slide" at bounding box center [992, 291] width 21 height 25
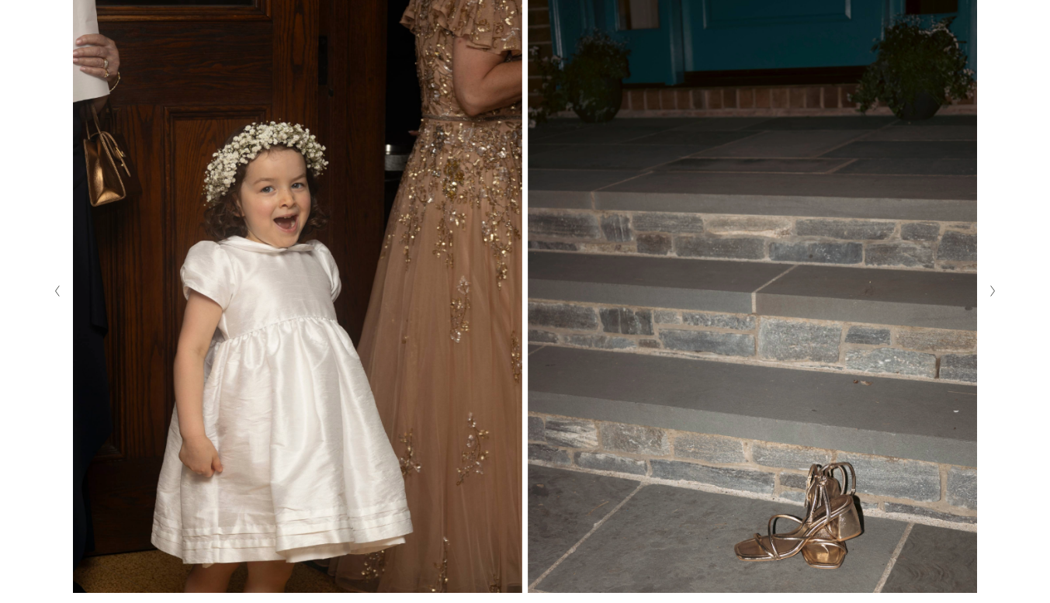
click at [987, 288] on button "Next Slide" at bounding box center [992, 291] width 21 height 25
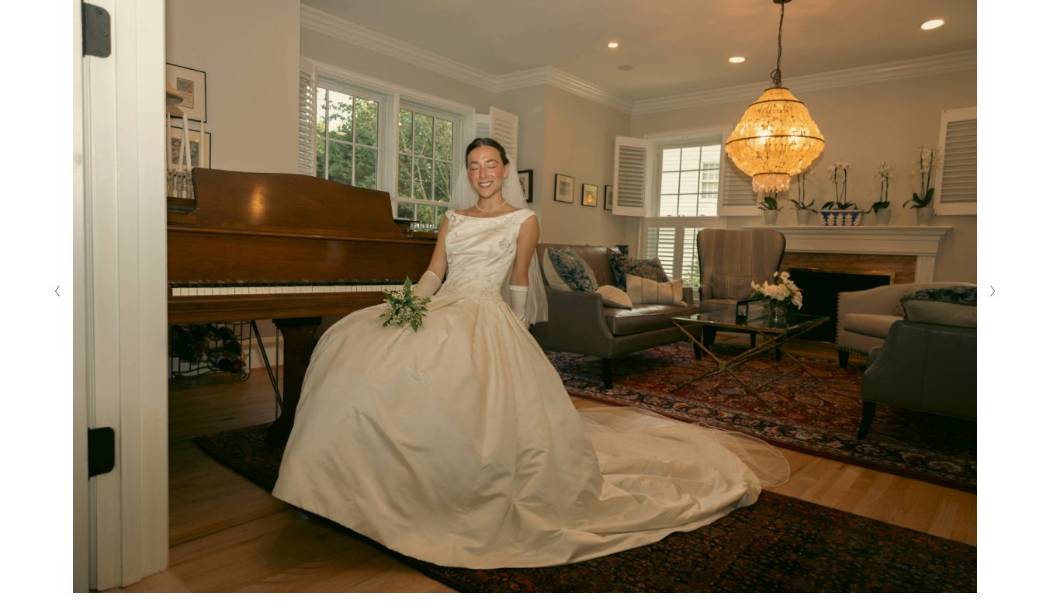
click at [987, 288] on button "Next Slide" at bounding box center [992, 291] width 21 height 25
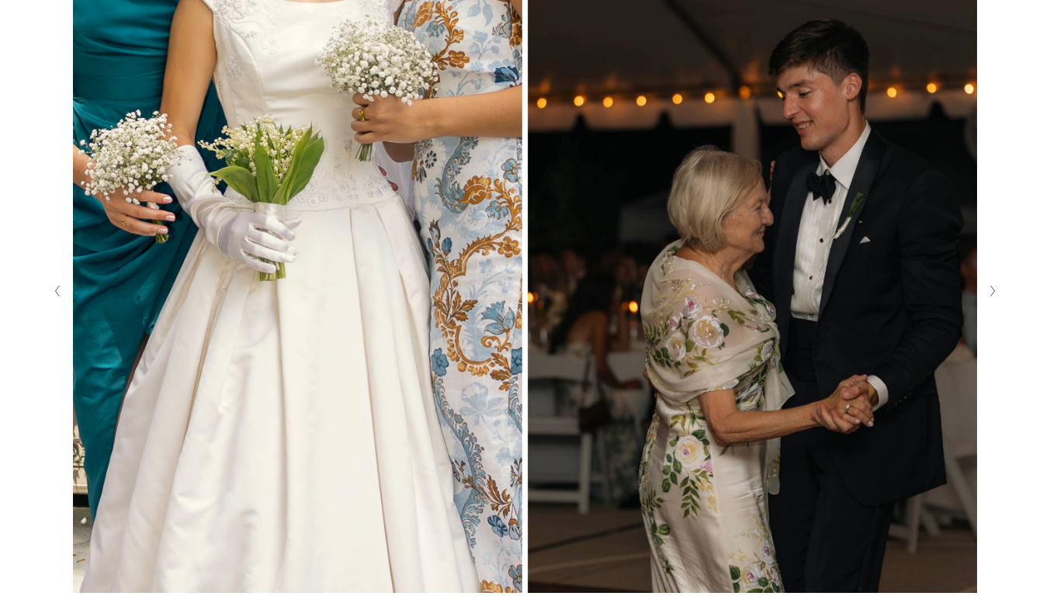
click at [987, 288] on button "Next Slide" at bounding box center [992, 291] width 21 height 25
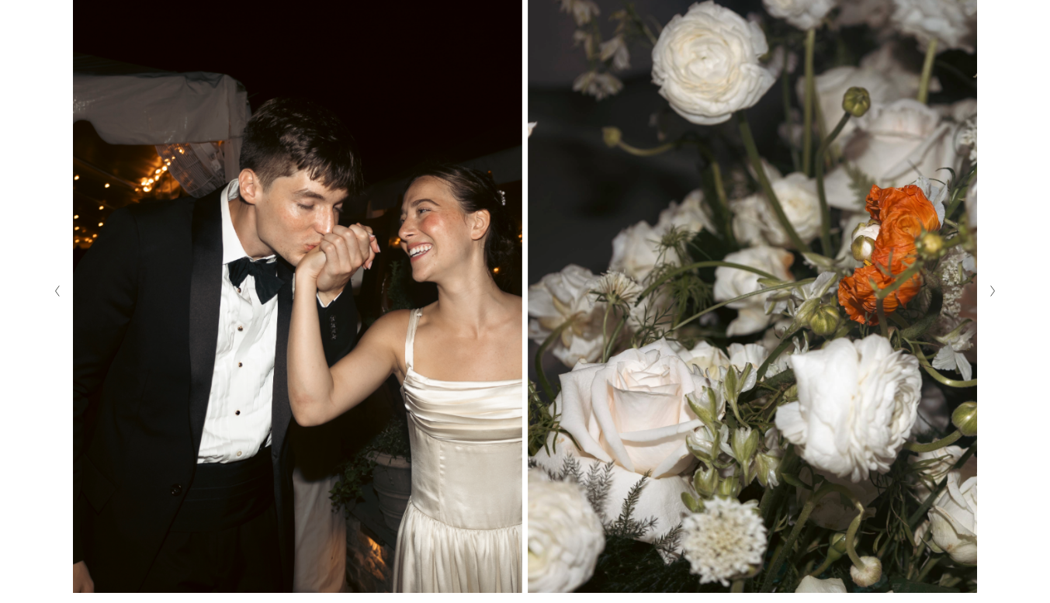
click at [987, 288] on button "Next Slide" at bounding box center [992, 291] width 21 height 25
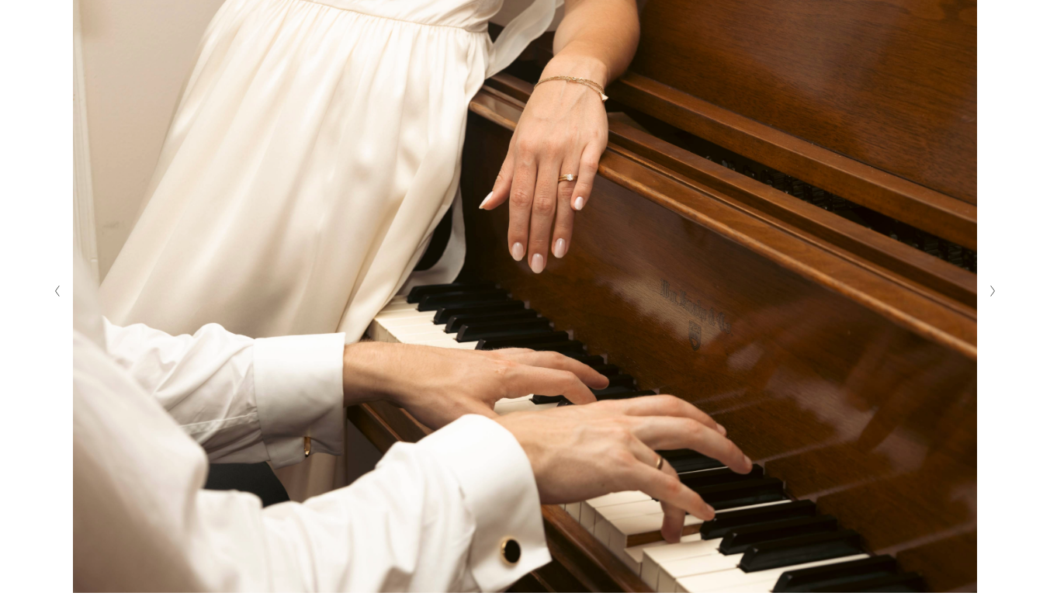
click at [987, 288] on button "Next Slide" at bounding box center [992, 291] width 21 height 25
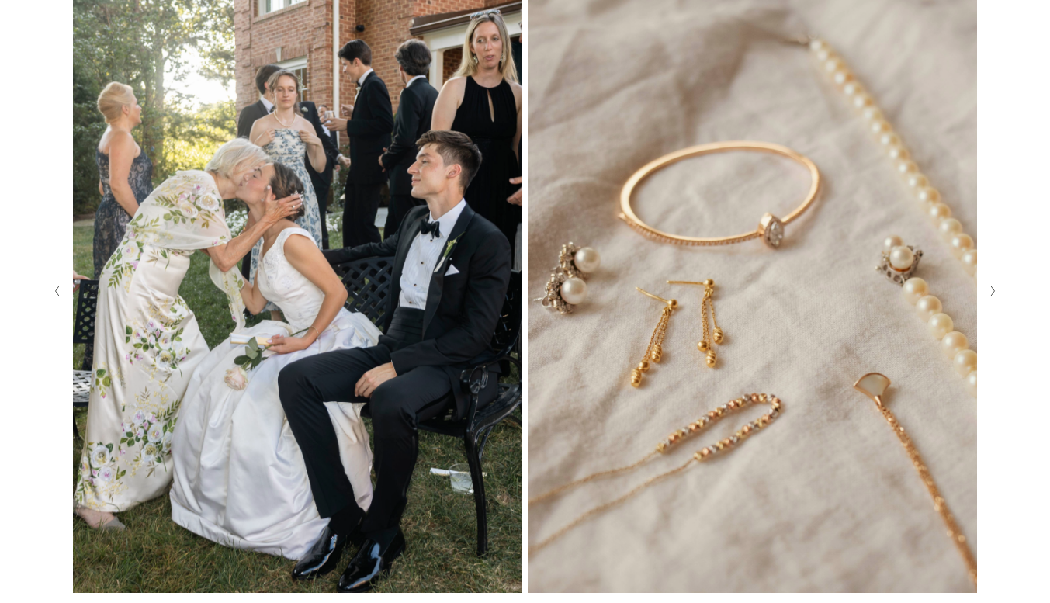
click at [987, 288] on button "Next Slide" at bounding box center [992, 291] width 21 height 25
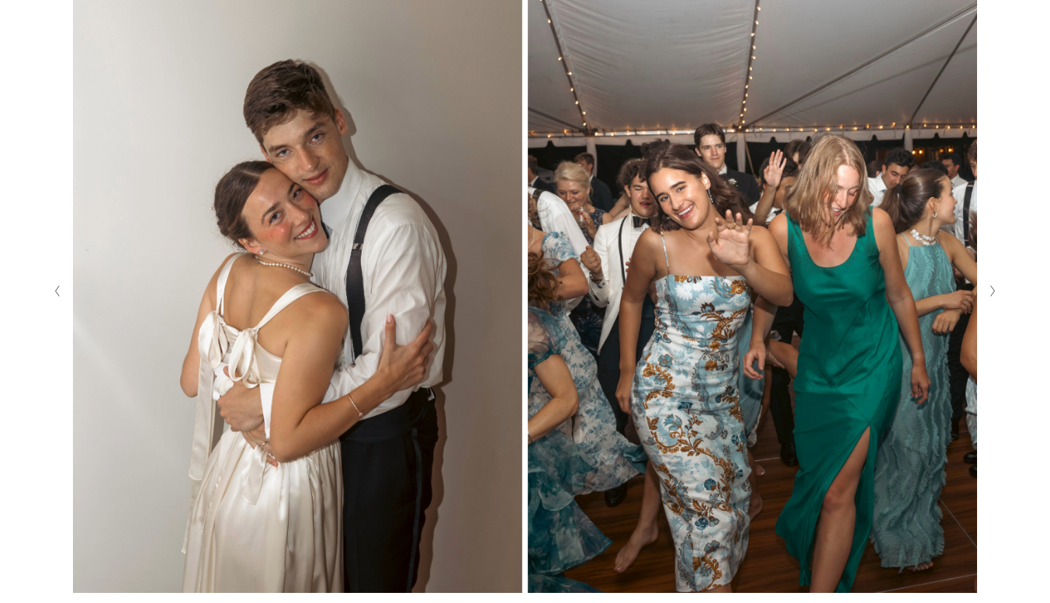
click at [987, 288] on button "Next Slide" at bounding box center [992, 291] width 21 height 25
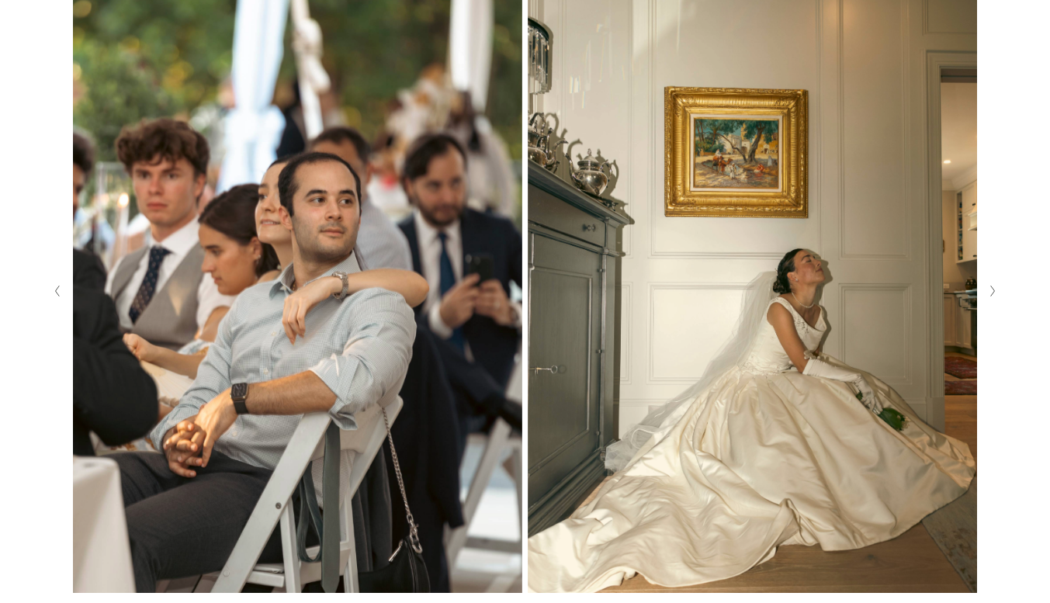
click at [987, 288] on button "Next Slide" at bounding box center [992, 291] width 21 height 25
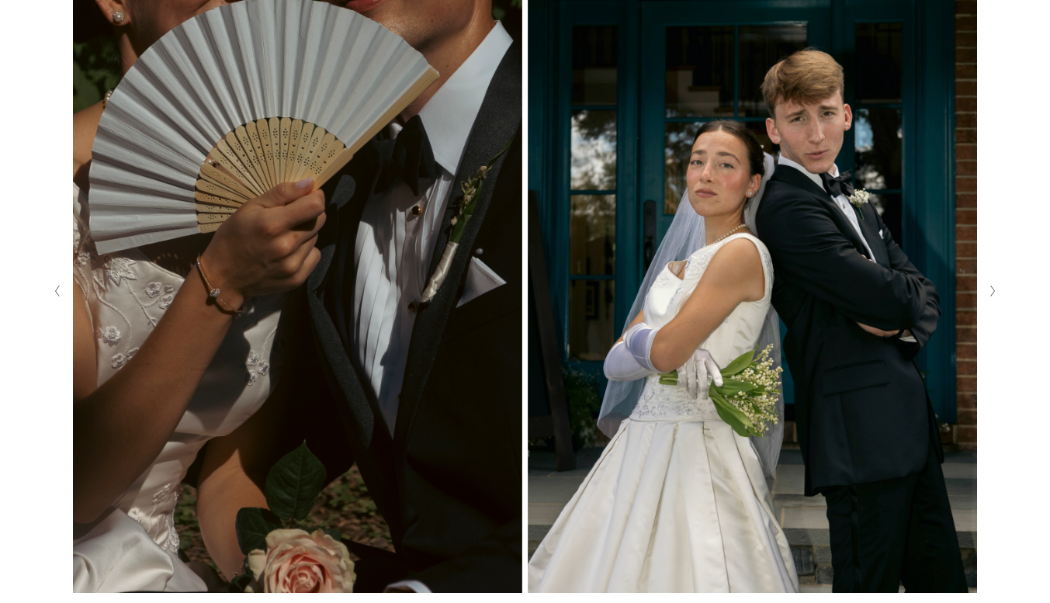
click at [987, 288] on button "Next Slide" at bounding box center [992, 291] width 21 height 25
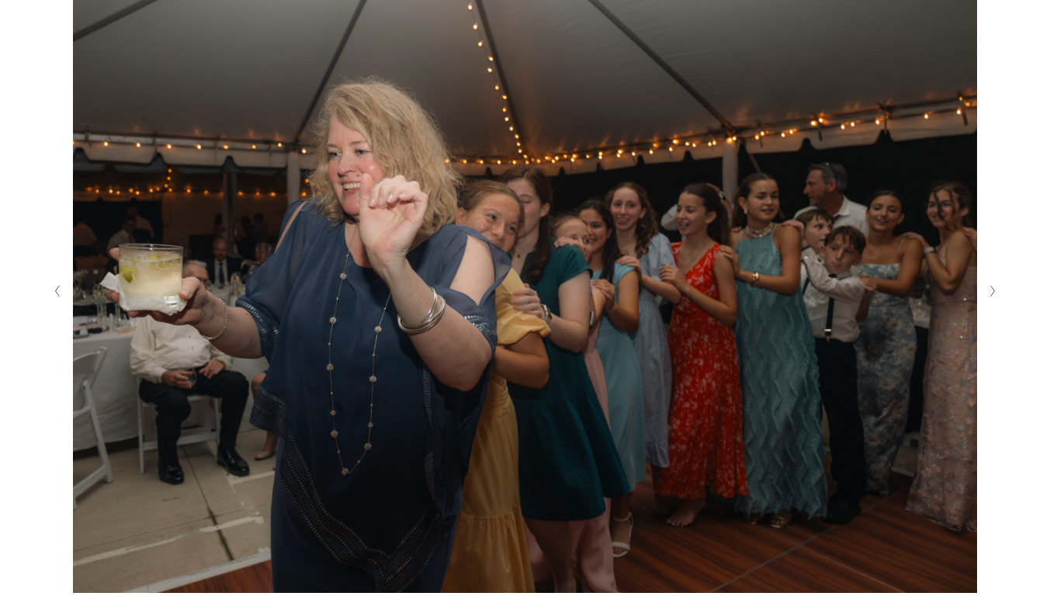
click at [987, 288] on button "Next Slide" at bounding box center [992, 291] width 21 height 25
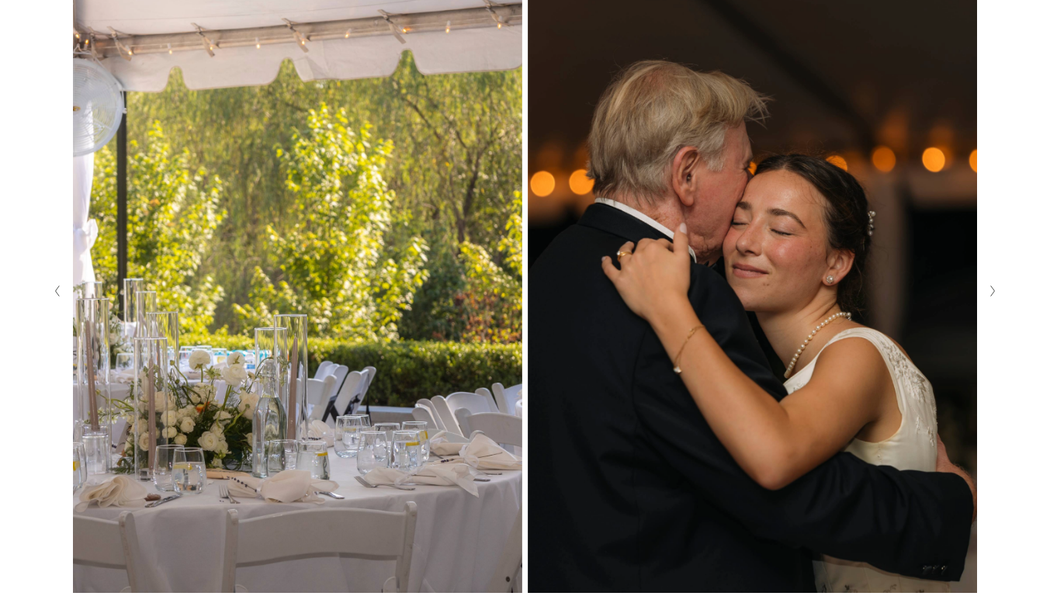
click at [987, 288] on button "Next Slide" at bounding box center [992, 291] width 21 height 25
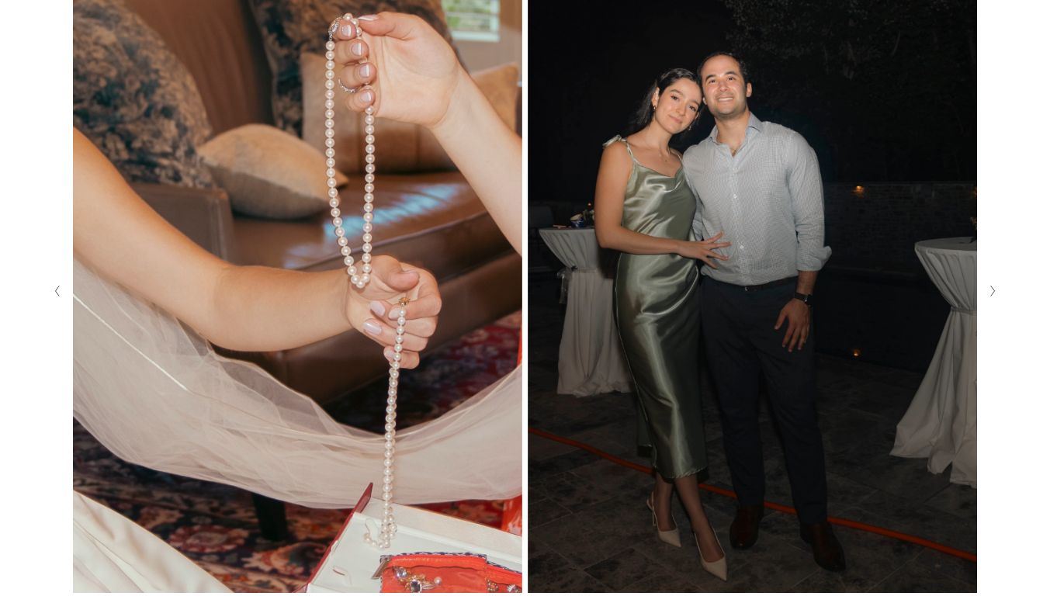
click at [987, 288] on button "Next Slide" at bounding box center [992, 291] width 21 height 25
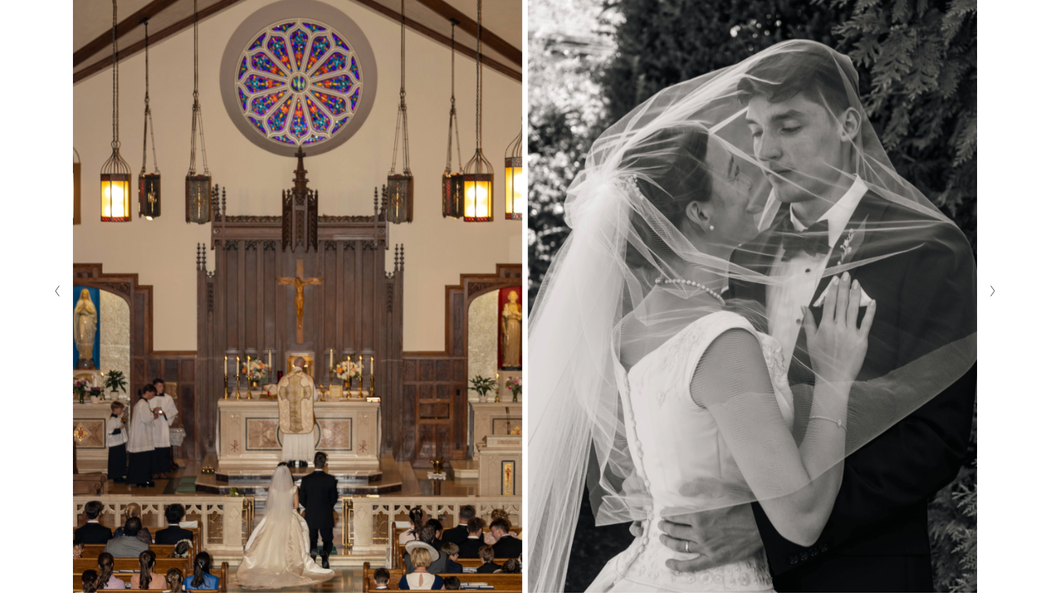
click at [987, 288] on button "Next Slide" at bounding box center [992, 291] width 21 height 25
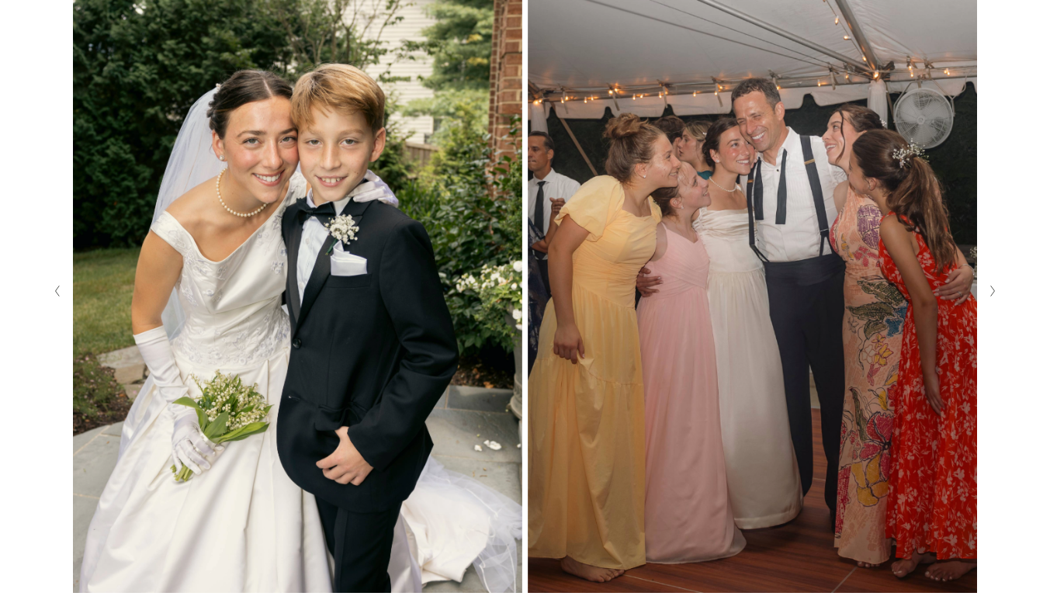
click at [987, 288] on button "Next Slide" at bounding box center [992, 291] width 21 height 25
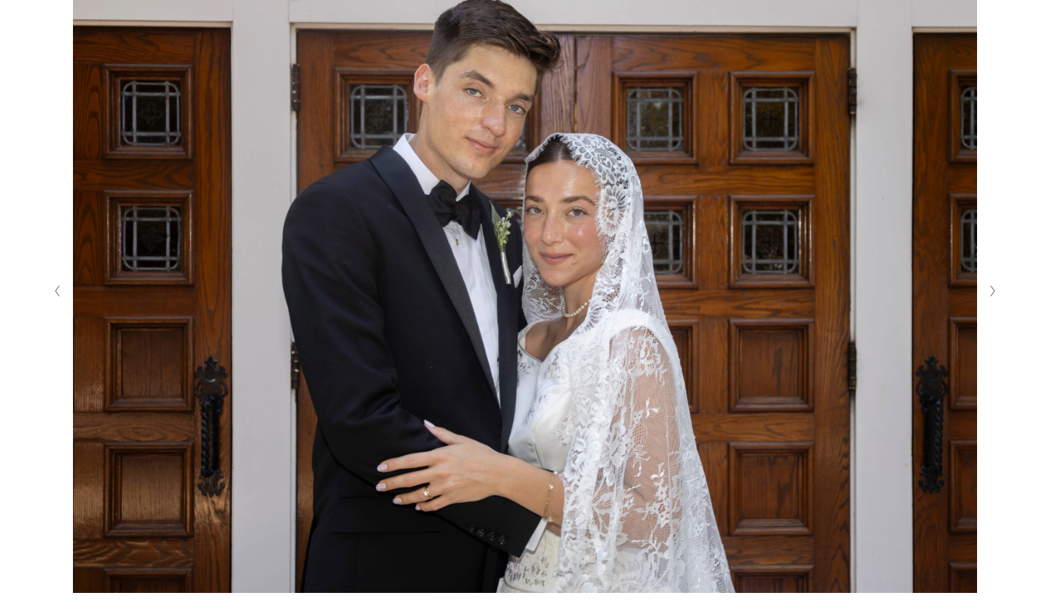
click at [987, 288] on button "Next Slide" at bounding box center [992, 291] width 21 height 25
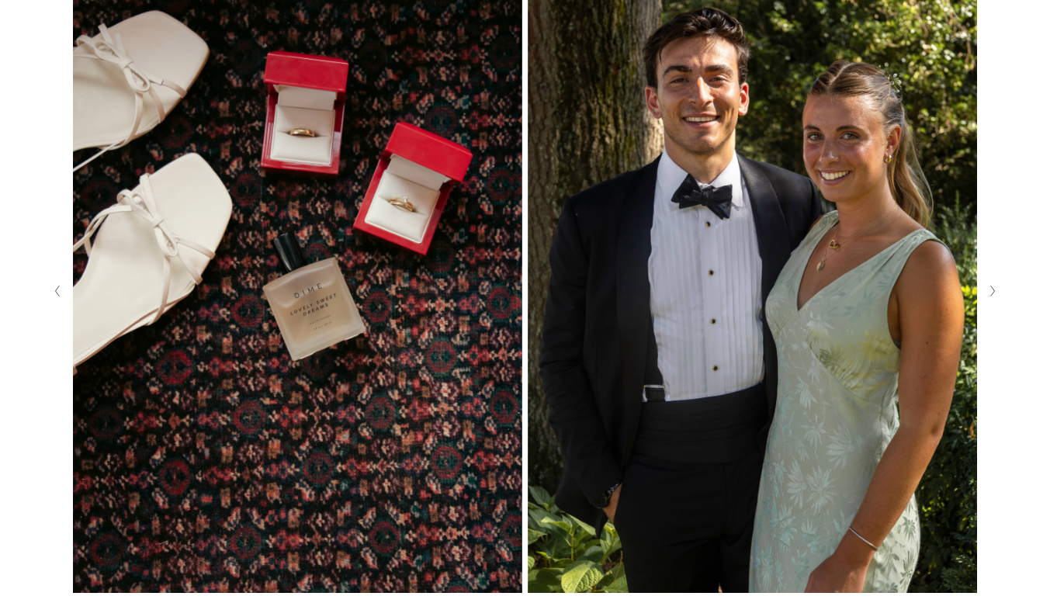
click at [987, 288] on button "Next Slide" at bounding box center [992, 291] width 21 height 25
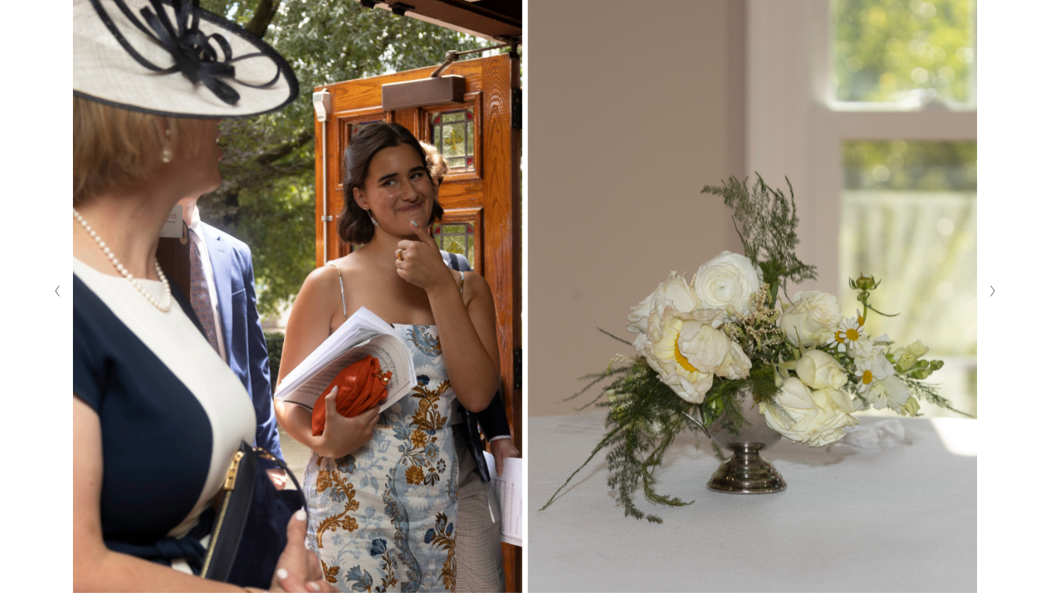
click at [987, 288] on button "Next Slide" at bounding box center [992, 291] width 21 height 25
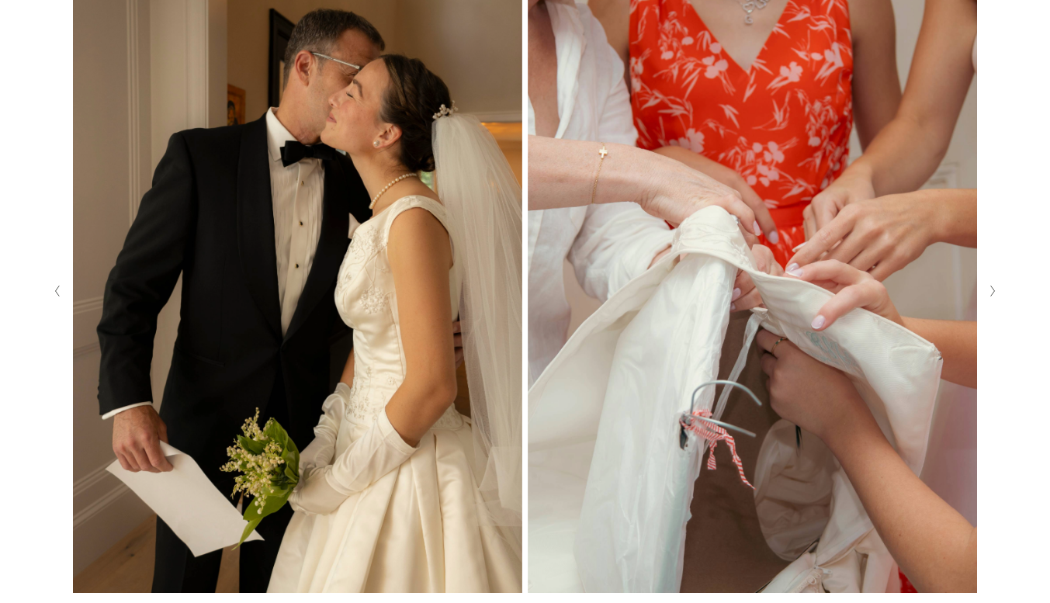
click at [987, 288] on button "Next Slide" at bounding box center [992, 291] width 21 height 25
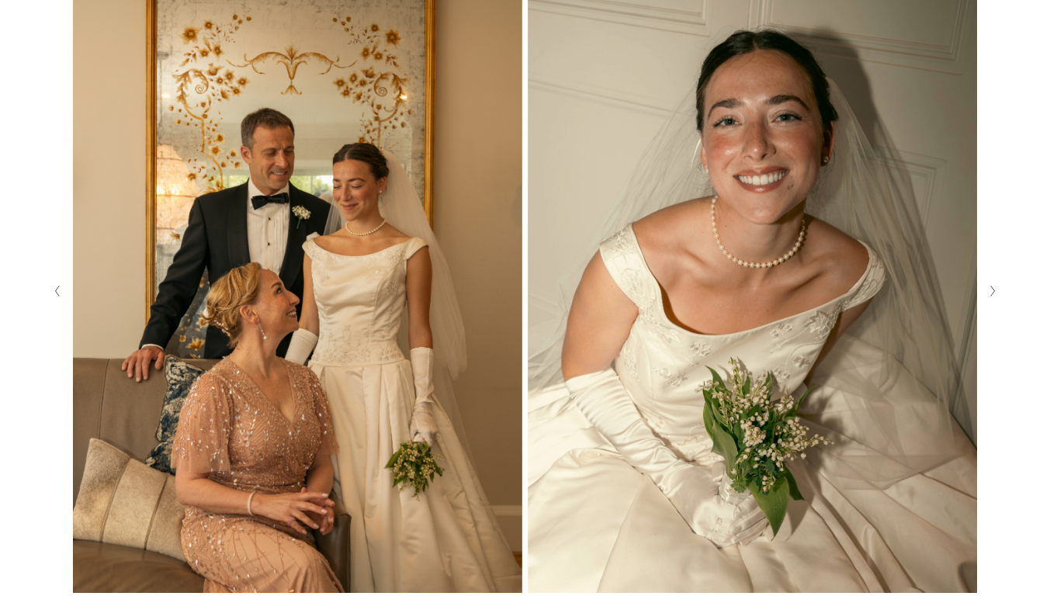
click at [987, 288] on button "Next Slide" at bounding box center [992, 291] width 21 height 25
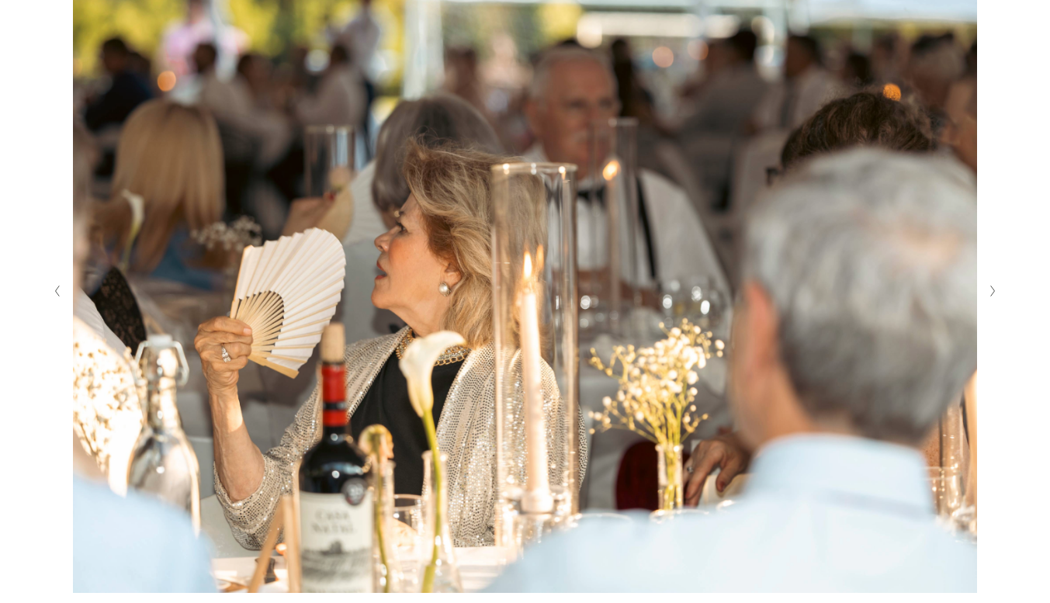
click at [987, 288] on button "Next Slide" at bounding box center [992, 291] width 21 height 25
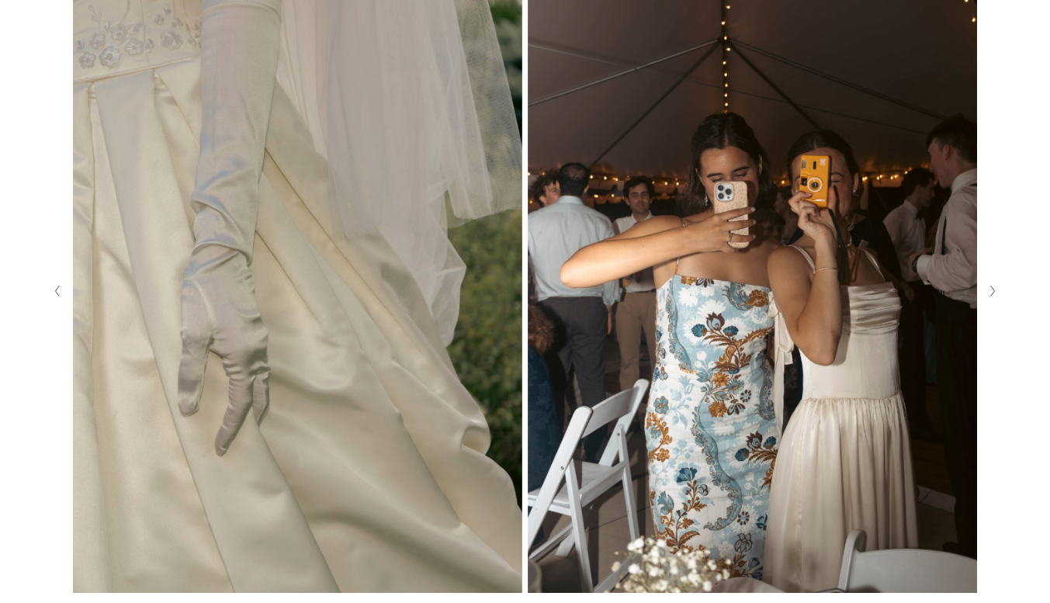
click at [987, 288] on button "Next Slide" at bounding box center [992, 291] width 21 height 25
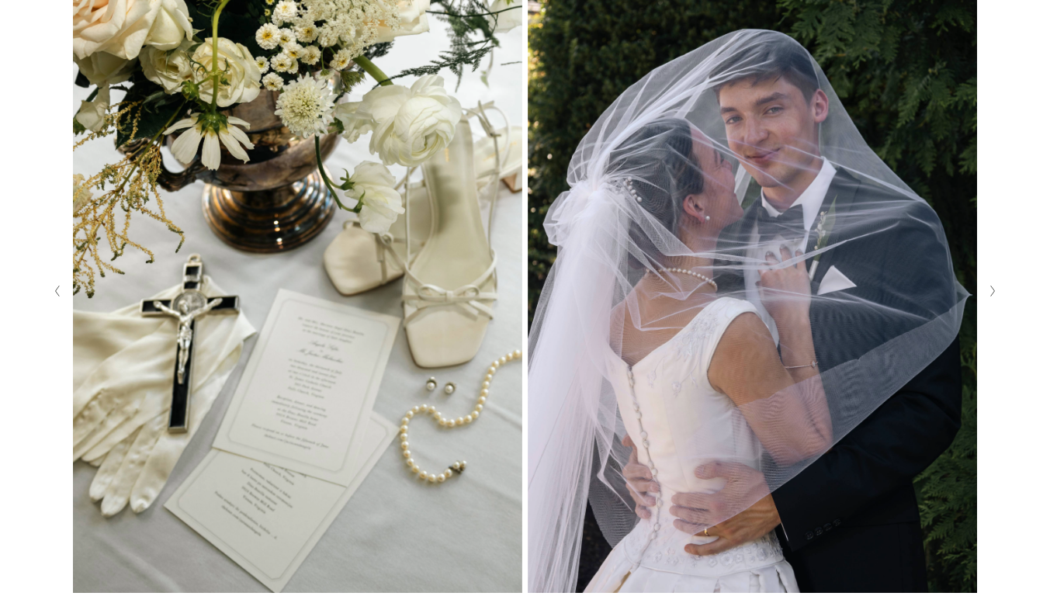
click at [987, 288] on button "Next Slide" at bounding box center [992, 291] width 21 height 25
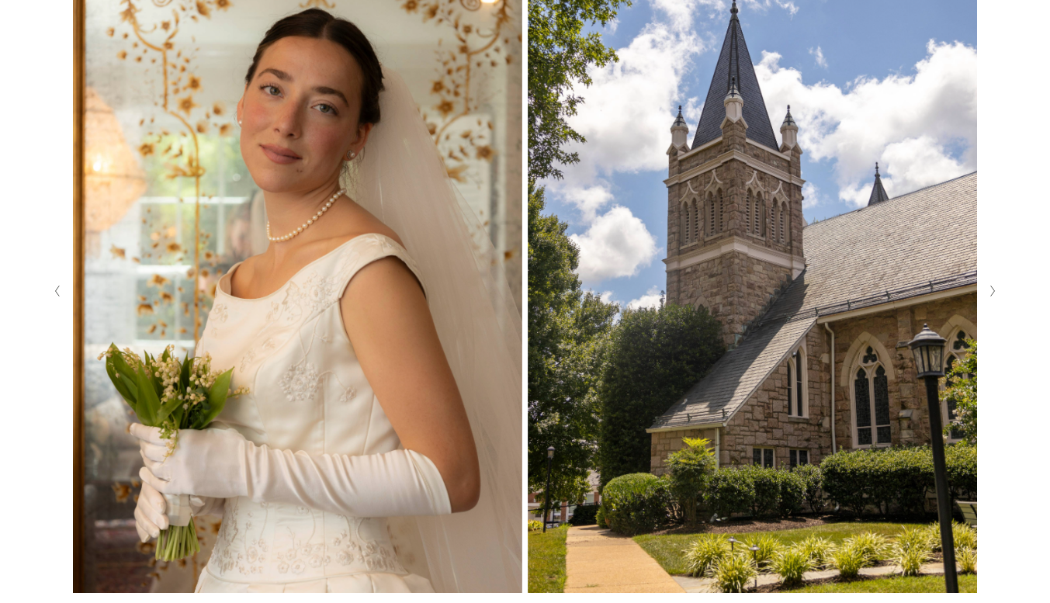
click at [987, 288] on button "Next Slide" at bounding box center [992, 291] width 21 height 25
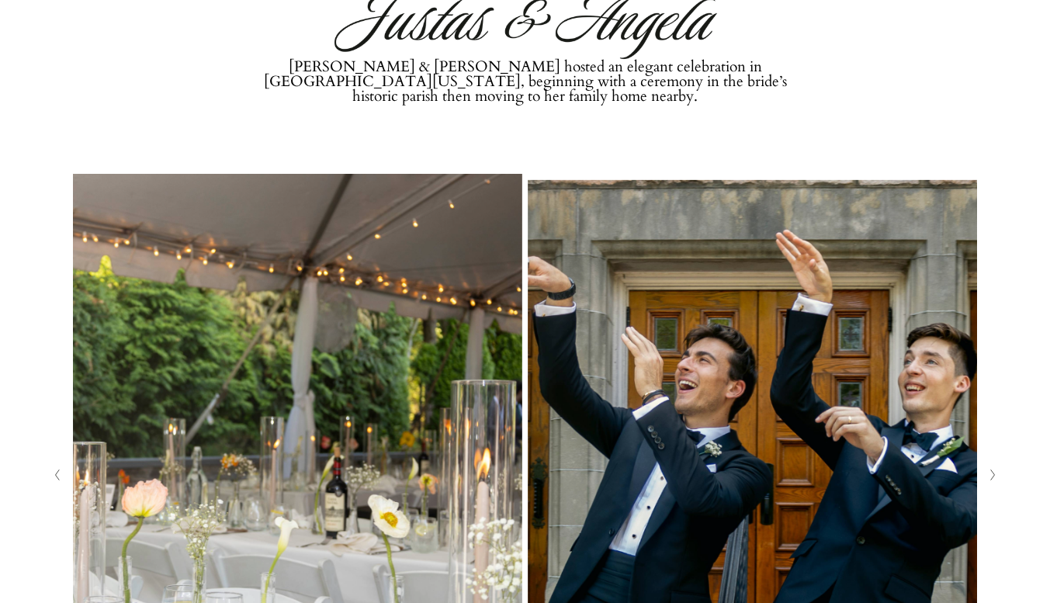
scroll to position [0, 0]
